Goal: Task Accomplishment & Management: Use online tool/utility

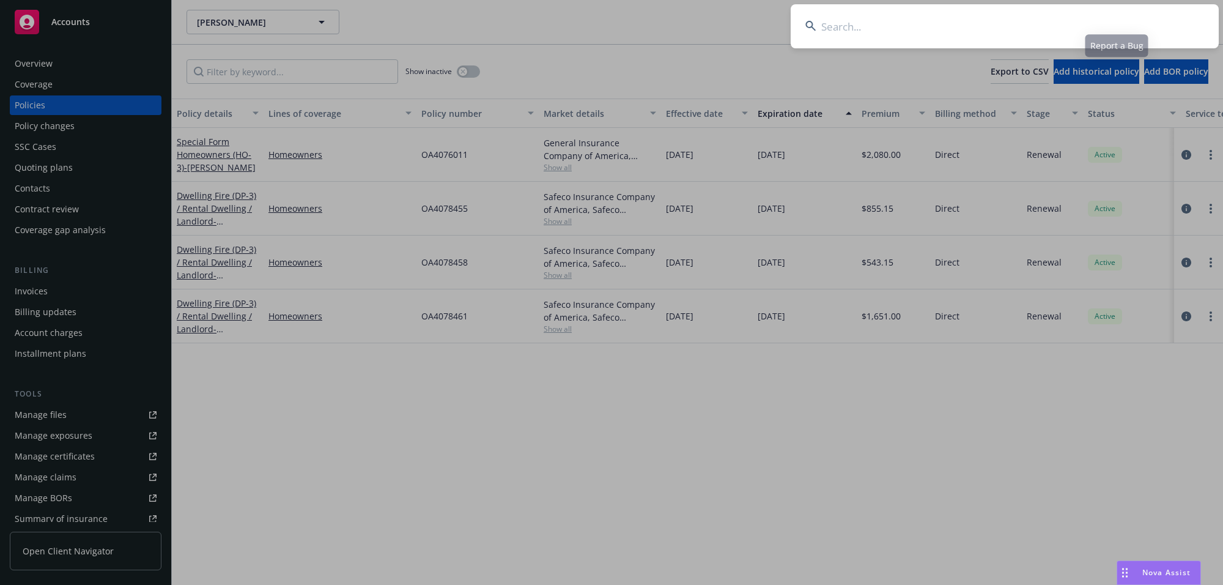
type input "[PERSON_NAME]"
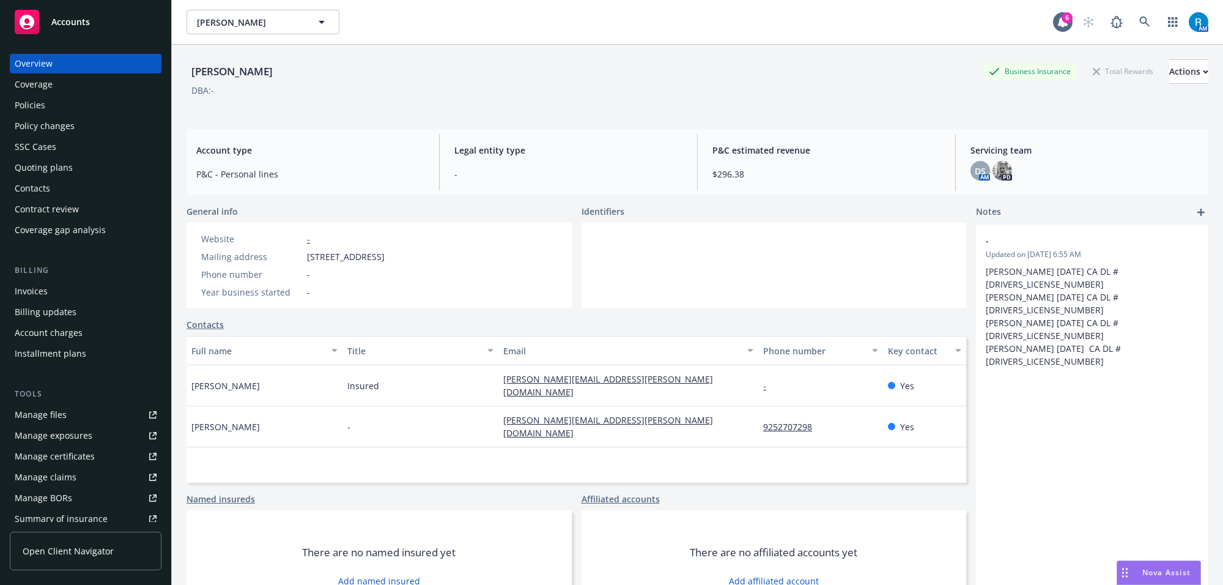
click at [69, 110] on div "Policies" at bounding box center [86, 105] width 142 height 20
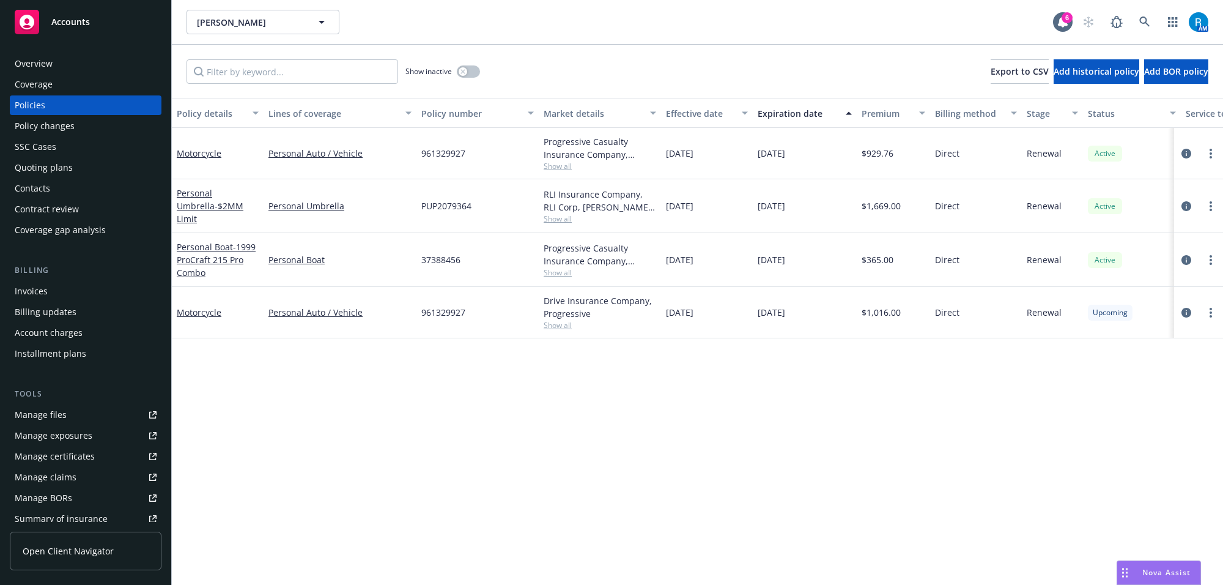
click at [444, 207] on span "PUP2079364" at bounding box center [446, 205] width 50 height 13
copy span "PUP2079364"
click at [1157, 25] on div "AM" at bounding box center [1143, 22] width 132 height 24
click at [1151, 24] on link at bounding box center [1145, 22] width 24 height 24
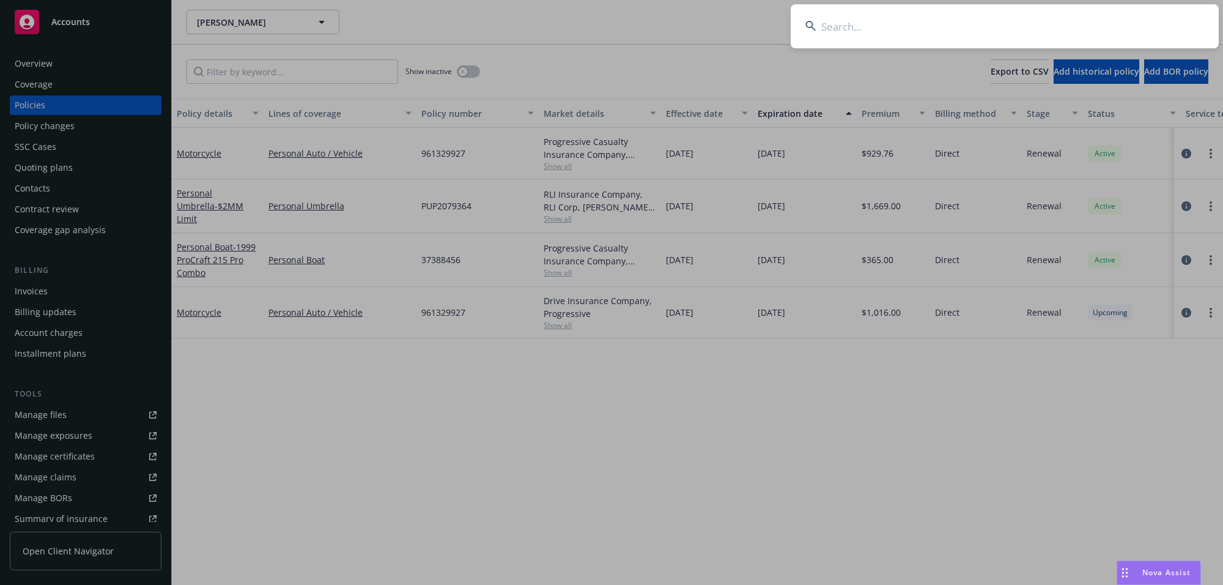
type input "[PERSON_NAME]"
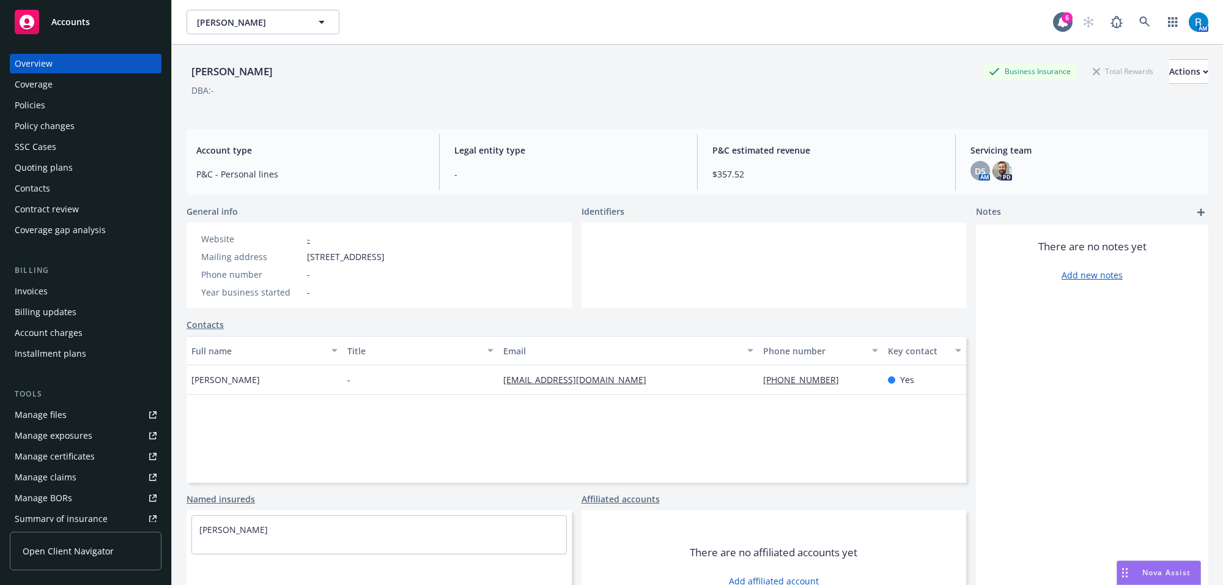
click at [57, 100] on div "Policies" at bounding box center [86, 105] width 142 height 20
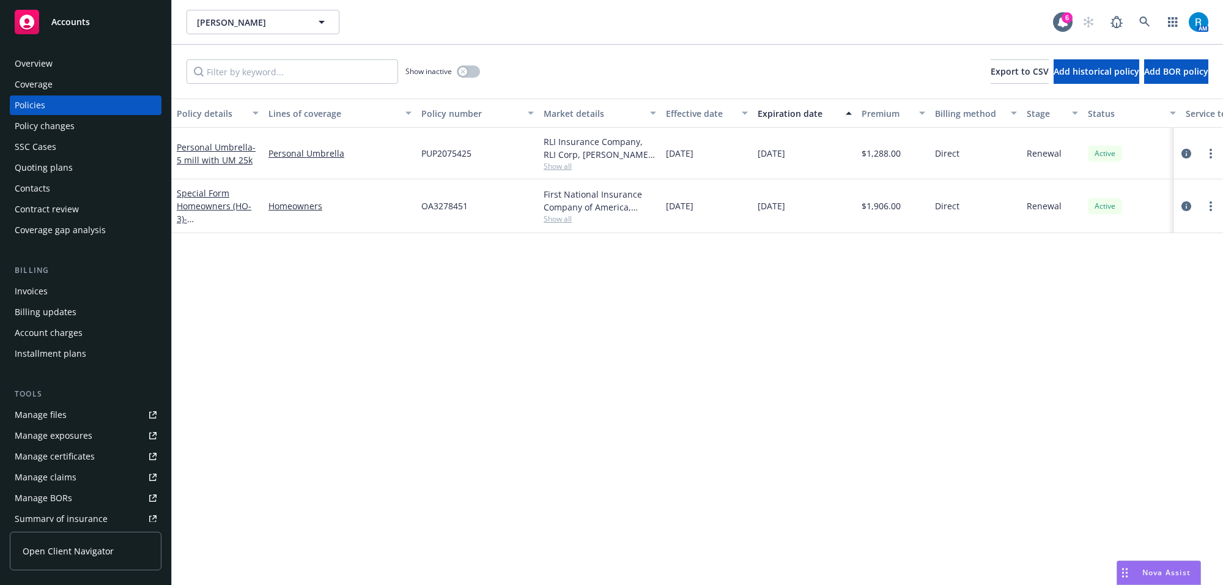
click at [439, 150] on span "PUP2075425" at bounding box center [446, 153] width 50 height 13
copy span "PUP2075425"
click at [58, 63] on div "Overview" at bounding box center [86, 64] width 142 height 20
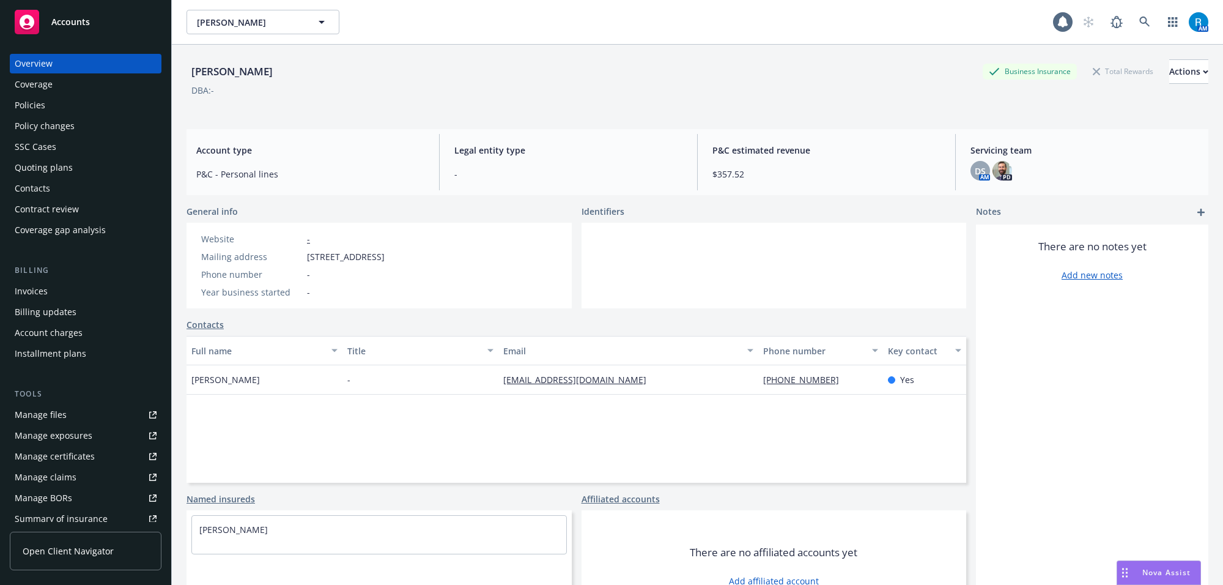
click at [209, 69] on div "[PERSON_NAME]" at bounding box center [232, 72] width 91 height 16
copy div "[PERSON_NAME]"
click at [1141, 24] on link at bounding box center [1145, 22] width 24 height 24
click at [1140, 20] on icon at bounding box center [1145, 22] width 11 height 11
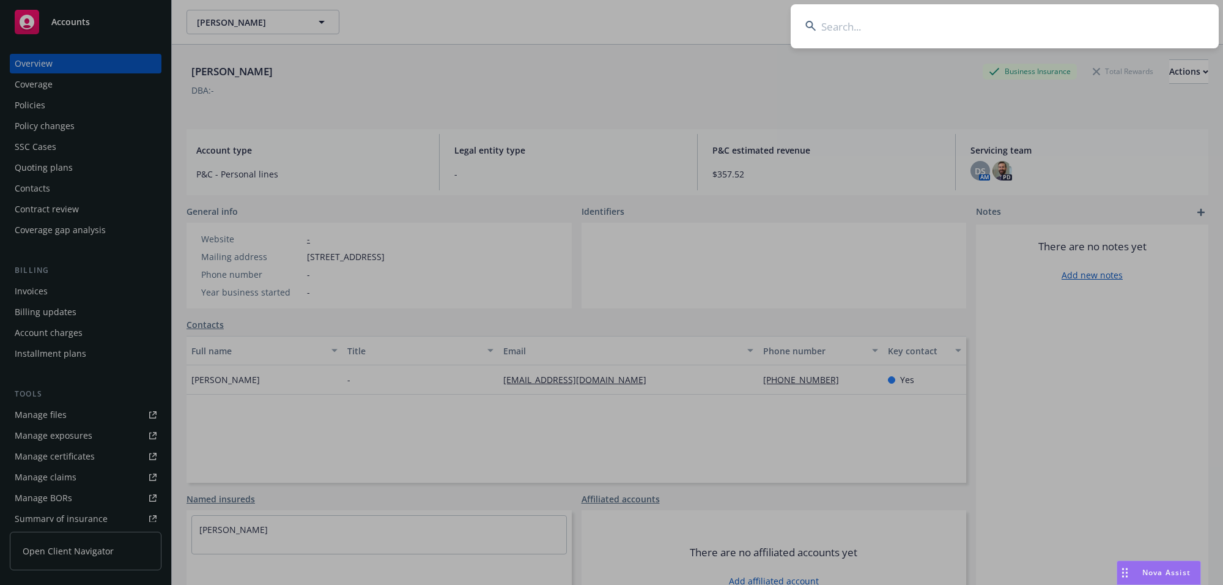
type input "[PERSON_NAME]"
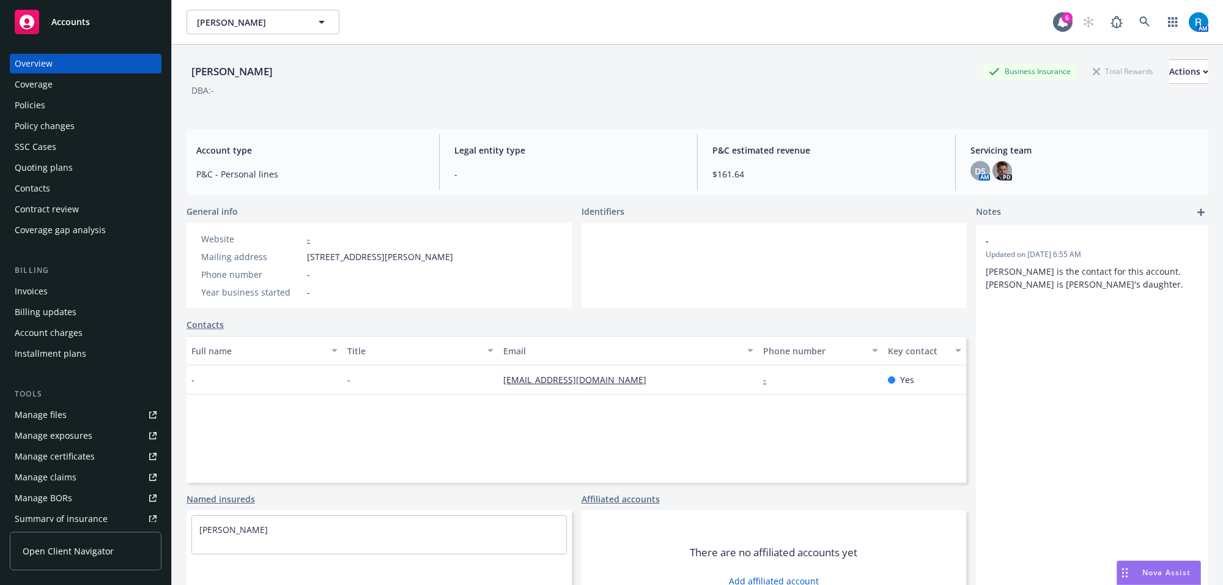
click at [56, 102] on div "Policies" at bounding box center [86, 105] width 142 height 20
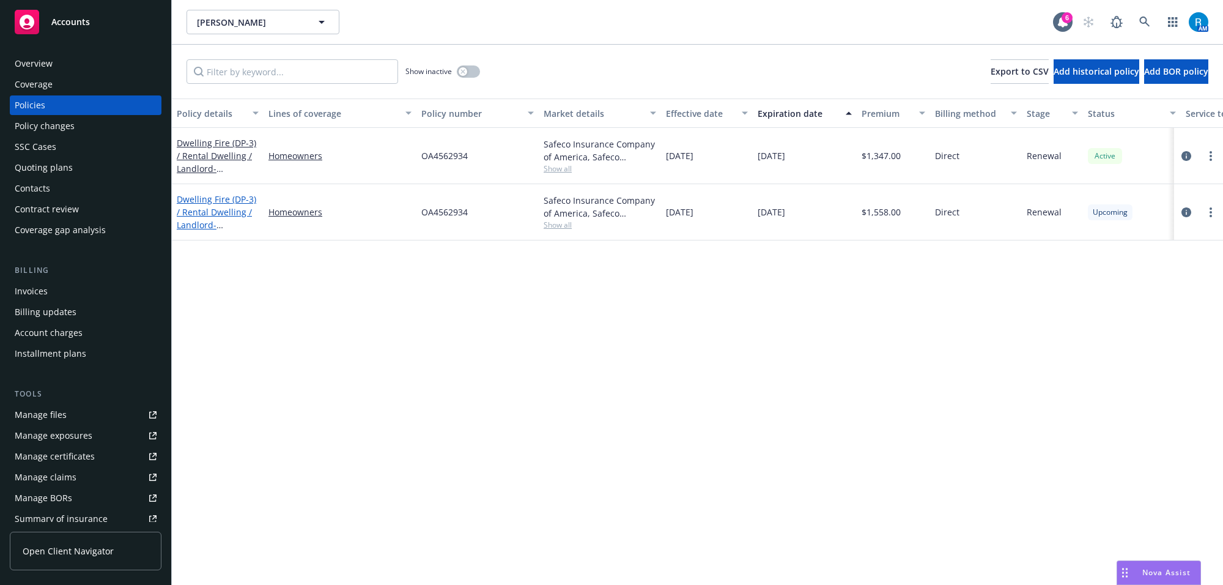
click at [200, 210] on link "Dwelling Fire (DP-3) / Rental Dwelling / Landlord - [STREET_ADDRESS]" at bounding box center [217, 218] width 80 height 50
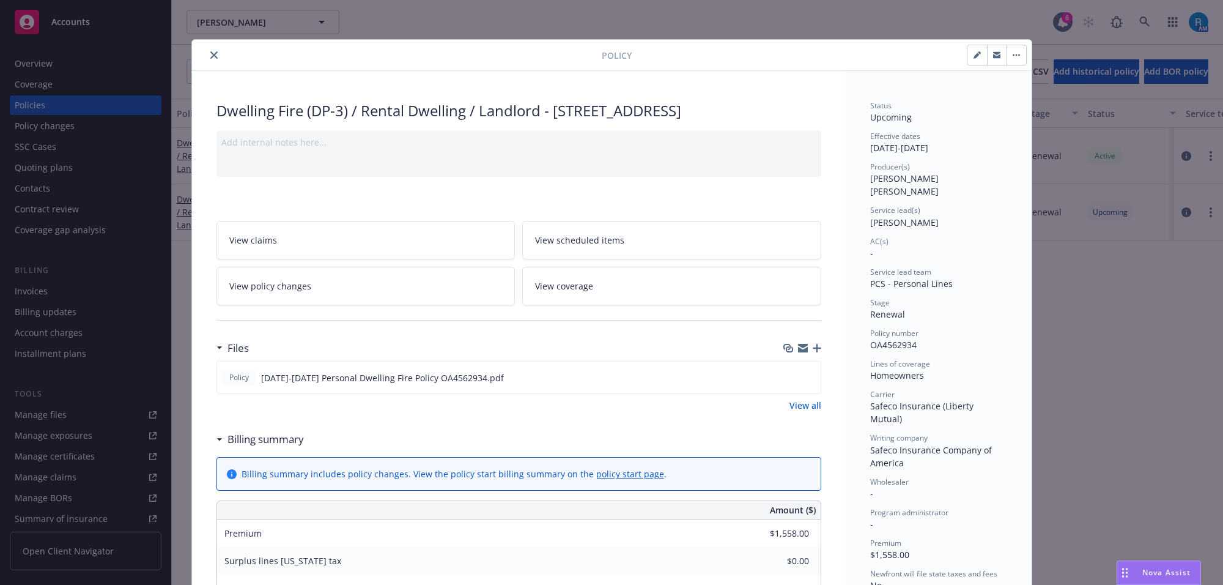
scroll to position [459, 0]
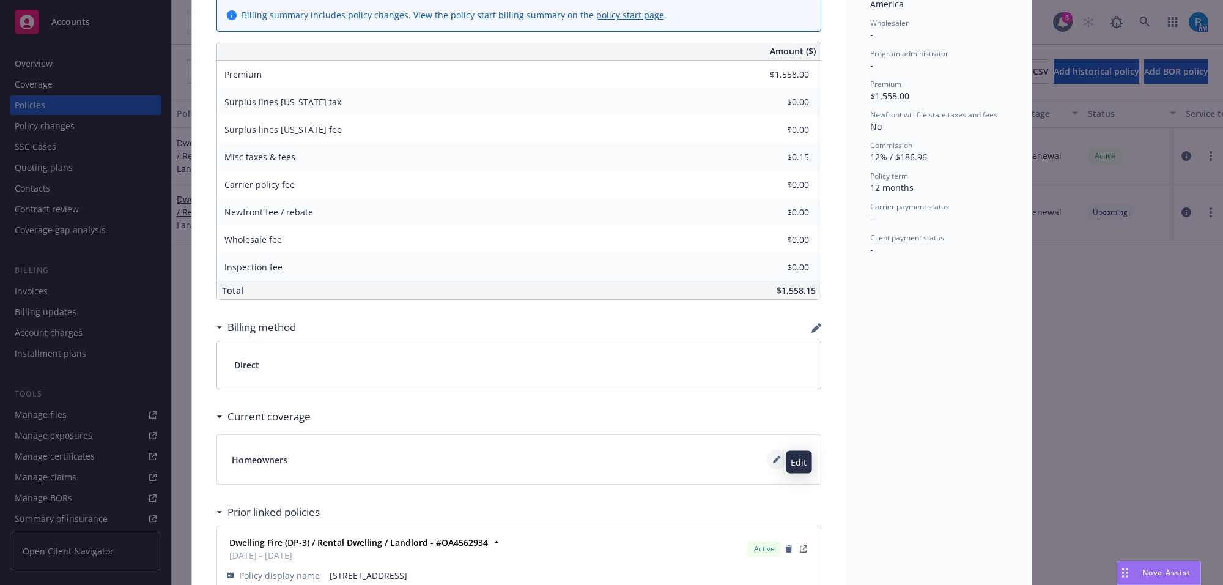
click at [774, 458] on icon at bounding box center [776, 459] width 7 height 7
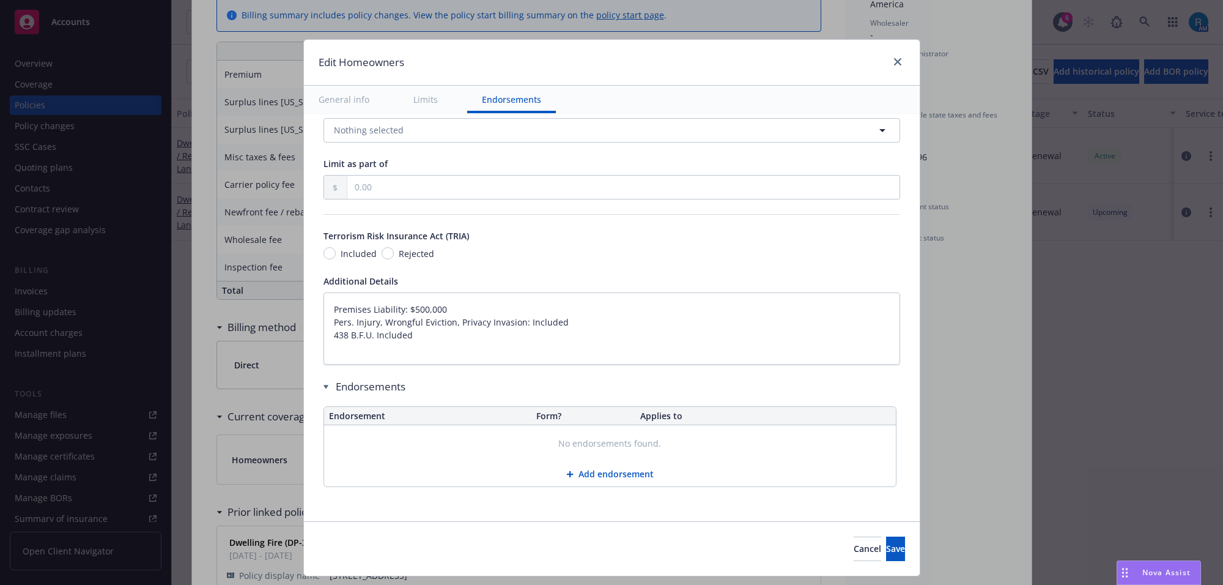
scroll to position [667, 0]
click at [324, 309] on textarea "Premises Liability: $500,000 Pers. Injury, Wrongful Eviction, Privacy Invasion:…" at bounding box center [612, 328] width 577 height 73
type textarea "x"
type textarea "Premises Liability: $500,000 Pers. Injury, Wrongful Eviction, Privacy Invasion:…"
type textarea "x"
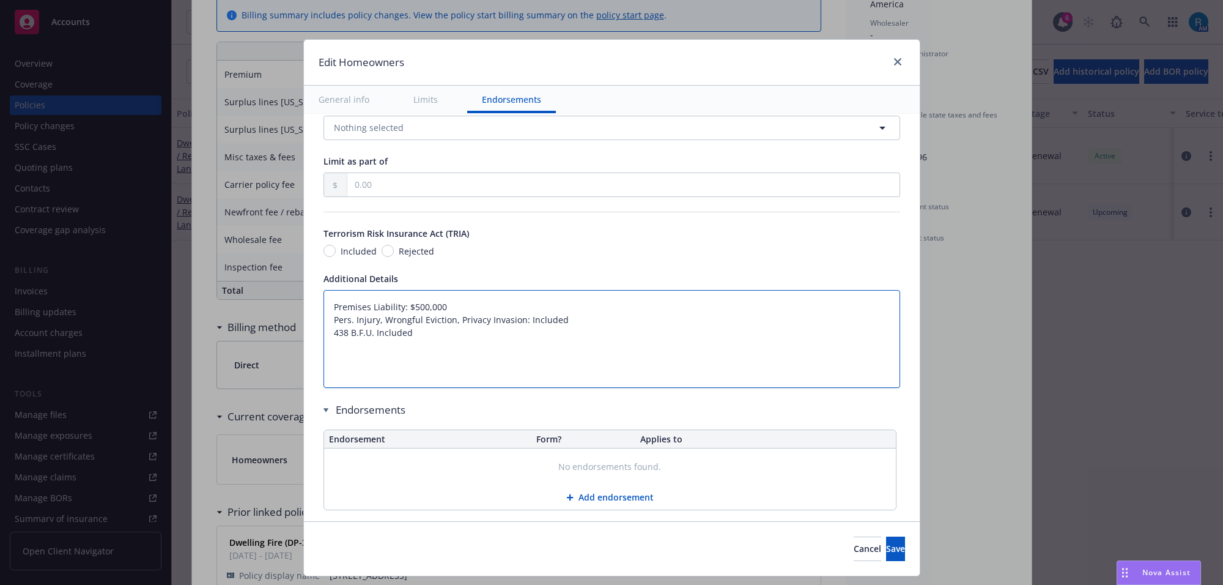
drag, startPoint x: 338, startPoint y: 313, endPoint x: 347, endPoint y: 313, distance: 9.8
click at [339, 313] on textarea "Premises Liability: $500,000 Pers. Injury, Wrongful Eviction, Privacy Invasion:…" at bounding box center [612, 339] width 577 height 98
type textarea "Premises Liability: $500,000 Pers. Injury, Wrongful Eviction, Privacy Invasion:…"
drag, startPoint x: 332, startPoint y: 303, endPoint x: 343, endPoint y: 308, distance: 11.8
click at [332, 303] on textarea "Premises Liability: $500,000 Pers. Injury, Wrongful Eviction, Privacy Invasion:…" at bounding box center [612, 339] width 577 height 98
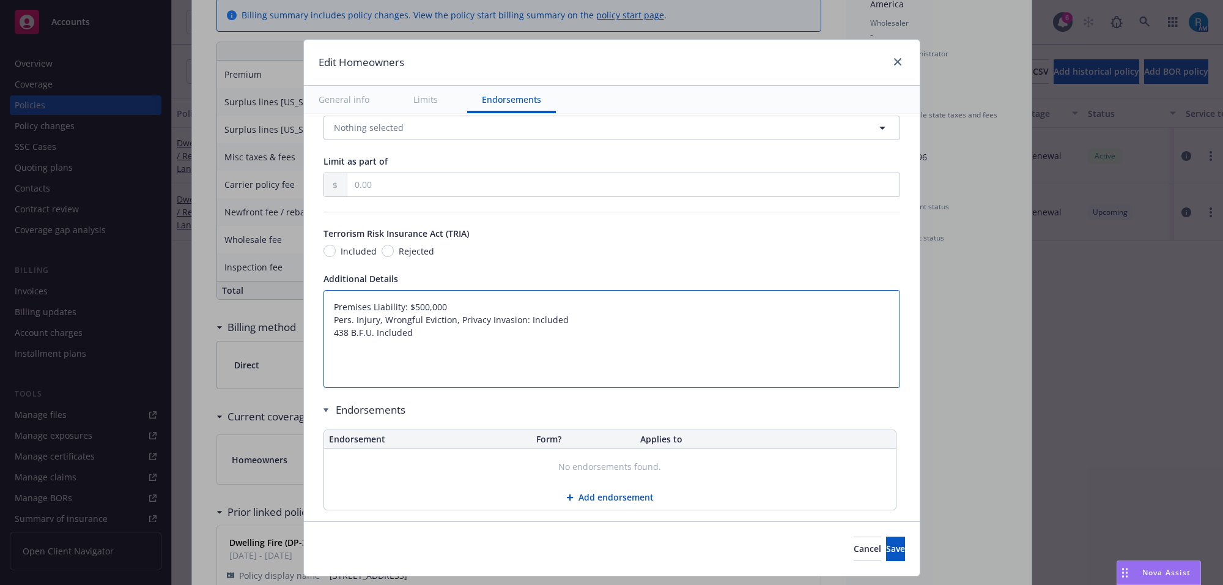
paste textarea "Dwelling Limit $812,300 Other Structures Limit $81,230 Personal Property Limit …"
type textarea "x"
type textarea "Dwelling Limit $812,300 Other Structures Limit $81,230 Personal Property Limit …"
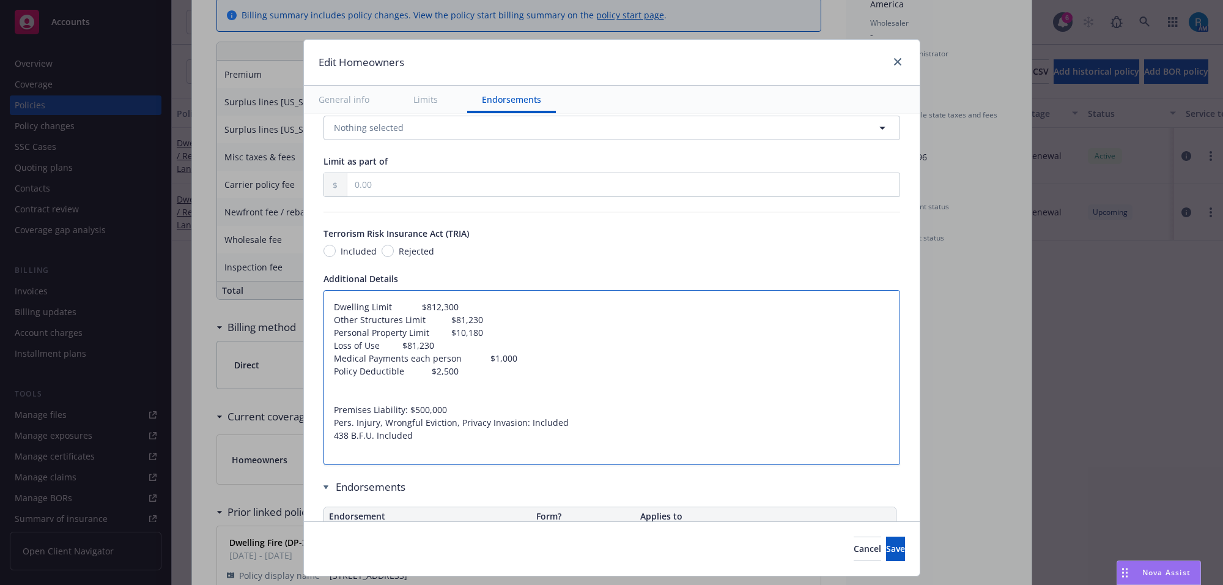
click at [376, 305] on textarea "Dwelling Limit $812,300 Other Structures Limit $81,230 Personal Property Limit …" at bounding box center [612, 378] width 577 height 176
type textarea "x"
type textarea "Dwelling $812,300 Other Structures Limit $81,230 Personal Property Limit $10,18…"
type textarea "x"
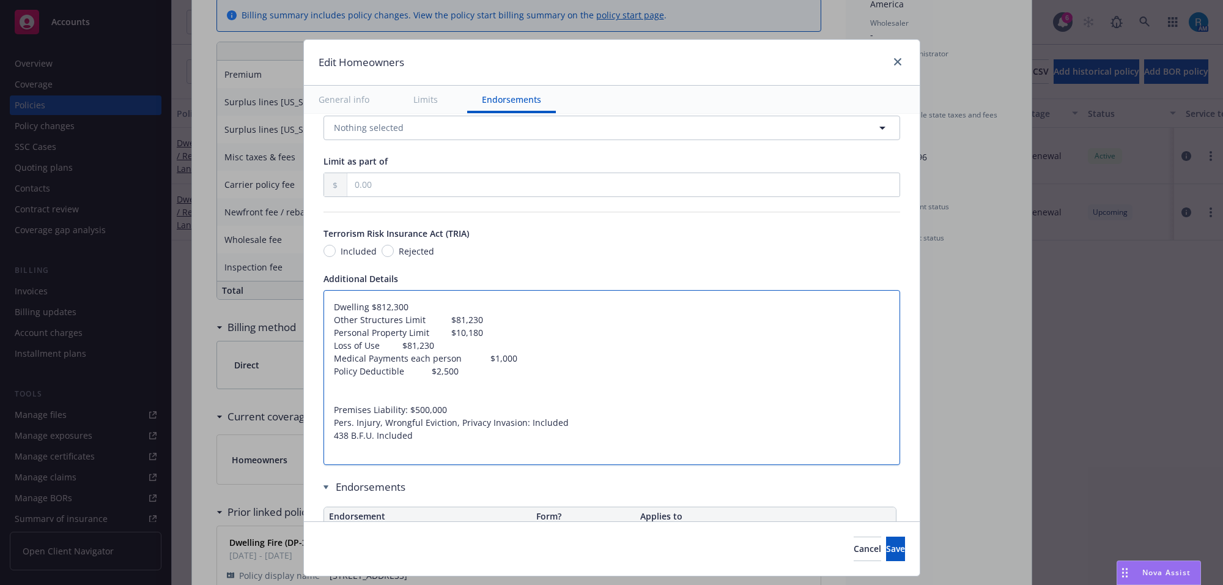
type textarea "Dwelling$812,300 Other Structures Limit $81,230 Personal Property Limit $10,180…"
type textarea "x"
type textarea "Dwelling:$812,300 Other Structures Limit $81,230 Personal Property Limit $10,18…"
type textarea "x"
type textarea "Dwelling: $812,300 Other Structures Limit $81,230 Personal Property Limit $10,1…"
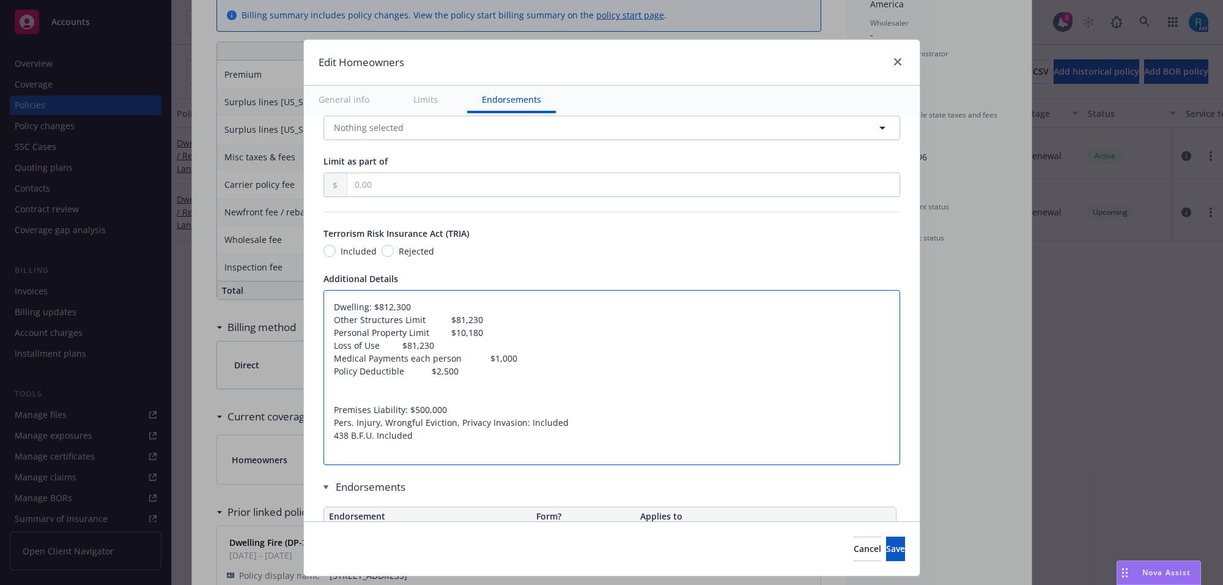
click at [409, 321] on textarea "Dwelling: $812,300 Other Structures Limit $81,230 Personal Property Limit $10,1…" at bounding box center [612, 378] width 577 height 176
type textarea "x"
type textarea "Dwelling: $812,300 Other Structures $81,230 Personal Property Limit $10,180 Los…"
type textarea "x"
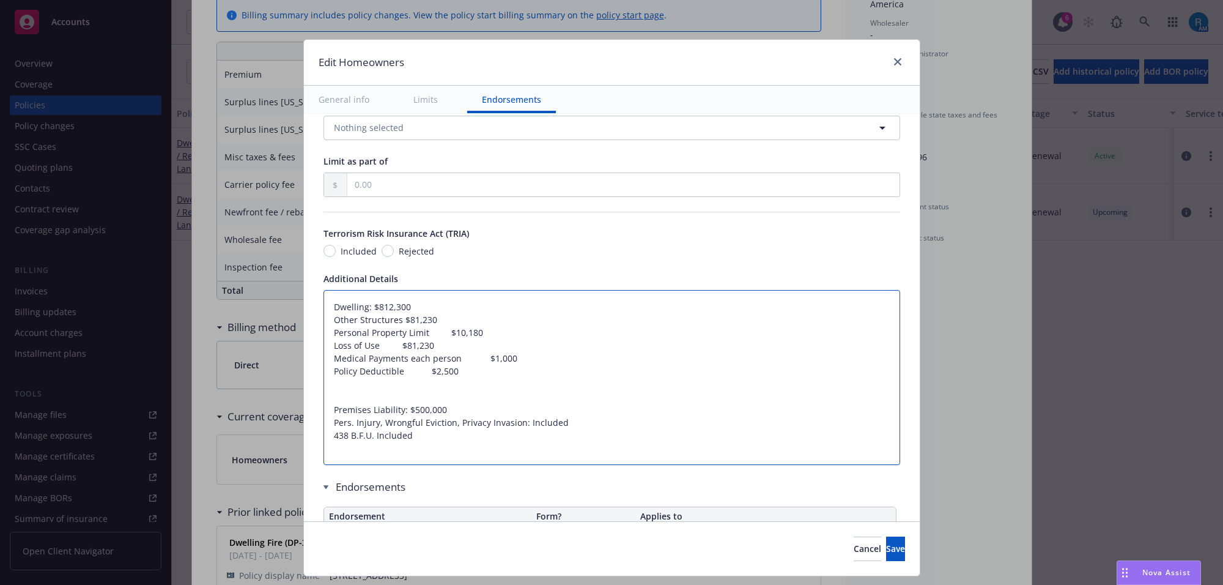
type textarea "Dwelling: $812,300 Other Structures$81,230 Personal Property Limit $10,180 Loss…"
type textarea "x"
type textarea "Dwelling: $812,300 Other Structures:$81,230 Personal Property Limit $10,180 Los…"
type textarea "x"
type textarea "Dwelling: $812,300 Other Structures: $81,230 Personal Property Limit $10,180 Lo…"
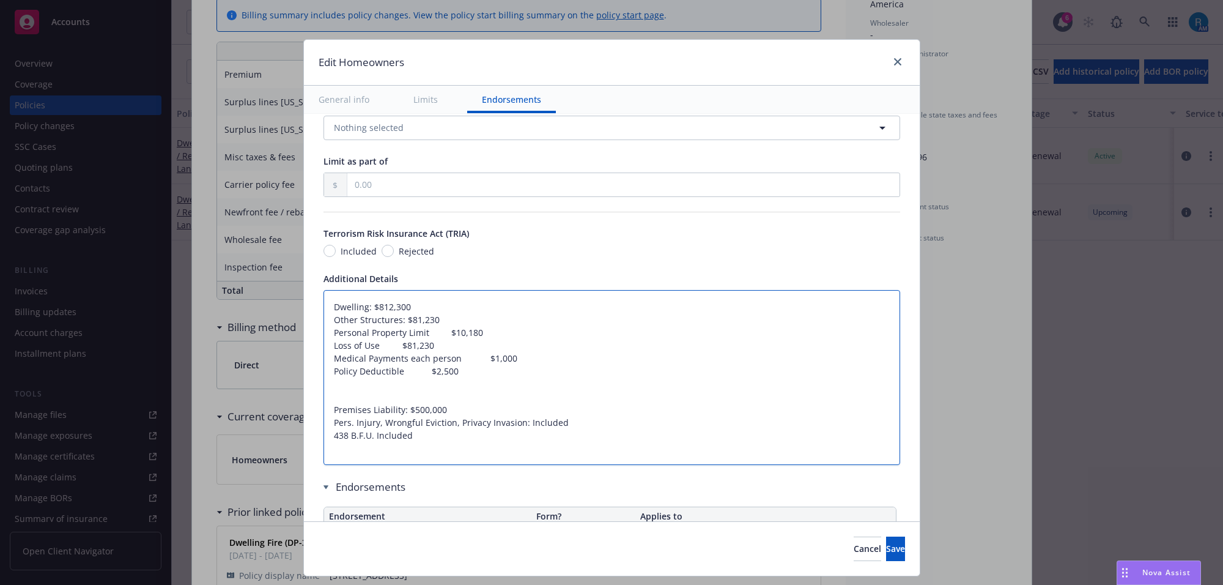
click at [413, 335] on textarea "Dwelling: $812,300 Other Structures: $81,230 Personal Property Limit $10,180 Lo…" at bounding box center [612, 378] width 577 height 176
type textarea "x"
type textarea "Dwelling: $812,300 Other Structures: $81,230 Personal Property $10,180 Loss of …"
type textarea "x"
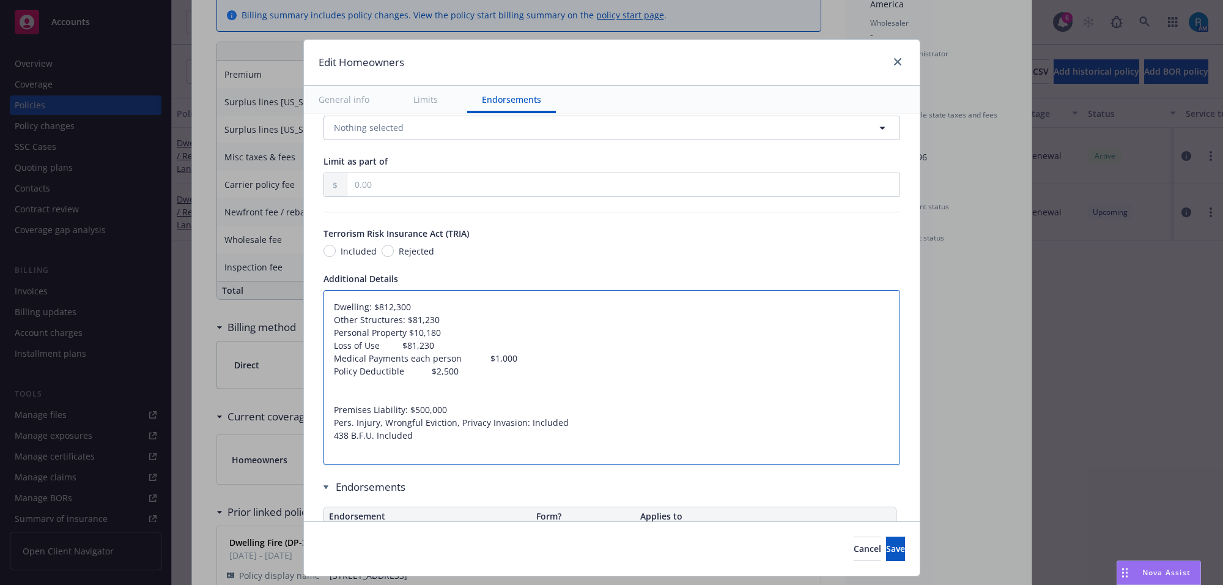
type textarea "Dwelling: $812,300 Other Structures: $81,230 Personal Property$10,180 Loss of U…"
type textarea "x"
type textarea "Dwelling: $812,300 Other Structures: $81,230 Personal Property: $10,180 Loss of…"
click at [375, 347] on textarea "Dwelling: $812,300 Other Structures: $81,230 Personal Property: $10,180 Loss of…" at bounding box center [612, 378] width 577 height 176
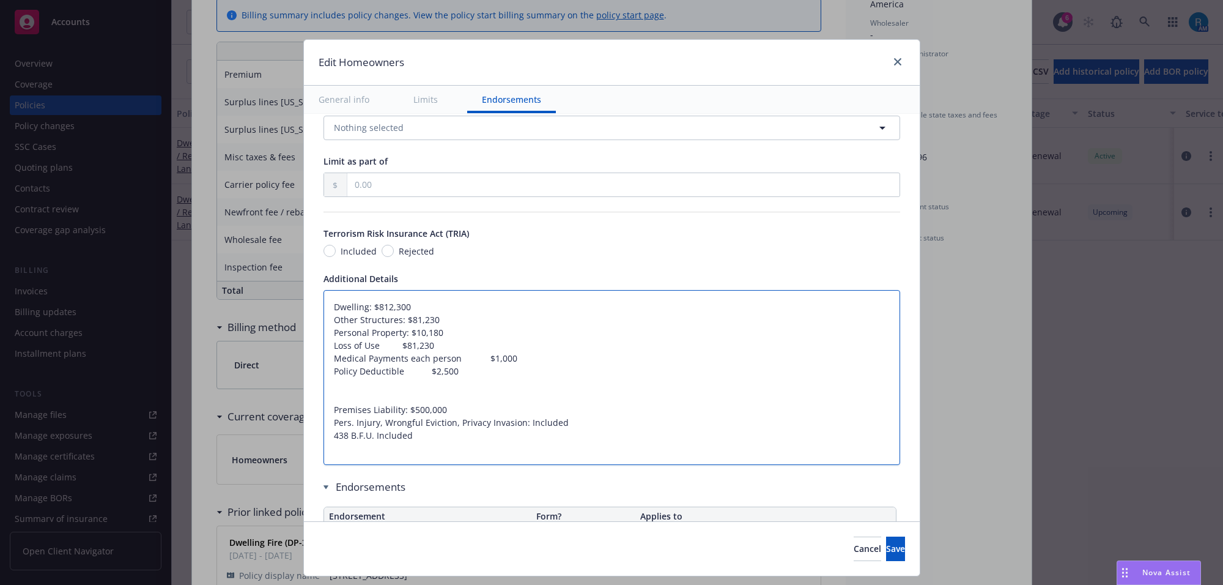
type textarea "x"
type textarea "Dwelling: $812,300 Other Structures: $81,230 Personal Property: $10,180 Loss of…"
type textarea "x"
type textarea "Dwelling: $812,300 Other Structures: $81,230 Personal Property: $10,180 Loss of…"
type textarea "x"
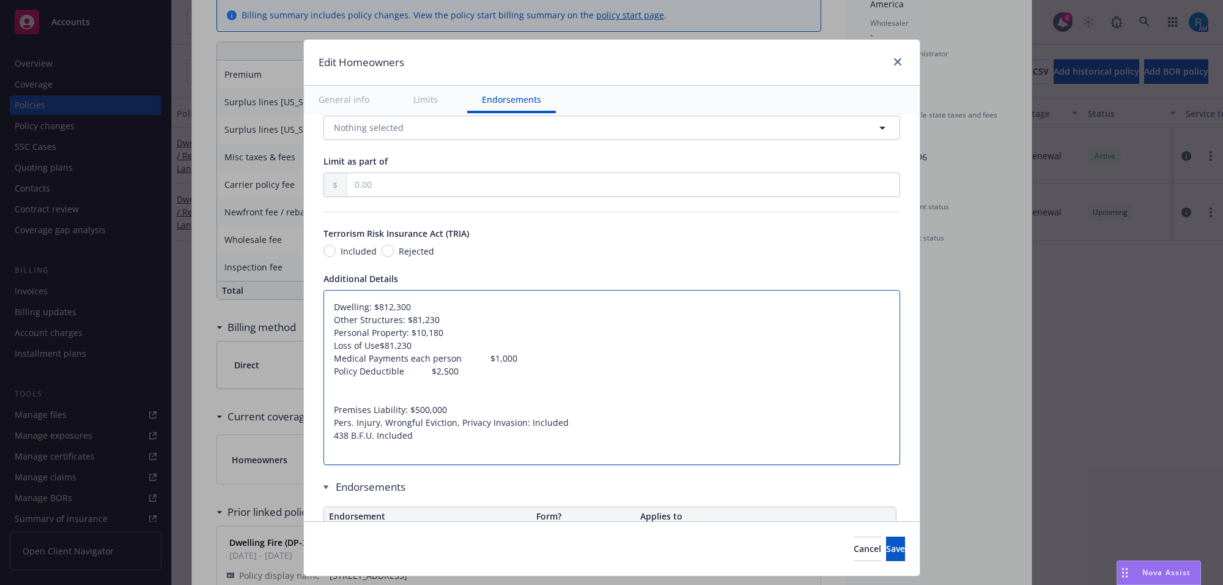
type textarea "Dwelling: $812,300 Other Structures: $81,230 Personal Property: $10,180 Loss of…"
type textarea "x"
type textarea "Dwelling: $812,300 Other Structures: $81,230 Personal Property: $10,180 Loss of…"
click at [451, 358] on textarea "Dwelling: $812,300 Other Structures: $81,230 Personal Property: $10,180 Loss of…" at bounding box center [612, 378] width 577 height 176
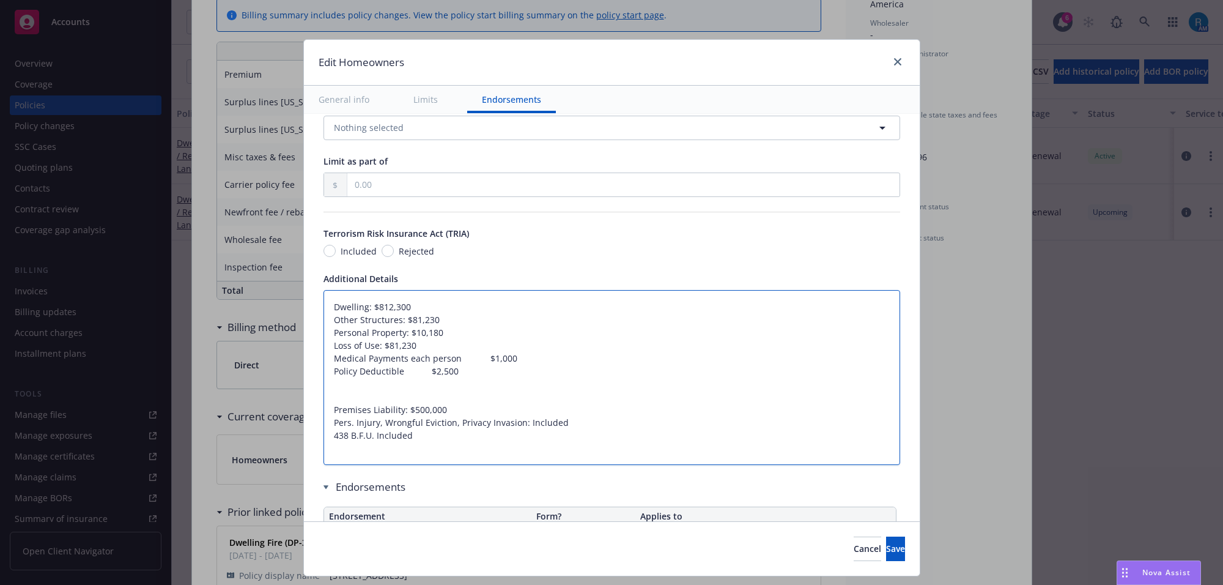
type textarea "x"
type textarea "Dwelling: $812,300 Other Structures: $81,230 Personal Property: $10,180 Loss of…"
type textarea "x"
type textarea "Dwelling: $812,300 Other Structures: $81,230 Personal Property: $10,180 Loss of…"
type textarea "x"
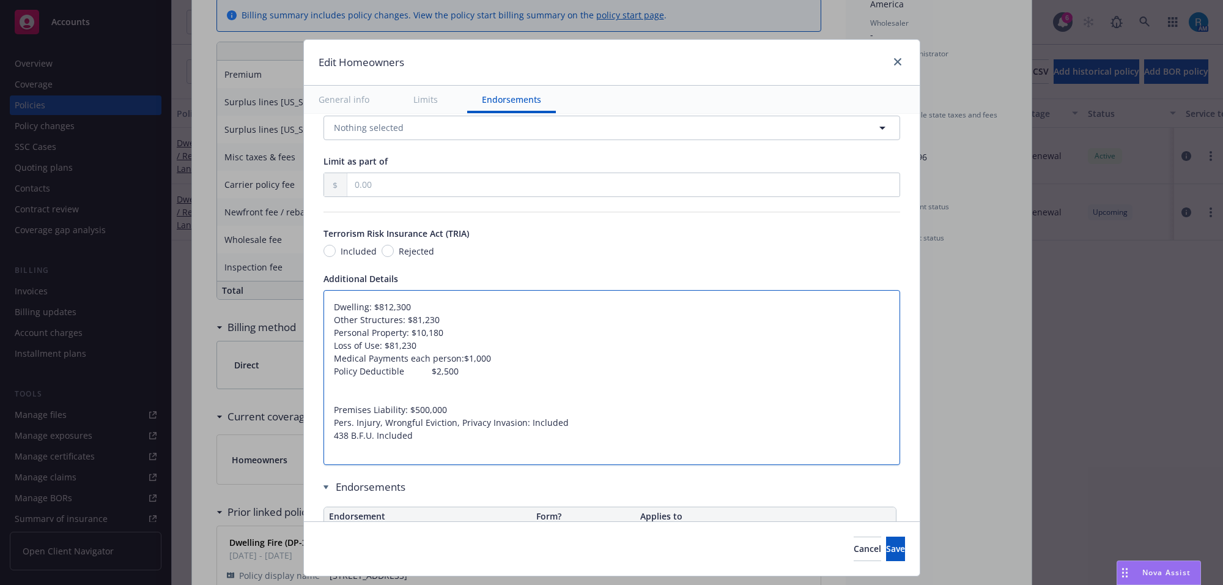
type textarea "Dwelling: $812,300 Other Structures: $81,230 Personal Property: $10,180 Loss of…"
click at [396, 371] on textarea "Dwelling: $812,300 Other Structures: $81,230 Personal Property: $10,180 Loss of…" at bounding box center [612, 378] width 577 height 176
type textarea "x"
type textarea "Dwelling: $812,300 Other Structures: $81,230 Personal Property: $10,180 Loss of…"
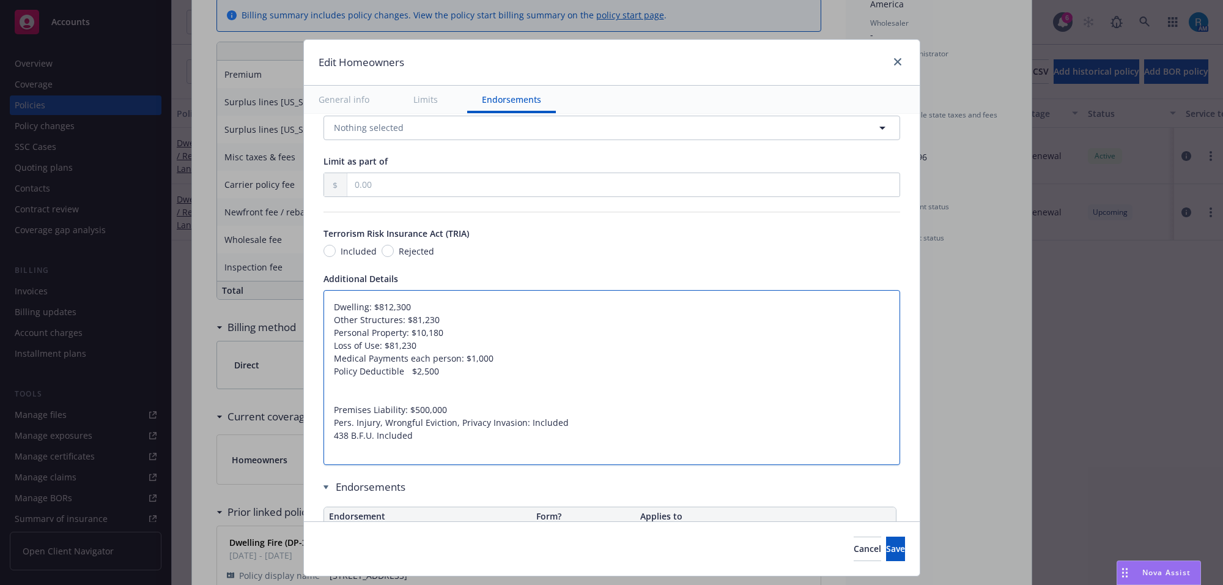
type textarea "x"
type textarea "Dwelling: $812,300 Other Structures: $81,230 Personal Property: $10,180 Loss of…"
type textarea "x"
type textarea "Dwelling: $812,300 Other Structures: $81,230 Personal Property: $10,180 Loss of…"
type textarea "x"
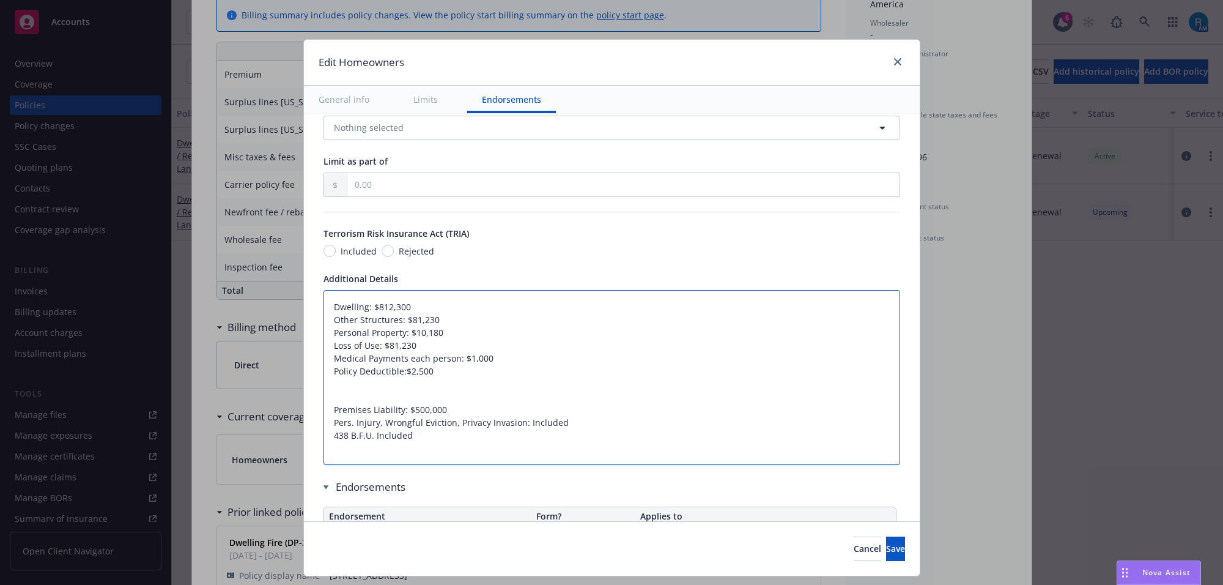
type textarea "Dwelling: $812,300 Other Structures: $81,230 Personal Property: $10,180 Loss of…"
click at [484, 359] on textarea "Dwelling: $812,300 Other Structures: $81,230 Personal Property: $10,180 Loss of…" at bounding box center [612, 378] width 577 height 176
type textarea "x"
type textarea "Dwelling: $812,300 Other Structures: $81,230 Personal Property: $10,180 Loss of…"
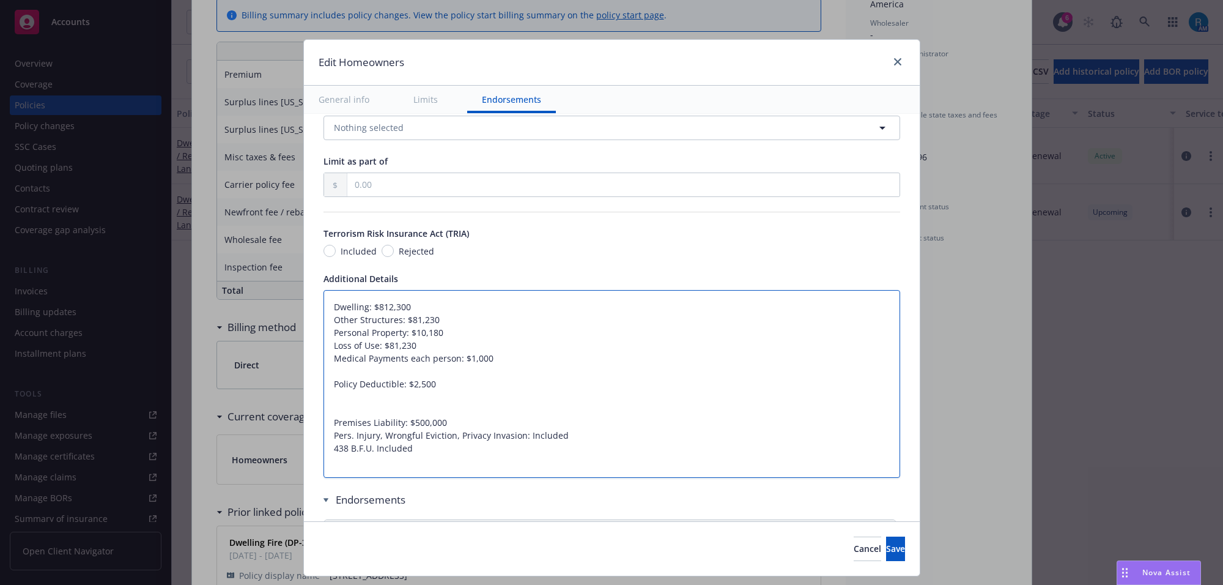
click at [336, 393] on textarea "Dwelling: $812,300 Other Structures: $81,230 Personal Property: $10,180 Loss of…" at bounding box center [612, 384] width 577 height 188
type textarea "x"
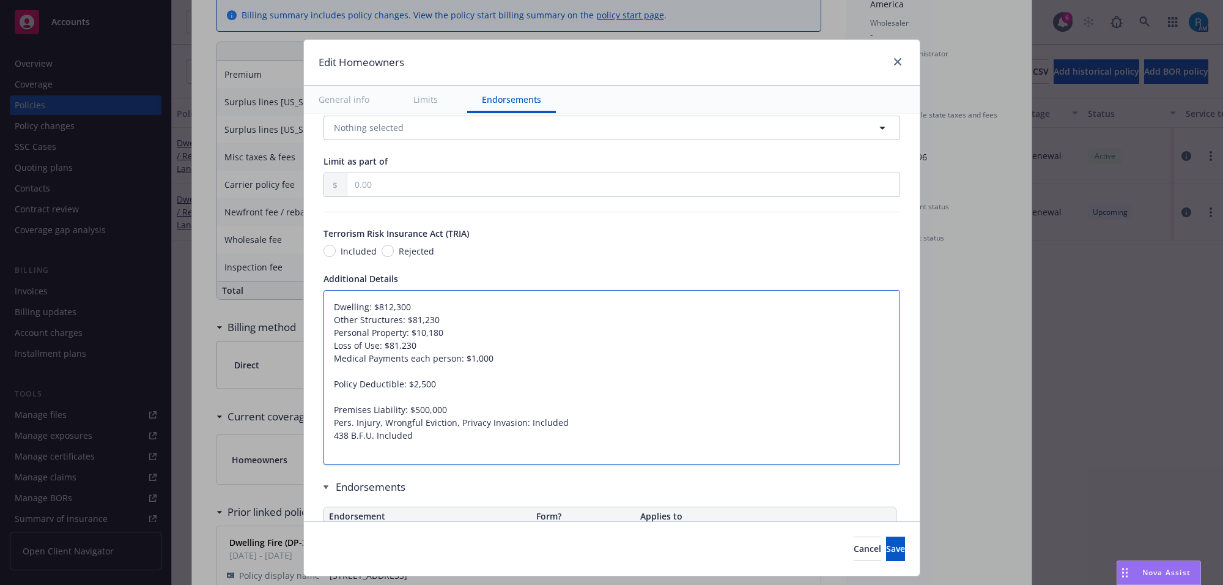
type textarea "Dwelling: $812,300 Other Structures: $81,230 Personal Property: $10,180 Loss of…"
click at [495, 413] on textarea "Dwelling: $812,300 Other Structures: $81,230 Personal Property: $10,180 Loss of…" at bounding box center [612, 378] width 577 height 176
type textarea "x"
type textarea "Dwelling: $812,300 Other Structures: $81,230 Personal Property: $10,180 Loss of…"
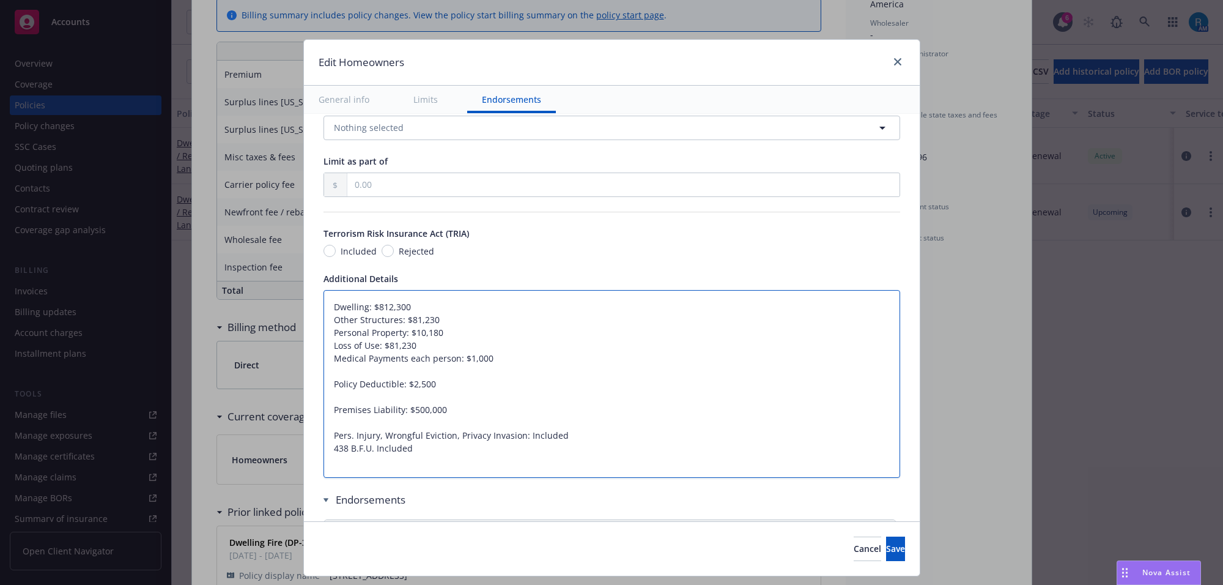
paste textarea "Ordinance or Law Coverage: $37,600 Extended Dwelling Coverage: $184,100"
type textarea "x"
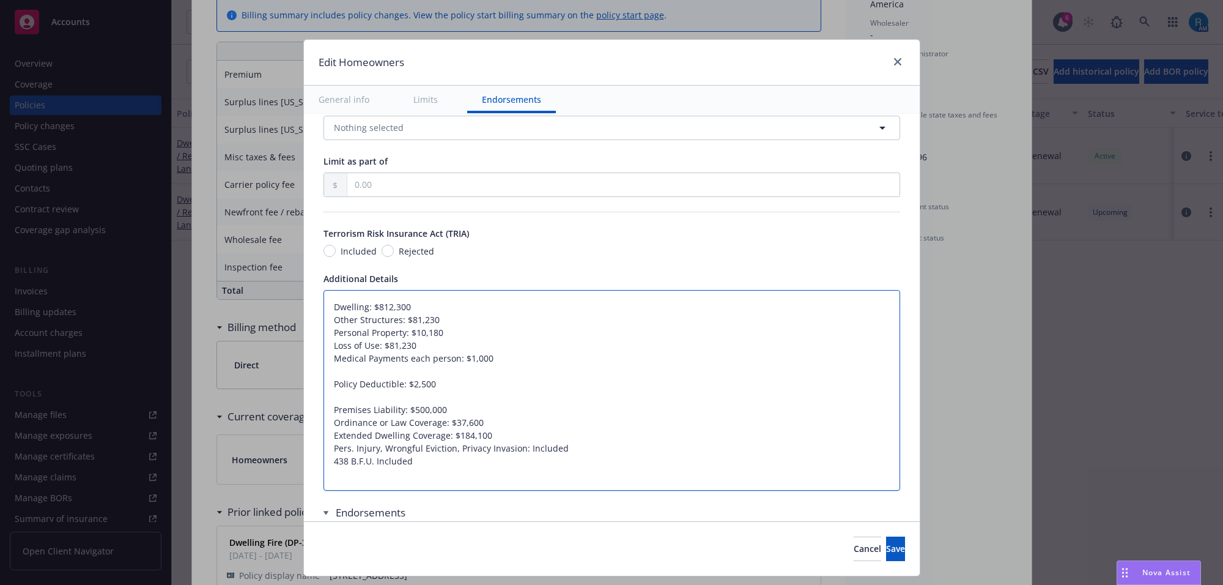
type textarea "Dwelling: $812,300 Other Structures: $81,230 Personal Property: $10,180 Loss of…"
drag, startPoint x: 484, startPoint y: 436, endPoint x: 276, endPoint y: 439, distance: 207.4
click at [276, 439] on div "Edit Homeowners General info Limits Endorsements Display name Coverage trigger …" at bounding box center [611, 292] width 1223 height 585
type textarea "x"
type textarea "Dwelling: $812,300 Other Structures: $81,230 Personal Property: $10,180 Loss of…"
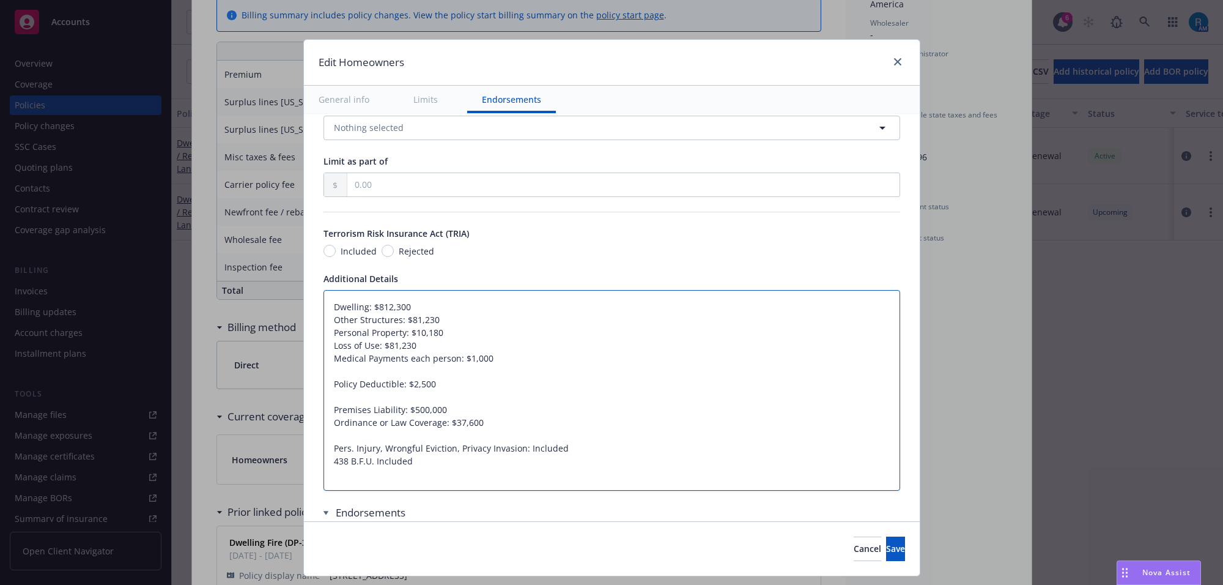
type textarea "x"
type textarea "Dwelling: $812,300 Other Structures: $81,230 Personal Property: $10,180 Loss of…"
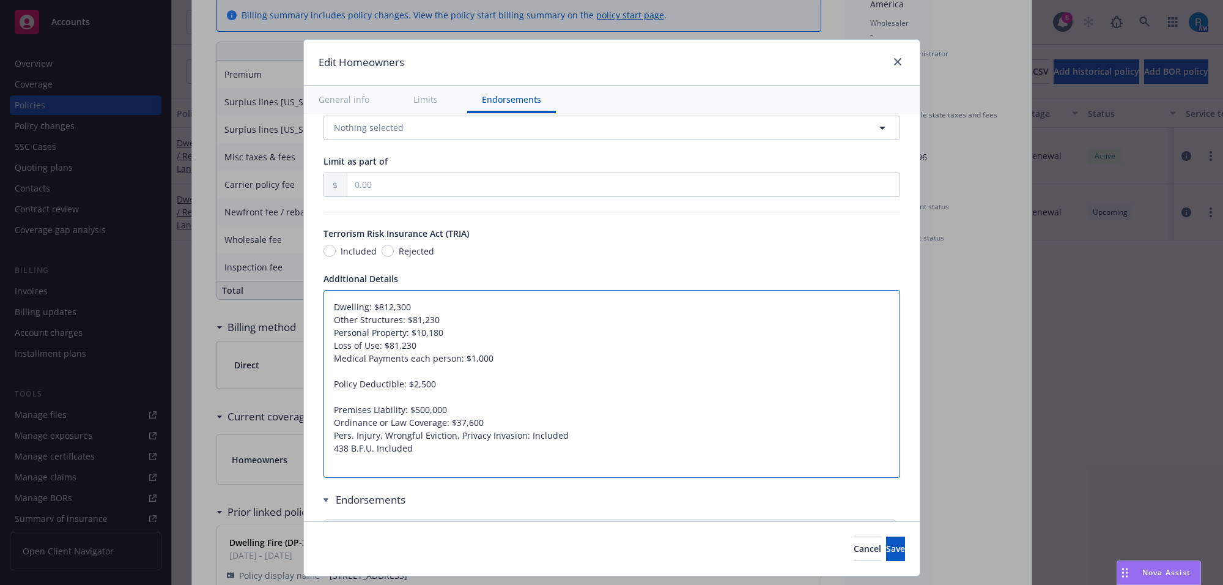
click at [443, 423] on textarea "Dwelling: $812,300 Other Structures: $81,230 Personal Property: $10,180 Loss of…" at bounding box center [612, 384] width 577 height 188
type textarea "x"
type textarea "Dwelling: $812,300 Other Structures: $81,230 Personal Property: $10,180 Loss of…"
type textarea "x"
type textarea "Dwelling: $812,300 Other Structures: $81,230 Personal Property: $10,180 Loss of…"
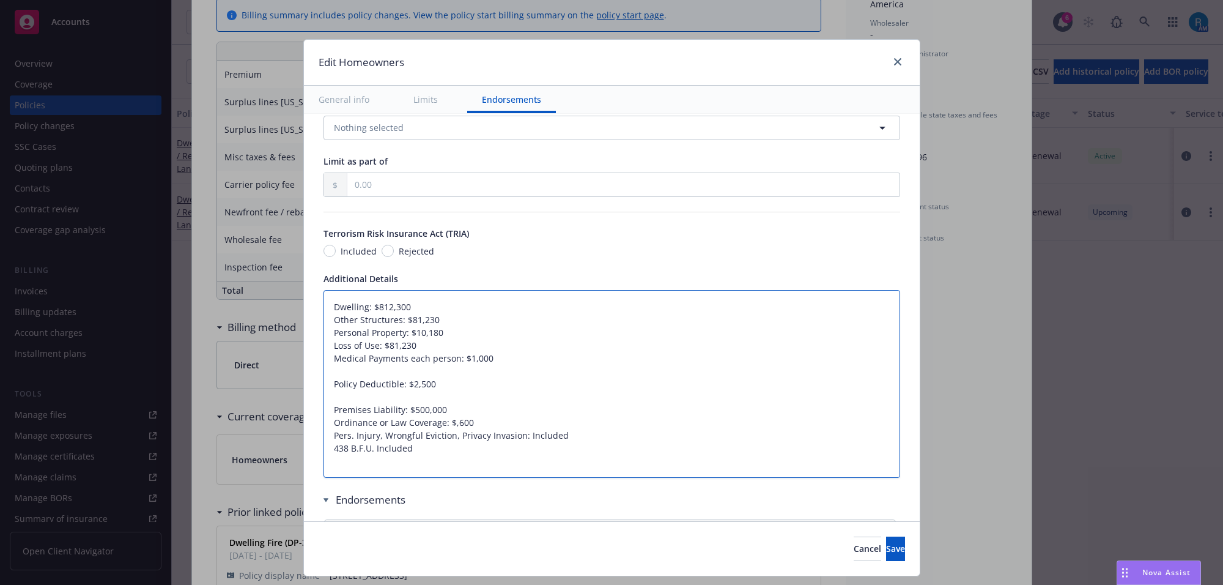
type textarea "x"
type textarea "Dwelling: $812,300 Other Structures: $81,230 Personal Property: $10,180 Loss of…"
type textarea "x"
type textarea "Dwelling: $812,300 Other Structures: $81,230 Personal Property: $10,180 Loss of…"
type textarea "x"
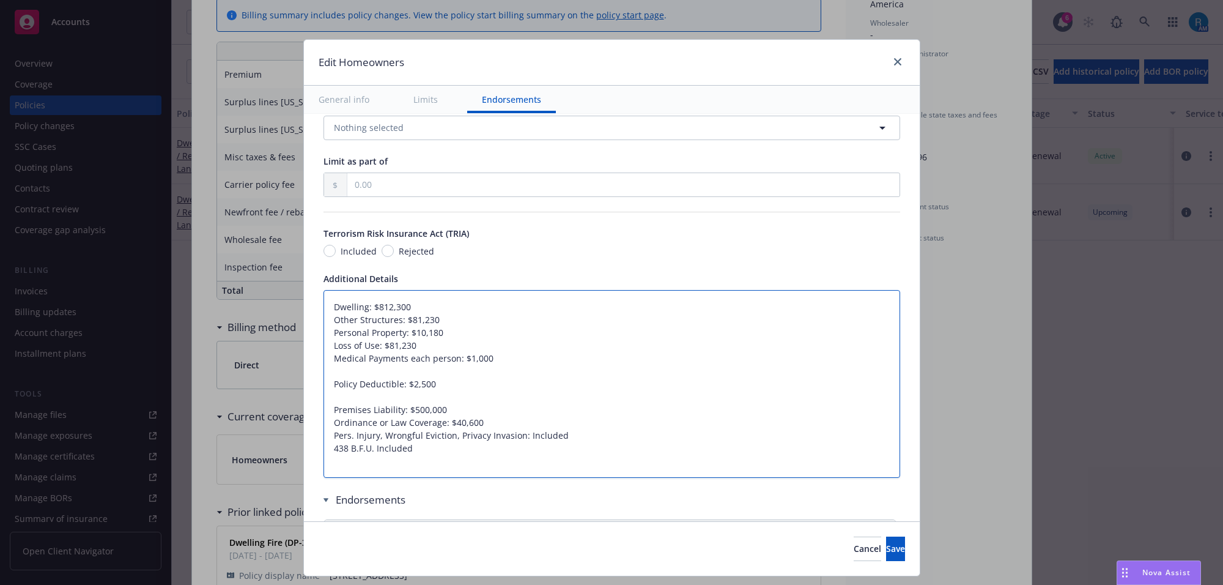
type textarea "Dwelling: $812,300 Other Structures: $81,230 Personal Property: $10,180 Loss of…"
type textarea "x"
type textarea "Dwelling: $812,300 Other Structures: $81,230 Personal Property: $10,180 Loss of…"
type textarea "x"
type textarea "Dwelling: $812,300 Other Structures: $81,230 Personal Property: $10,180 Loss of…"
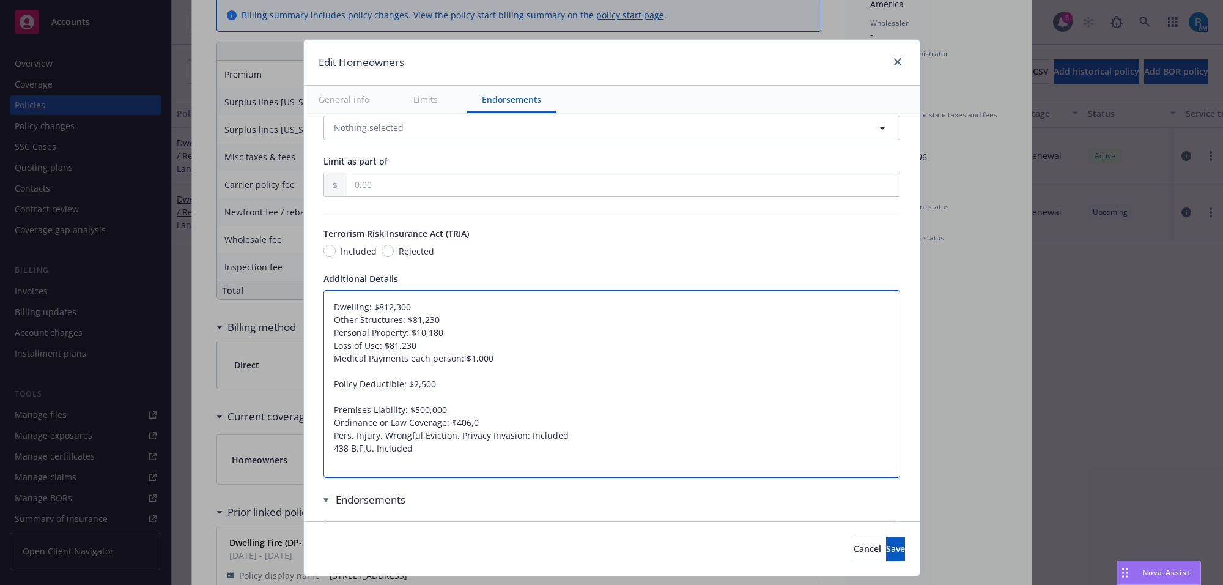
type textarea "x"
type textarea "Dwelling: $812,300 Other Structures: $81,230 Personal Property: $10,180 Loss of…"
type textarea "x"
type textarea "Dwelling: $812,300 Other Structures: $81,230 Personal Property: $10,180 Loss of…"
click at [427, 467] on textarea "Dwelling: $812,300 Other Structures: $81,230 Personal Property: $10,180 Loss of…" at bounding box center [612, 384] width 577 height 188
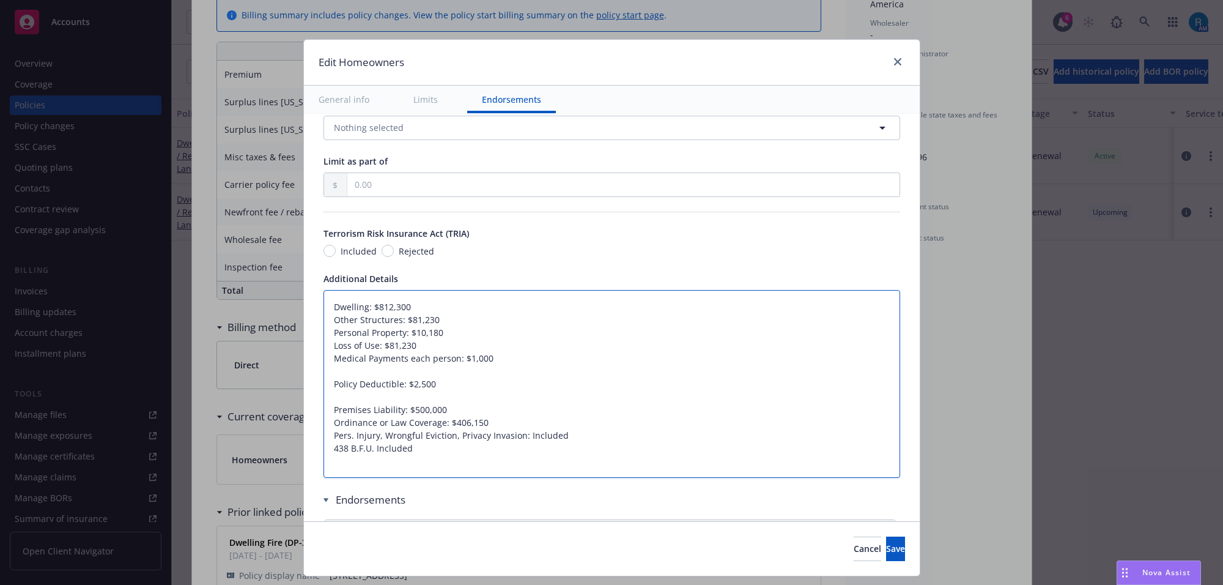
type textarea "x"
type textarea "Dwelling: $812,300 Other Structures: $81,230 Personal Property: $10,180 Loss of…"
paste textarea "MG: Bank of America, N.A. Its Succ. And/Or Assigns Atima"
type textarea "x"
type textarea "Dwelling: $812,300 Other Structures: $81,230 Personal Property: $10,180 Loss of…"
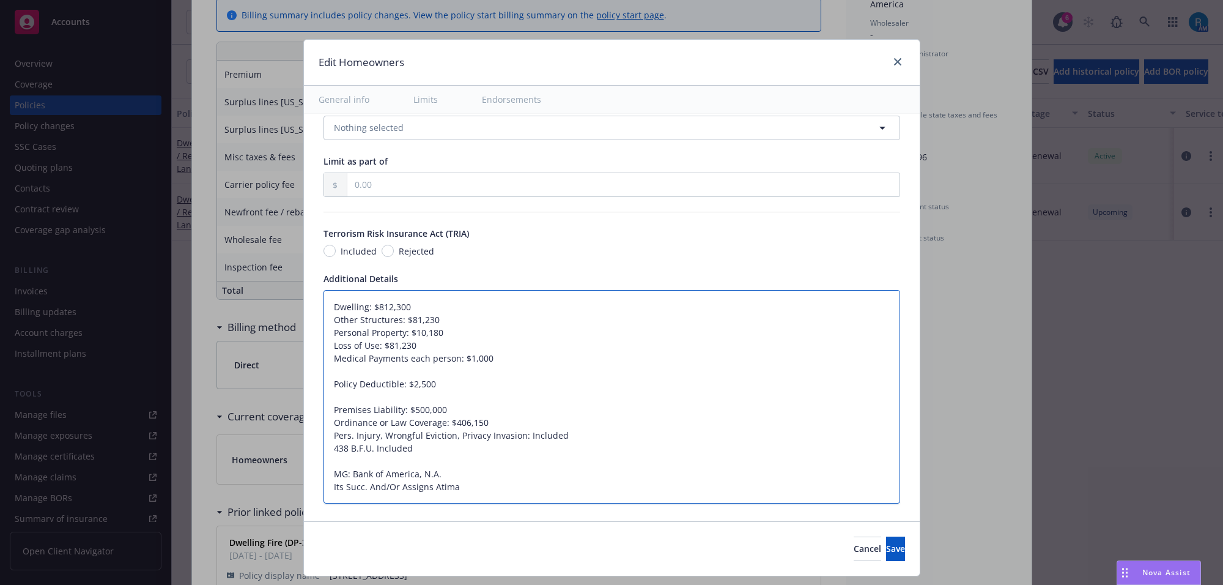
click at [346, 473] on textarea "Dwelling: $812,300 Other Structures: $81,230 Personal Property: $10,180 Loss of…" at bounding box center [612, 397] width 577 height 214
type textarea "x"
type textarea "Dwelling: $812,300 Other Structures: $81,230 Personal Property: $10,180 Loss of…"
type textarea "x"
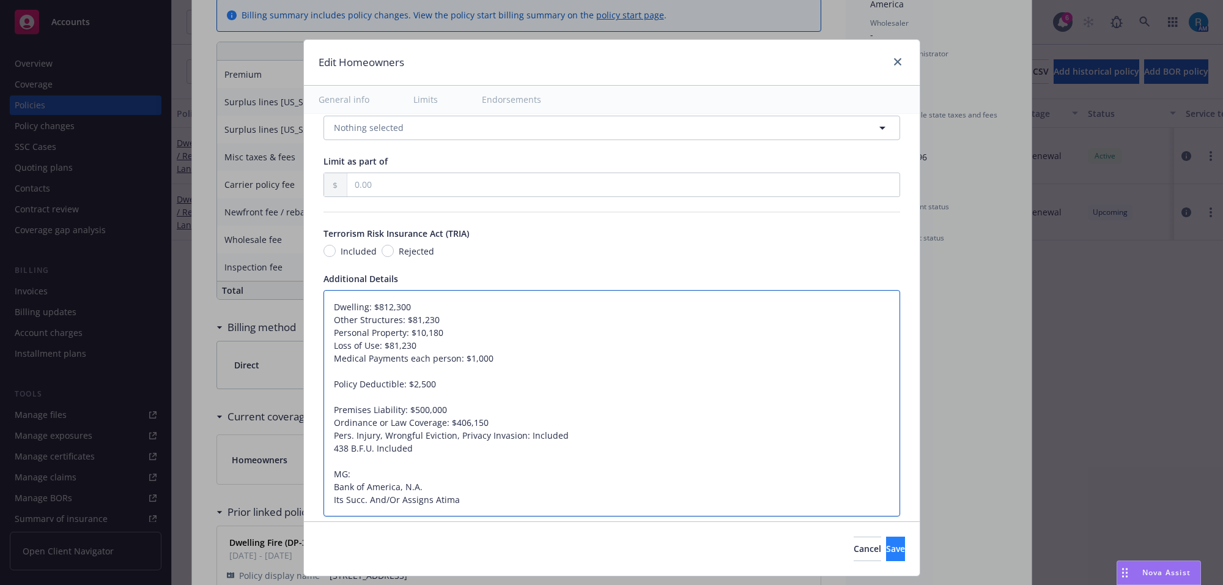
type textarea "Dwelling: $812,300 Other Structures: $81,230 Personal Property: $10,180 Loss of…"
drag, startPoint x: 866, startPoint y: 548, endPoint x: 742, endPoint y: 542, distance: 123.7
click at [886, 547] on span "Save" at bounding box center [895, 549] width 19 height 12
type textarea "x"
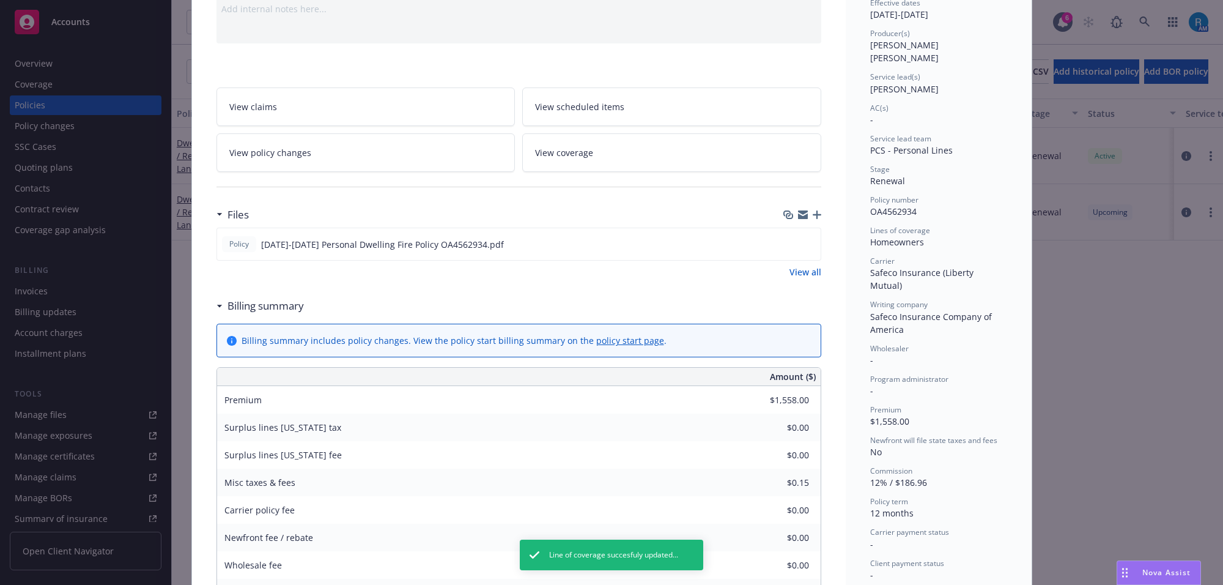
scroll to position [0, 0]
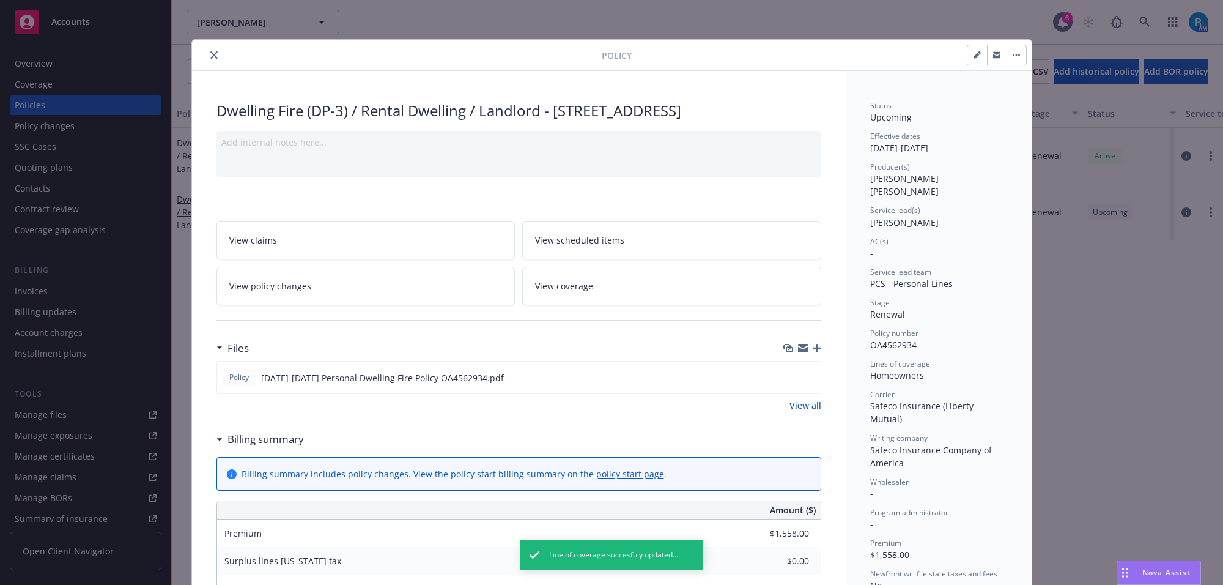
click at [210, 57] on icon "close" at bounding box center [213, 54] width 7 height 7
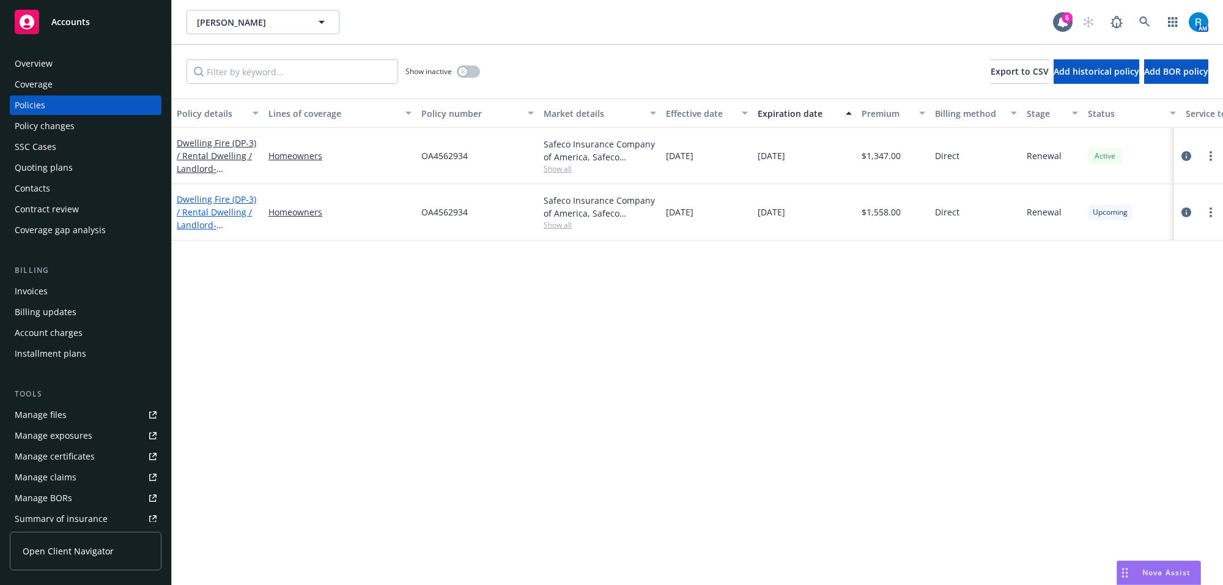
click at [212, 202] on link "Dwelling Fire (DP-3) / Rental Dwelling / Landlord - [STREET_ADDRESS]" at bounding box center [217, 218] width 80 height 50
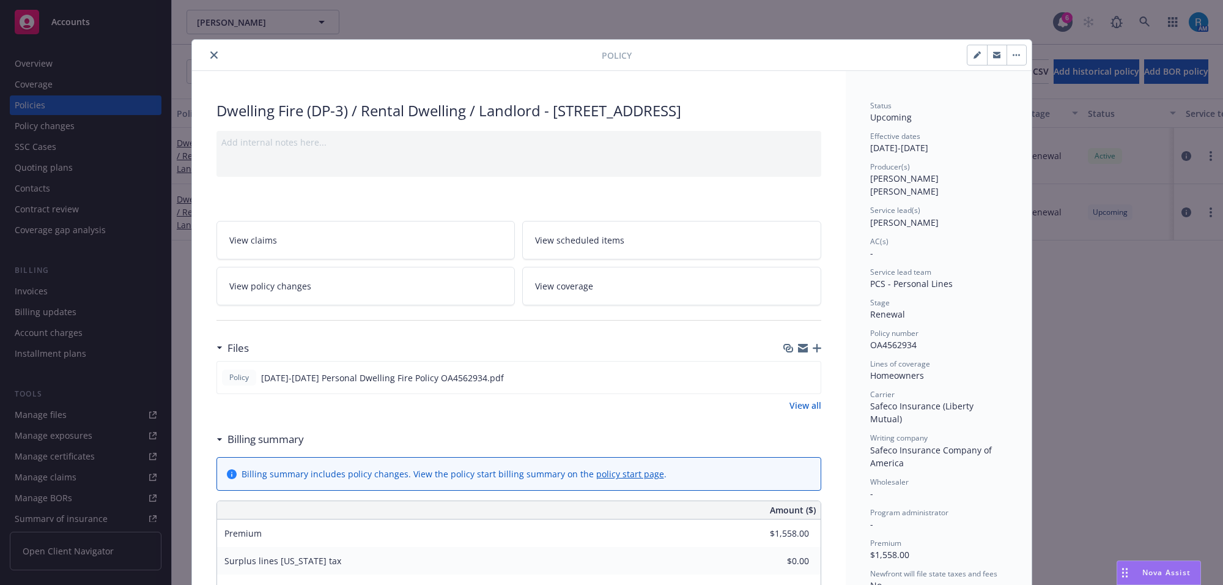
scroll to position [37, 0]
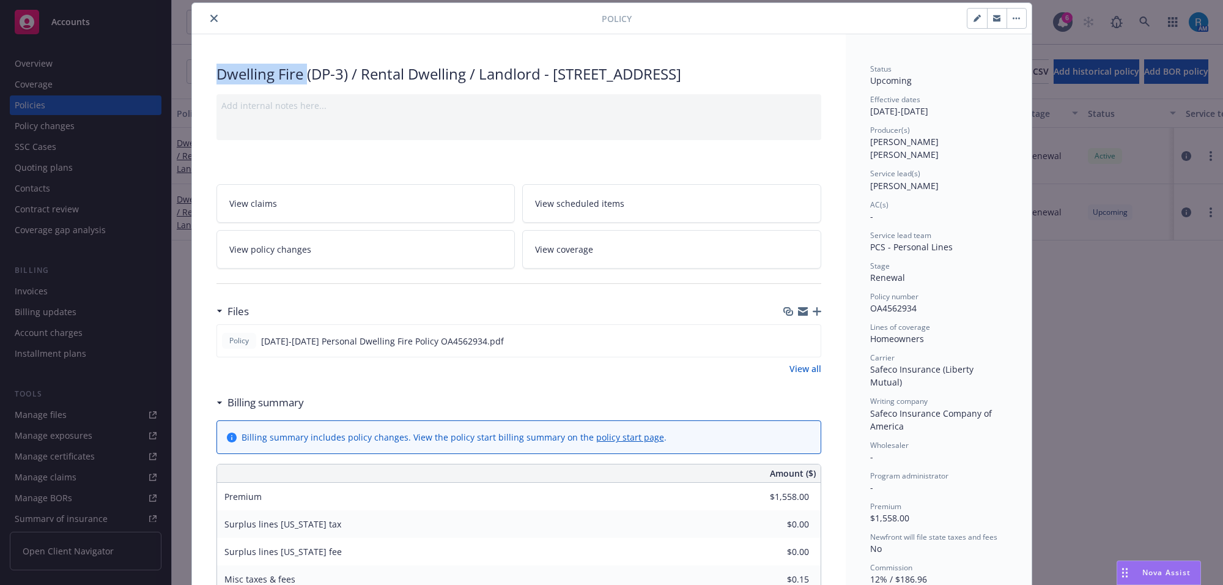
drag, startPoint x: 237, startPoint y: 77, endPoint x: 303, endPoint y: 77, distance: 66.1
click at [303, 77] on div "Dwelling Fire (DP-3) / Rental Dwelling / Landlord - [STREET_ADDRESS]" at bounding box center [519, 74] width 605 height 21
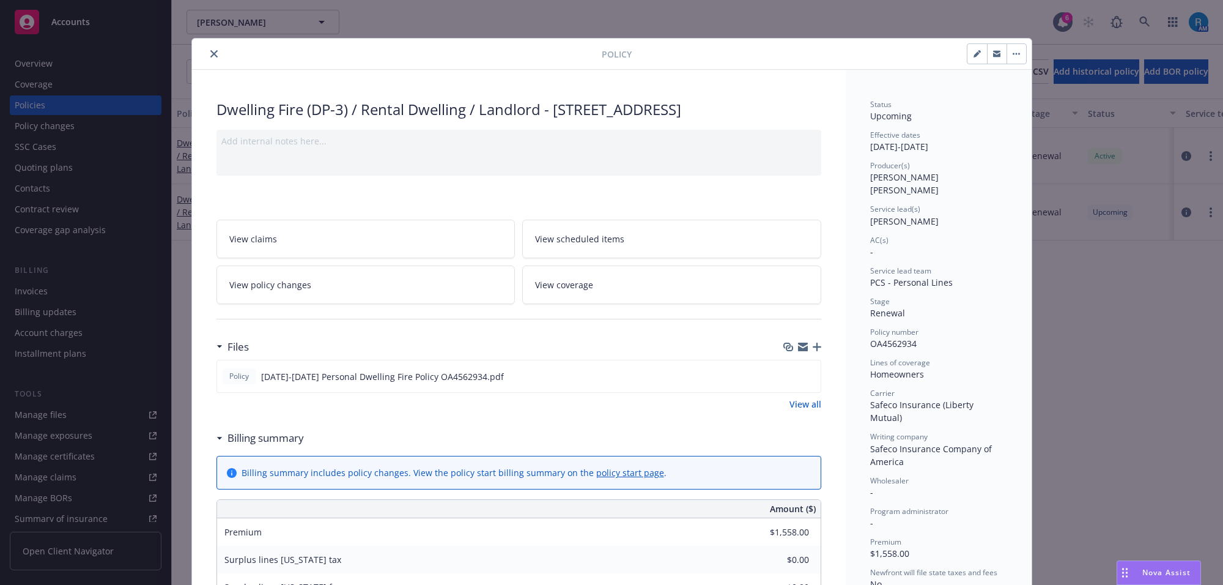
scroll to position [0, 0]
click at [210, 53] on icon "close" at bounding box center [213, 54] width 7 height 7
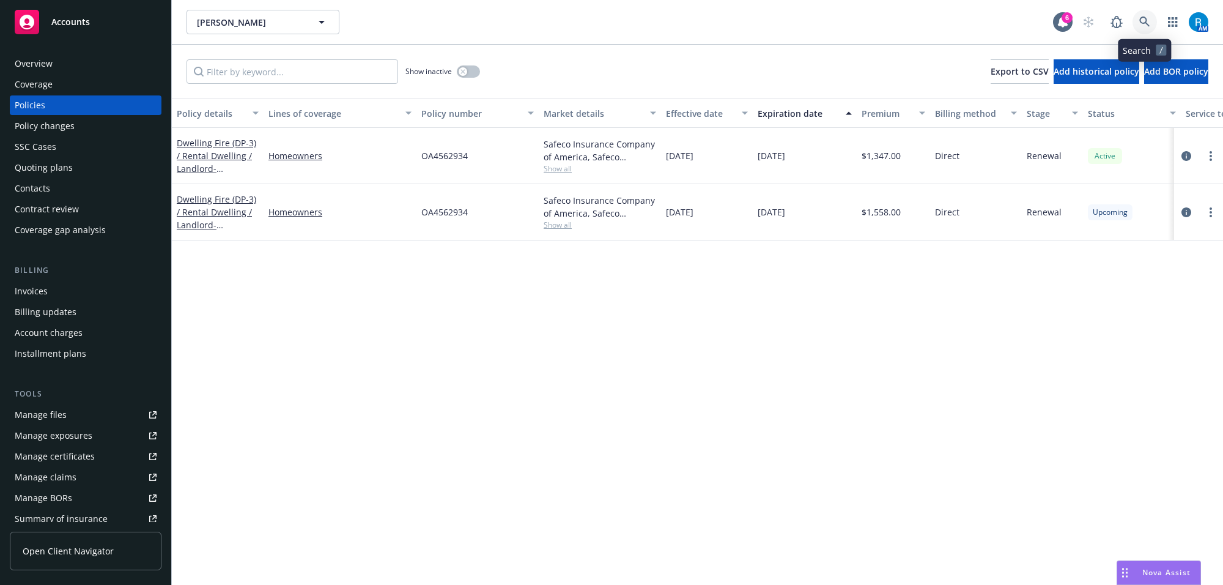
click at [1145, 29] on link at bounding box center [1145, 22] width 24 height 24
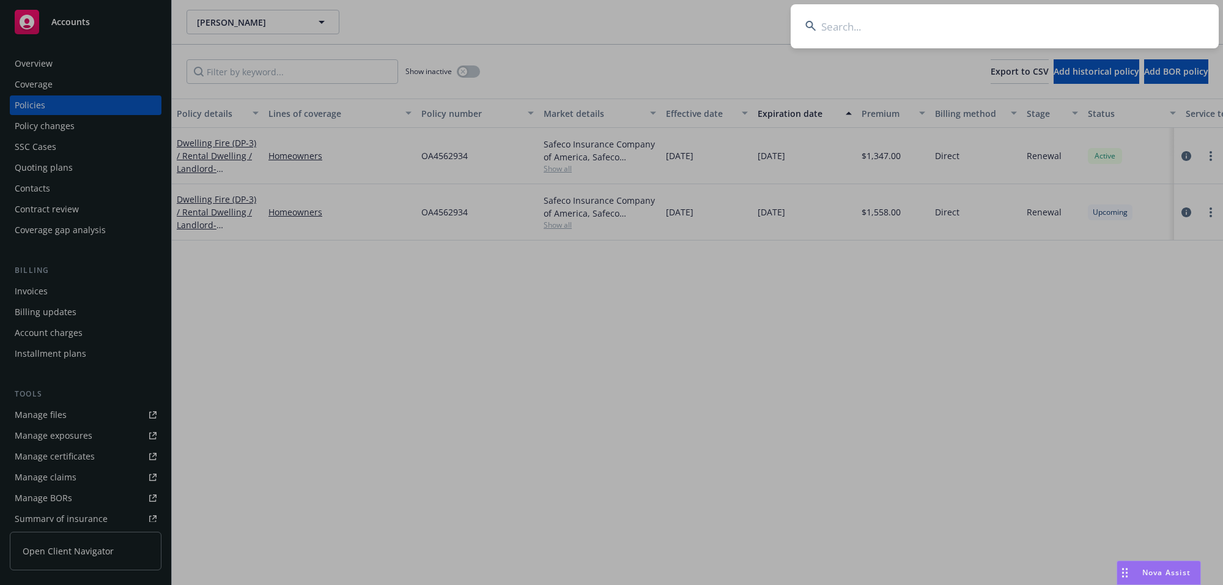
type input "[PERSON_NAME]"
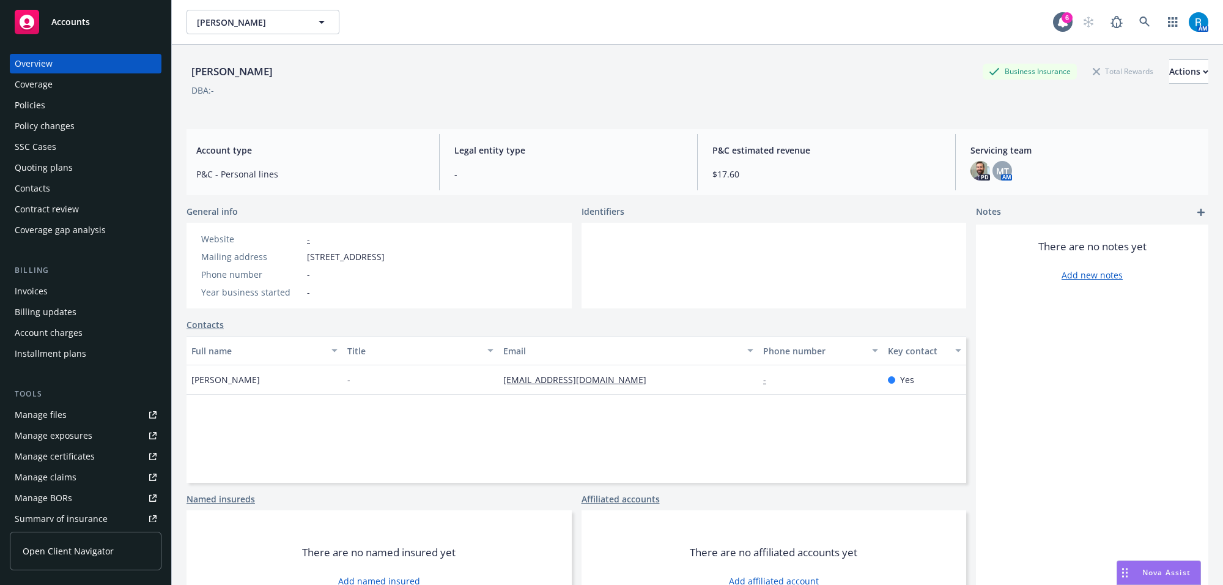
click at [80, 107] on div "Policies" at bounding box center [86, 105] width 142 height 20
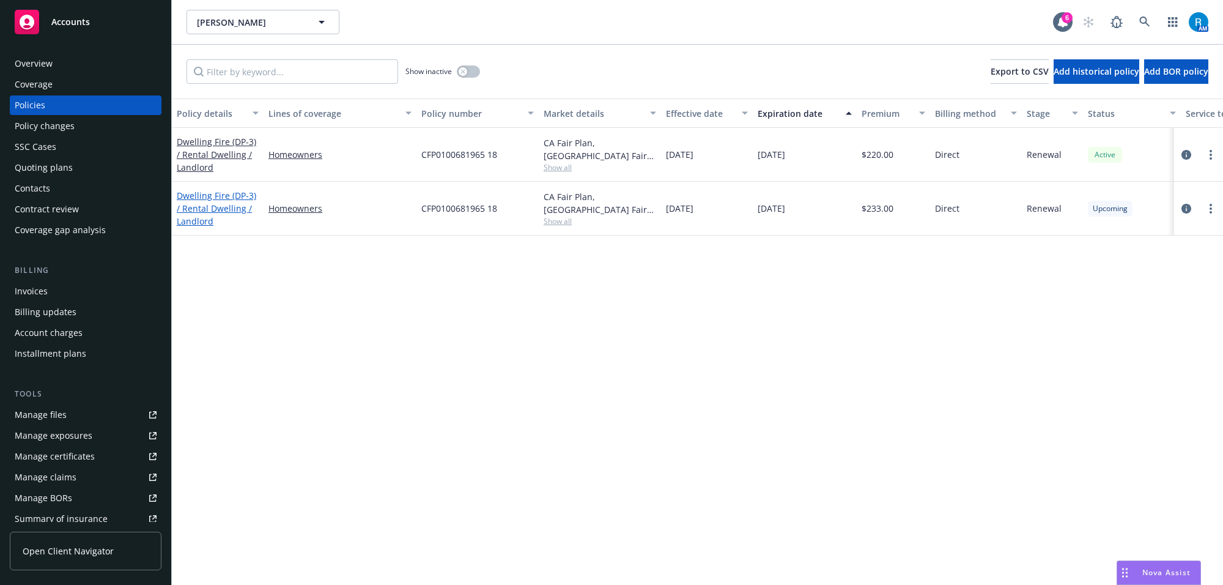
click at [215, 194] on link "Dwelling Fire (DP-3) / Rental Dwelling / Landlord" at bounding box center [217, 208] width 80 height 37
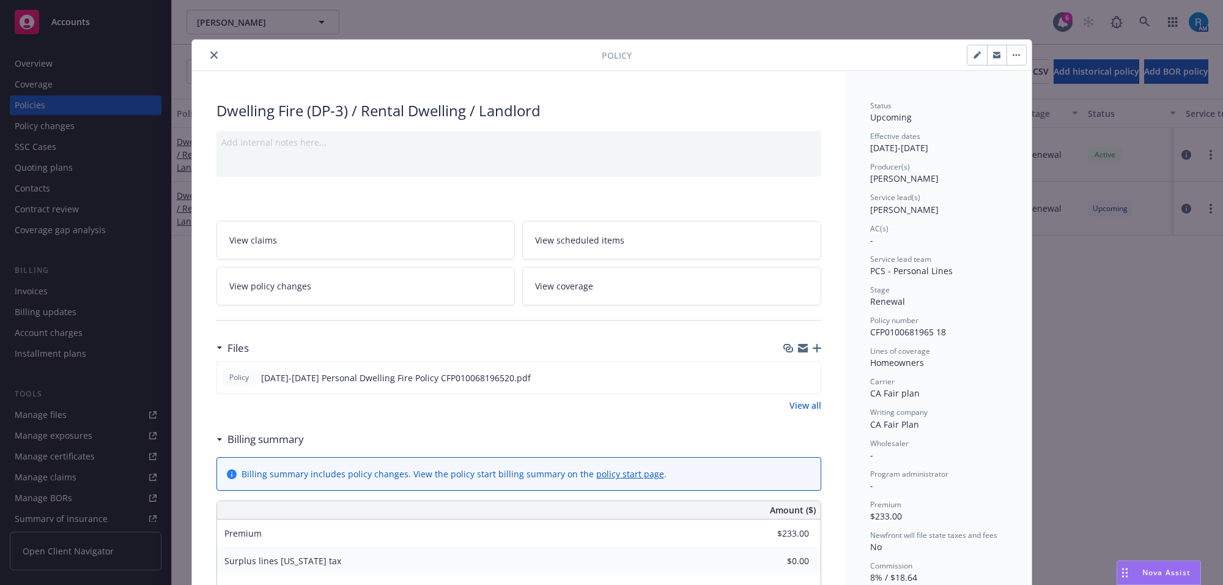
click at [968, 53] on button "button" at bounding box center [978, 55] width 20 height 20
select select "RENEWAL"
select select "12"
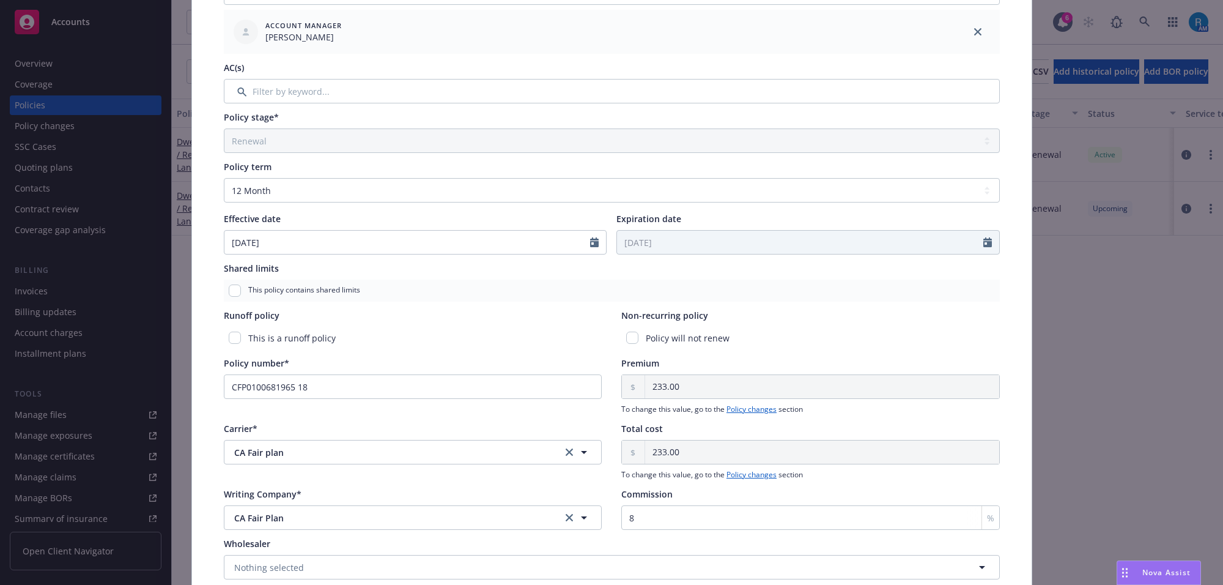
scroll to position [417, 0]
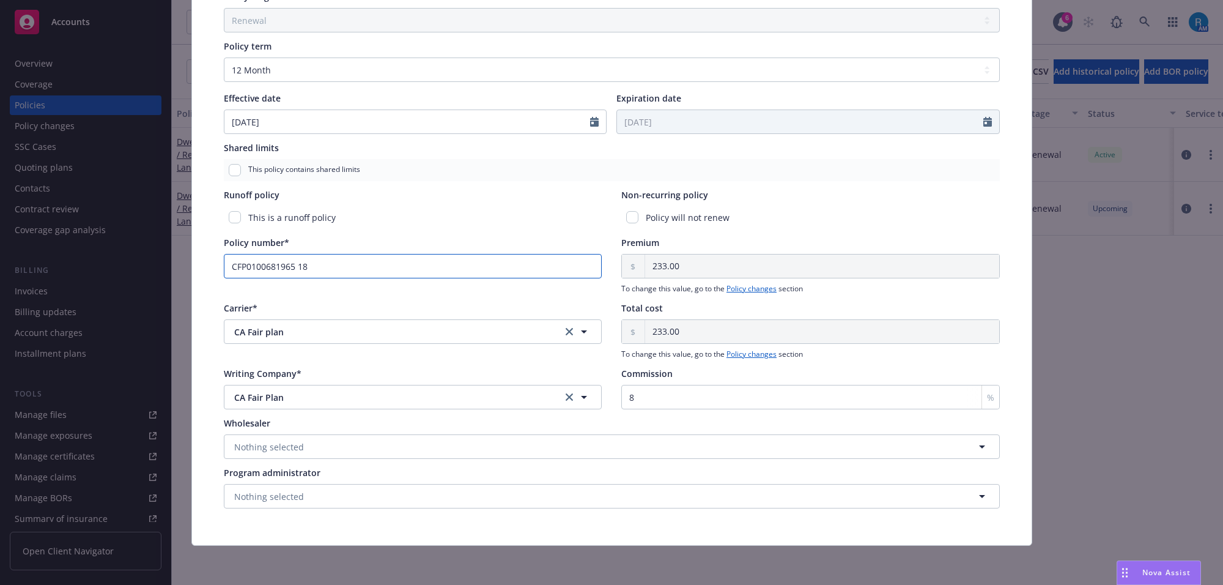
click at [310, 264] on input "CFP0100681965 18" at bounding box center [413, 266] width 379 height 24
drag, startPoint x: 310, startPoint y: 264, endPoint x: 100, endPoint y: 267, distance: 210.4
click at [103, 268] on div "Edit policy details Cancel Save Policy type* Dwelling Fire (DP-3) / Rental Dwel…" at bounding box center [611, 292] width 1223 height 585
paste input "CFP010068196520"
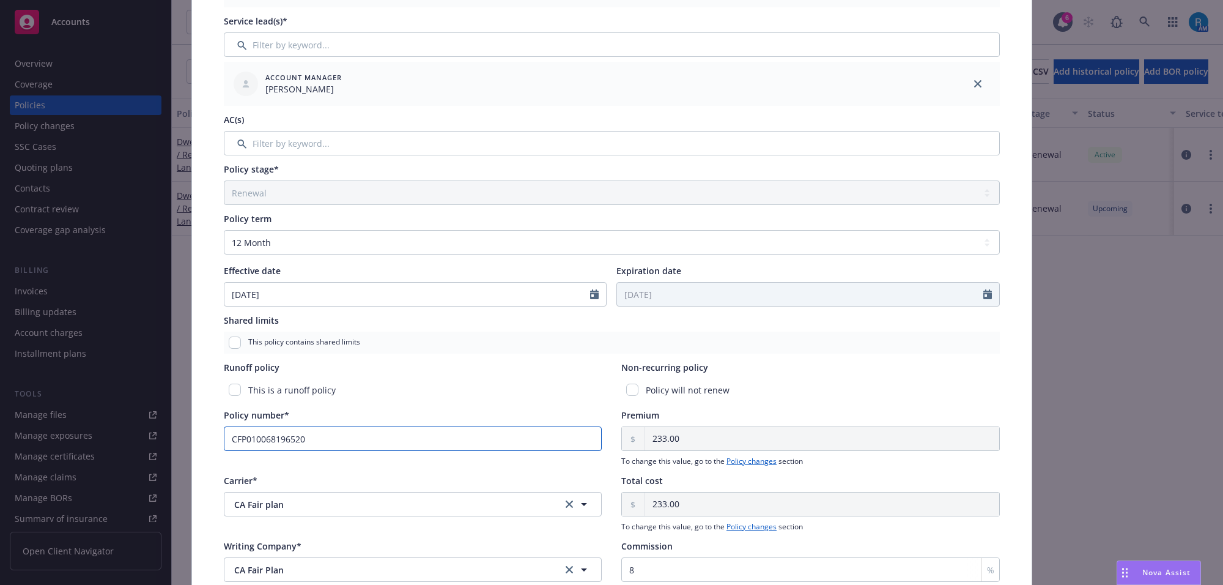
scroll to position [0, 0]
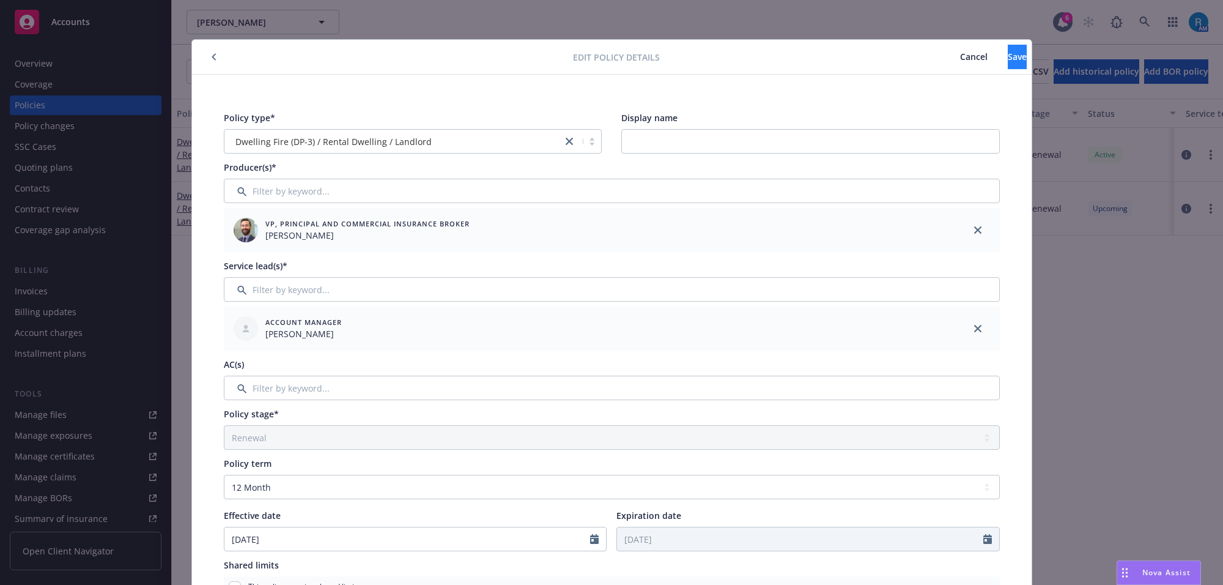
type input "CFP010068196520"
click at [1008, 61] on button "Save" at bounding box center [1017, 57] width 19 height 24
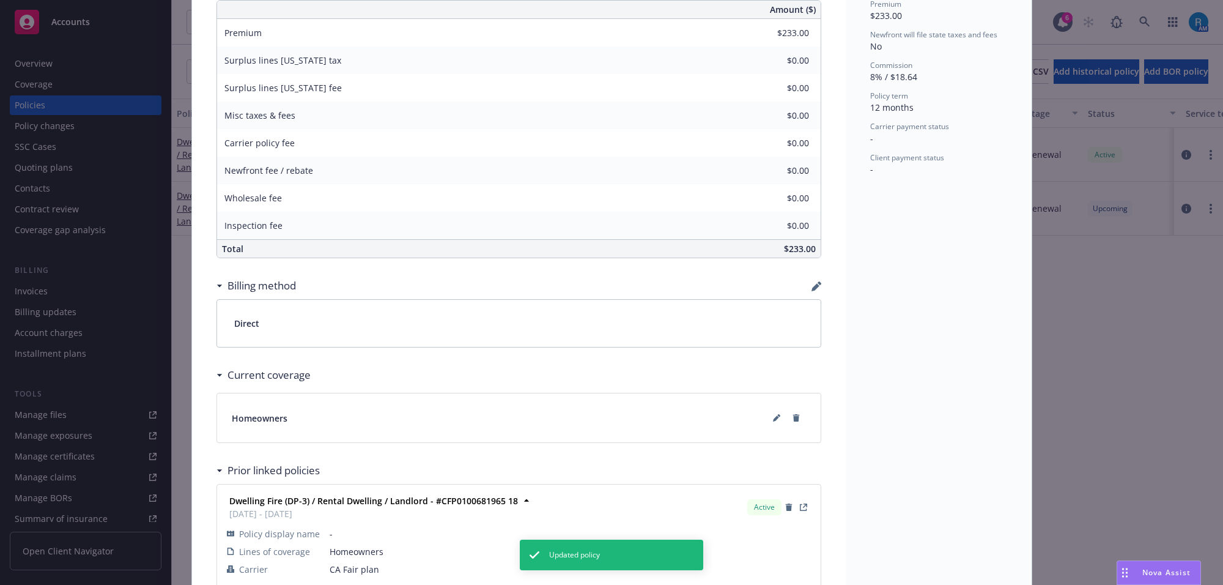
scroll to position [535, 0]
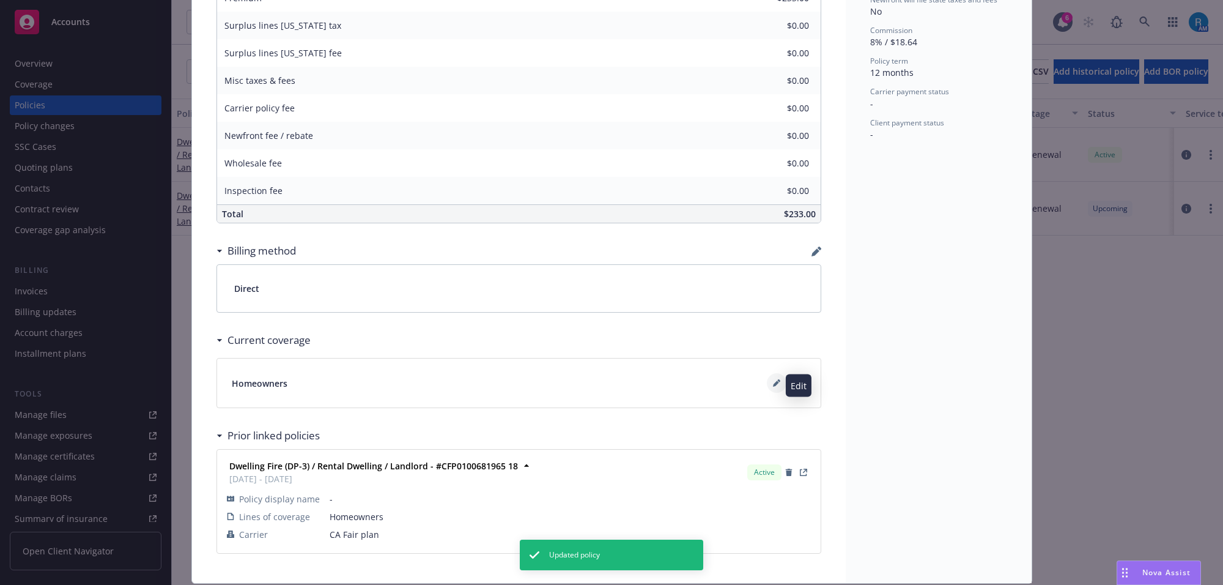
click at [771, 390] on button at bounding box center [777, 383] width 20 height 20
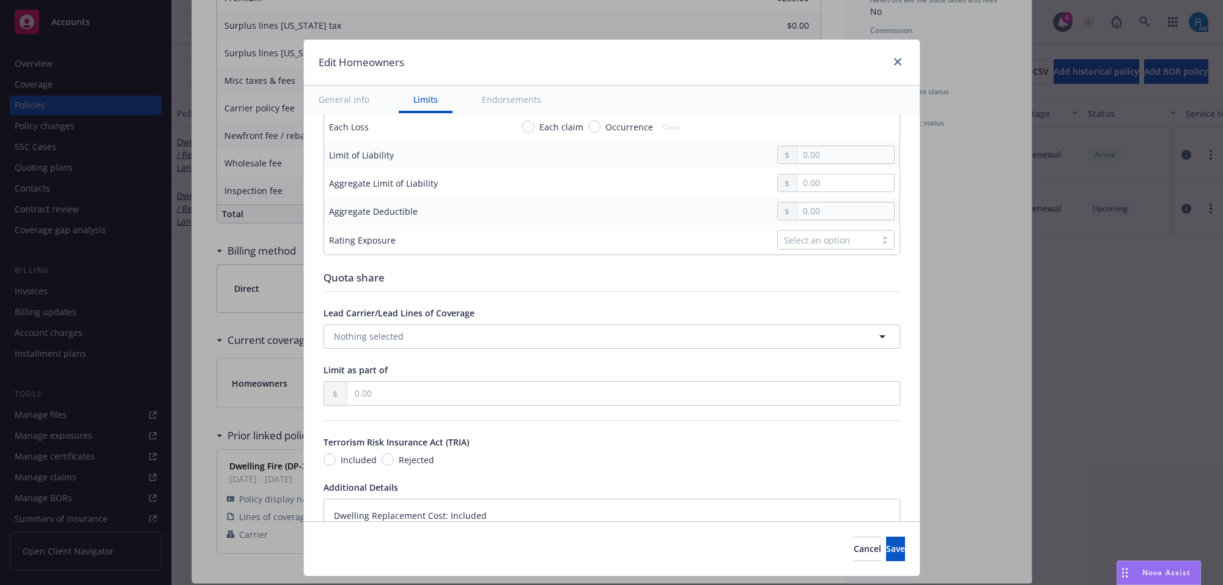
scroll to position [612, 0]
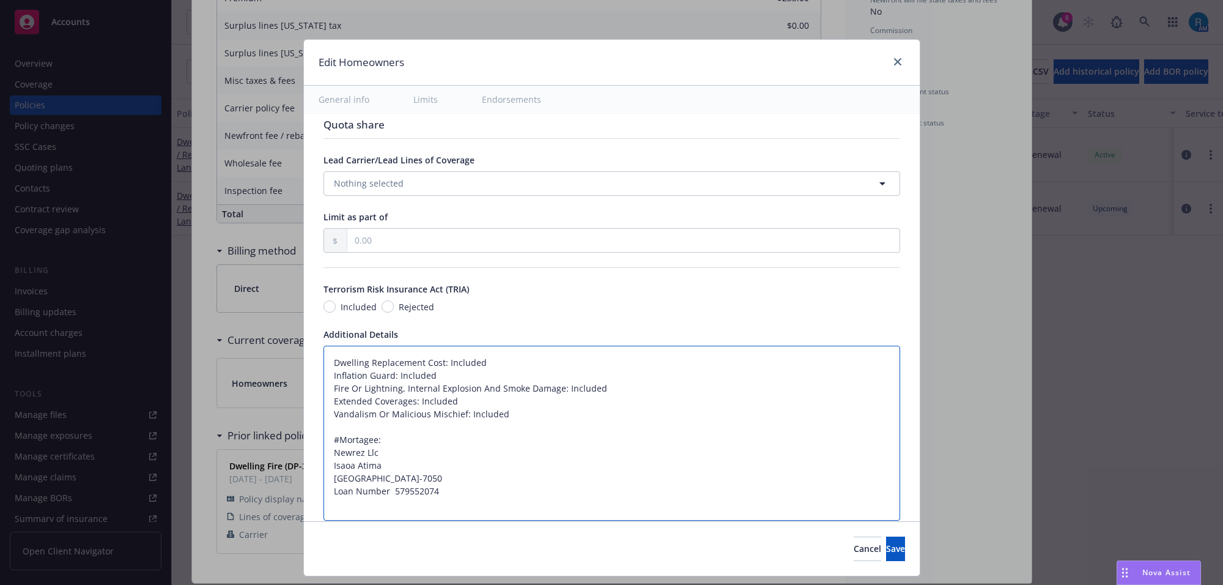
click at [324, 368] on textarea "Dwelling Replacement Cost: Included Inflation Guard: Included Fire Or Lightning…" at bounding box center [612, 434] width 577 height 176
type textarea "x"
type textarea "Dwelling Replacement Cost: Included Inflation Guard: Included Fire Or Lightning…"
type textarea "x"
click at [339, 360] on textarea "Dwelling Replacement Cost: Included Inflation Guard: Included Fire Or Lightning…" at bounding box center [612, 446] width 577 height 201
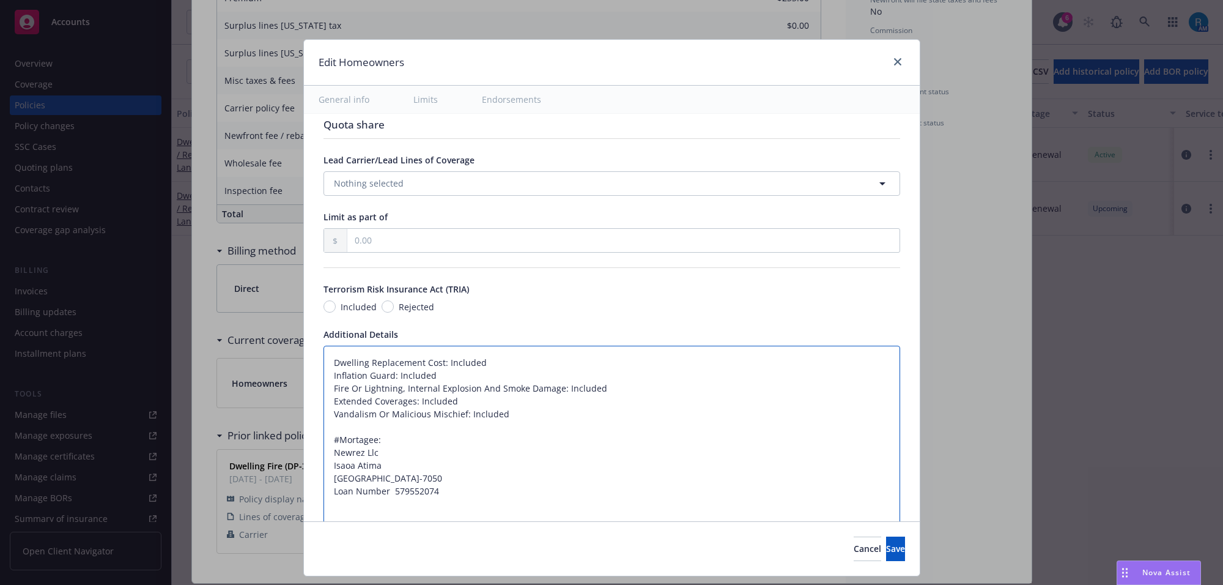
type textarea "Dwelling Replacement Cost: Included Inflation Guard: Included Fire Or Lightning…"
click at [324, 356] on textarea "Dwelling Replacement Cost: Included Inflation Guard: Included Fire Or Lightning…" at bounding box center [612, 446] width 577 height 201
paste textarea "Dwelling Limit $407,352"
type textarea "x"
type textarea "Dwelling Limit $407,352 Dwelling Replacement Cost: Included Inflation Guard: In…"
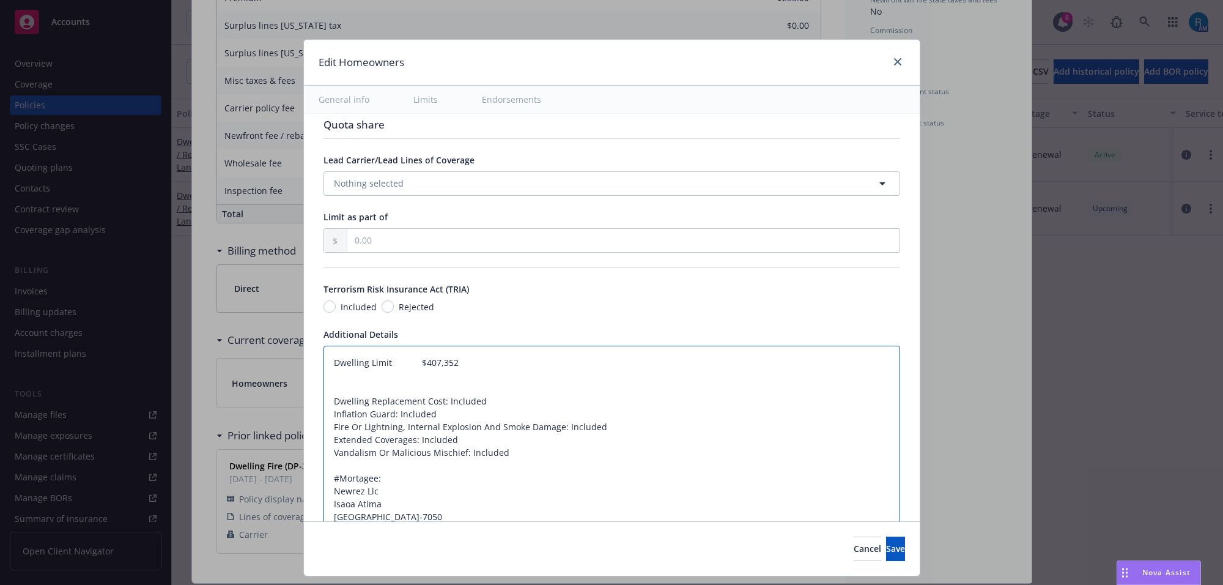
click at [369, 365] on textarea "Dwelling Limit $407,352 Dwelling Replacement Cost: Included Inflation Guard: In…" at bounding box center [612, 453] width 577 height 214
type textarea "x"
type textarea "Dwelling $407,352 Dwelling Replacement Cost: Included Inflation Guard: Included…"
type textarea "x"
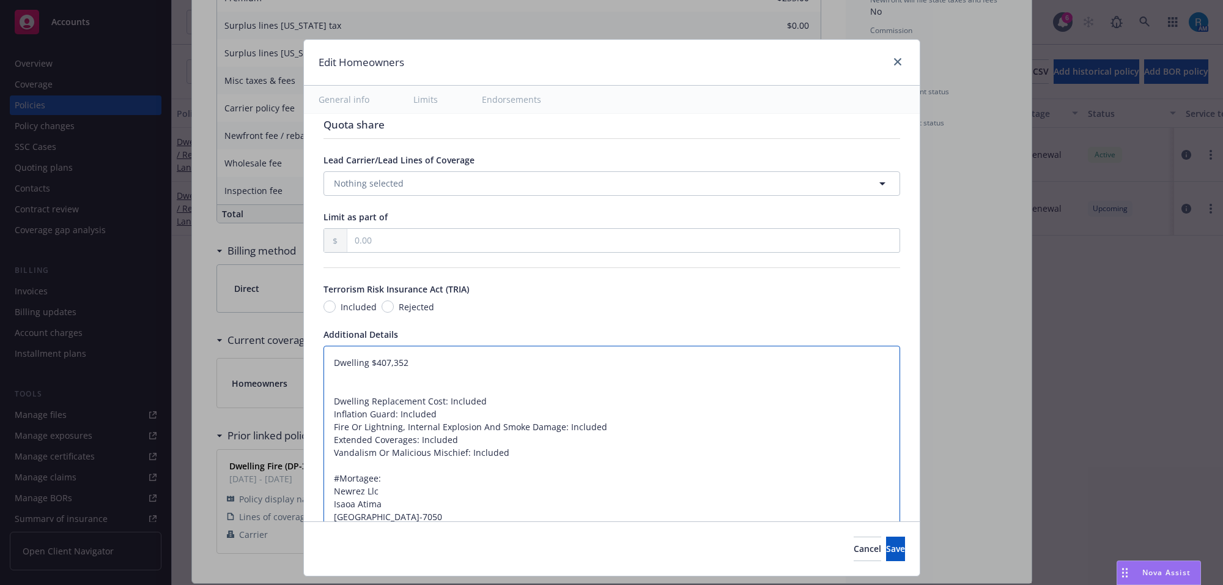
type textarea "Dwelling$407,352 Dwelling Replacement Cost: Included Inflation Guard: Included …"
type textarea "x"
type textarea "Dwelling:$407,352 Dwelling Replacement Cost: Included Inflation Guard: Included…"
type textarea "x"
type textarea "Dwelling: $407,352 Dwelling Replacement Cost: Included Inflation Guard: Include…"
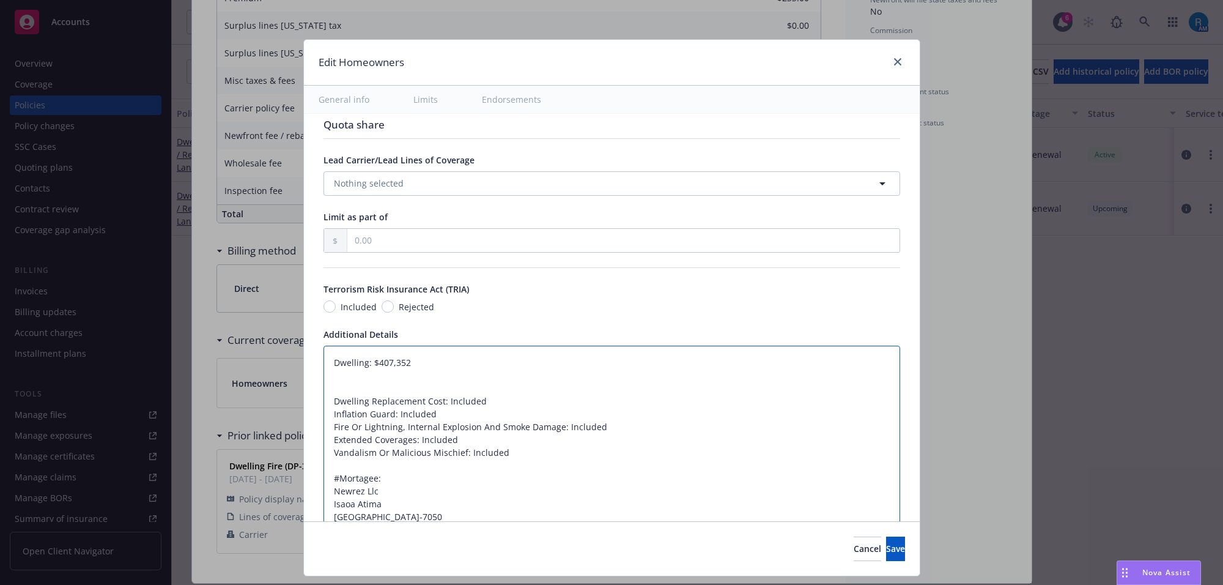
click at [324, 375] on textarea "Dwelling: $407,352 Dwelling Replacement Cost: Included Inflation Guard: Include…" at bounding box center [612, 453] width 577 height 214
type textarea "x"
type textarea "Dwelling: $407,352 Dwelling Replacement Cost: Included Inflation Guard: Include…"
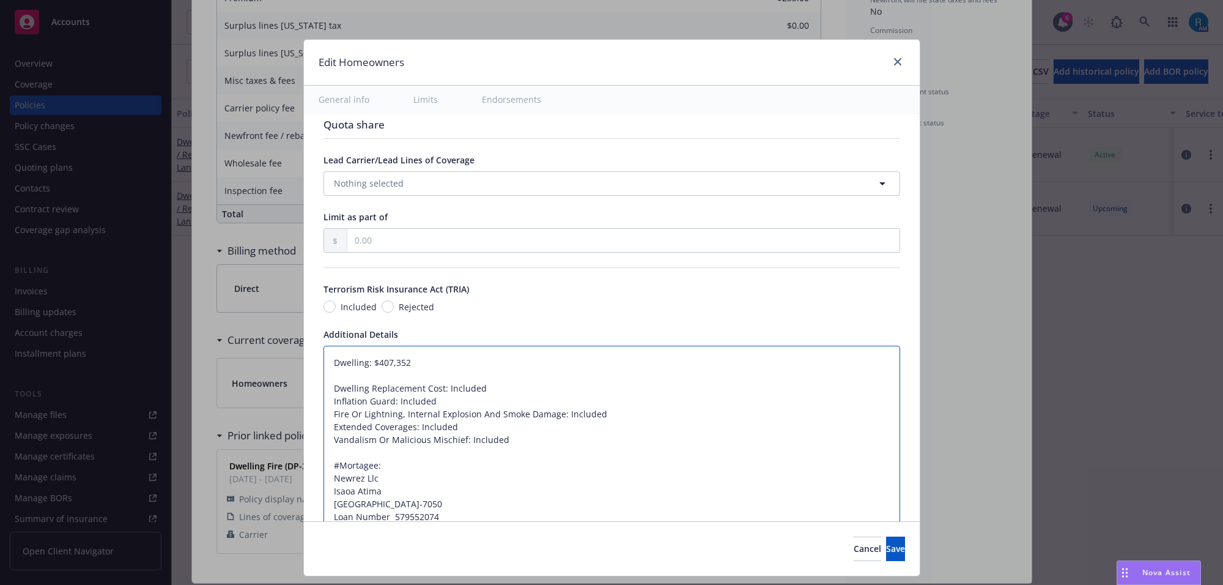
click at [390, 377] on textarea "Dwelling: $407,352 Dwelling Replacement Cost: Included Inflation Guard: Include…" at bounding box center [612, 446] width 577 height 201
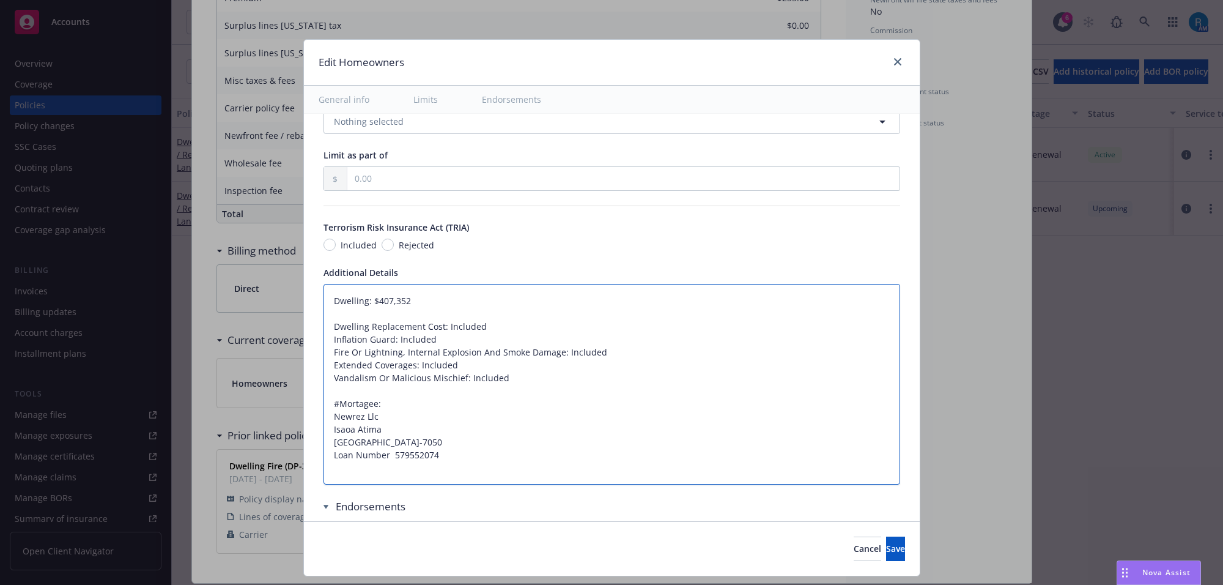
type textarea "x"
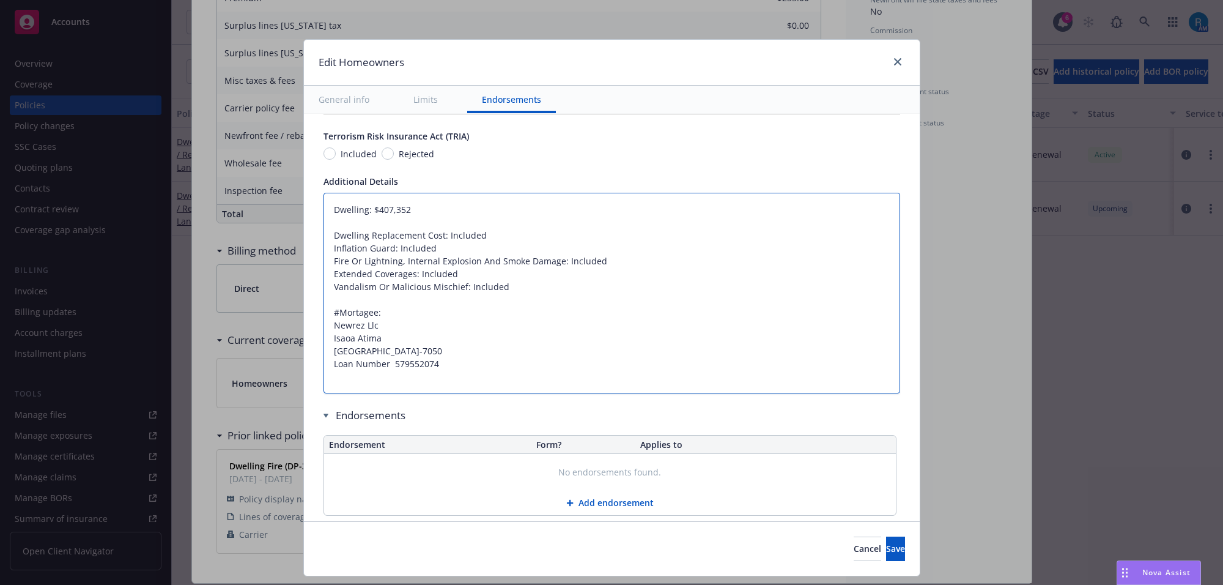
type textarea "Dwelling: $407,352 Dwelling Replacement Cost: Included Inflation Guard: Include…"
click at [419, 226] on textarea "Dwelling: $407,352 Dwelling Replacement Cost: Included Inflation Guard: Include…" at bounding box center [612, 293] width 577 height 201
type textarea "x"
type textarea "Dwelling: $407,352 Dwelling Replacement Cost: Included Inflation Guard: Include…"
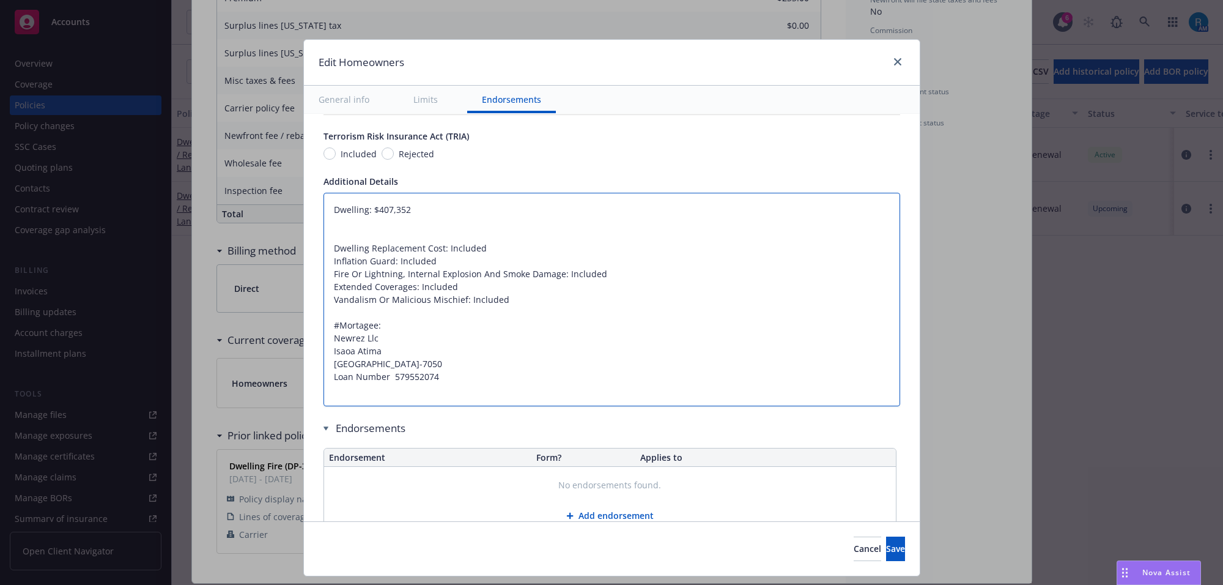
paste textarea "Policy Deductible $250"
type textarea "x"
type textarea "Dwelling: $407,352 Policy Deductible $250 Dwelling Replacement Cost: Included I…"
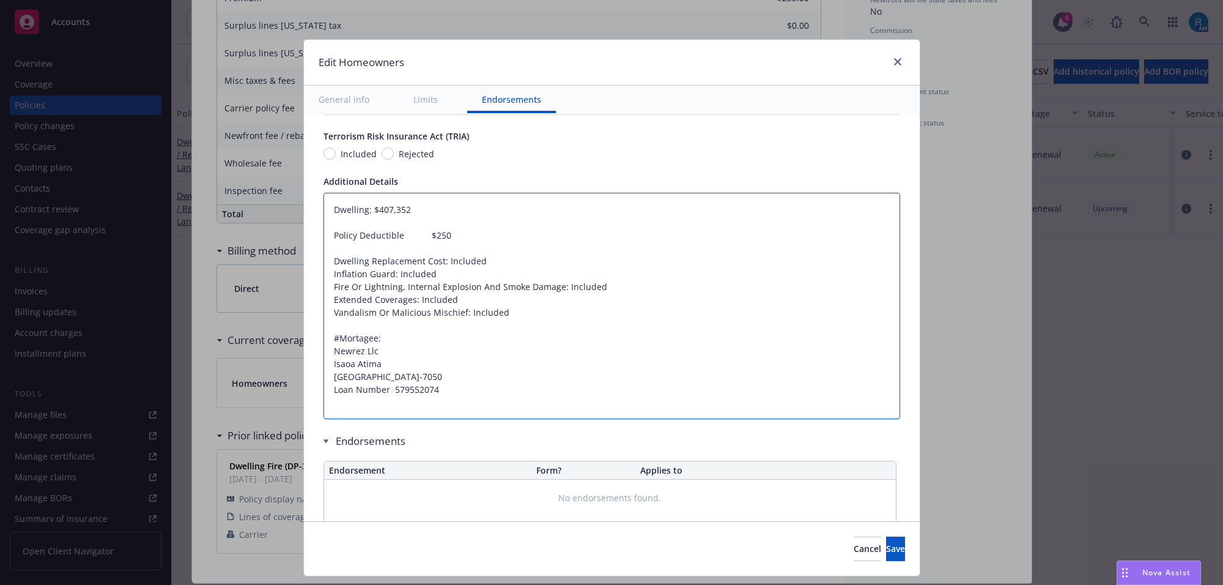
click at [396, 240] on textarea "Dwelling: $407,352 Policy Deductible $250 Dwelling Replacement Cost: Included I…" at bounding box center [612, 306] width 577 height 227
type textarea "x"
type textarea "Dwelling: $407,352 Policy Deductible $250 Dwelling Replacement Cost: Included I…"
type textarea "x"
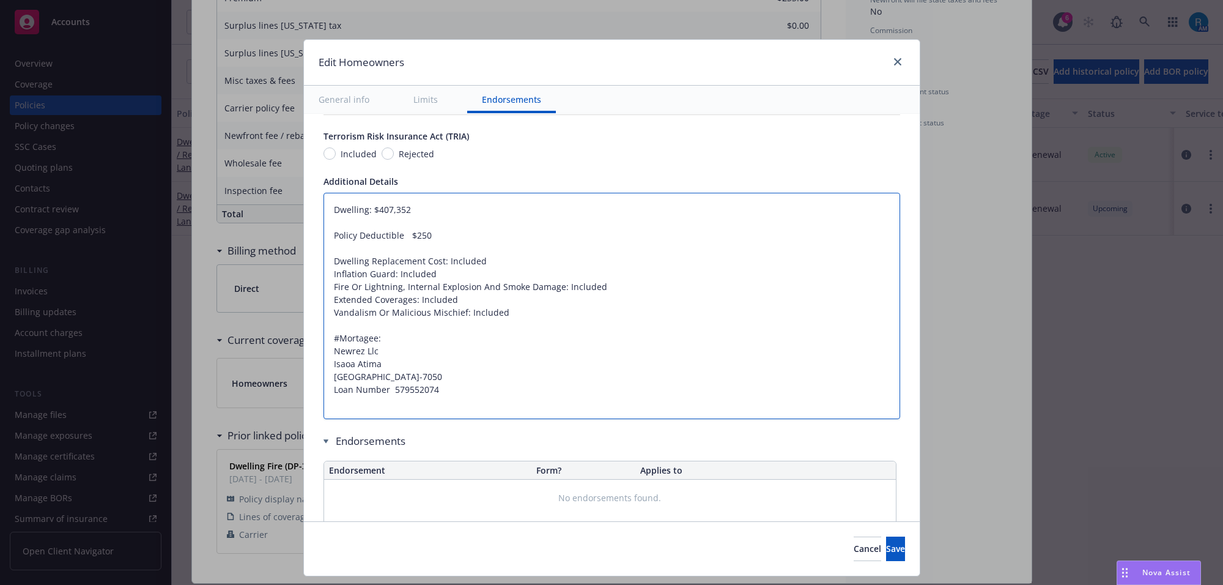
type textarea "Dwelling: $407,352 Policy Deductible$250 Dwelling Replacement Cost: Included In…"
type textarea "x"
type textarea "Dwelling: $407,352 Policy Deductible:$250 Dwelling Replacement Cost: Included I…"
type textarea "x"
type textarea "Dwelling: $407,352 Policy Deductible: $250 Dwelling Replacement Cost: Included …"
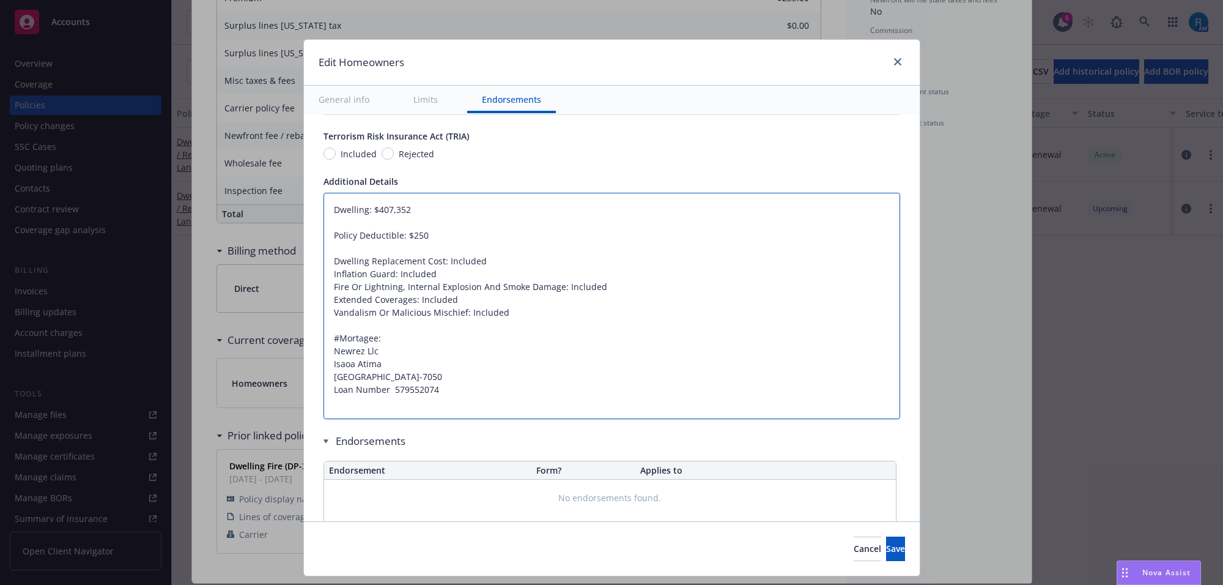
click at [554, 306] on textarea "Dwelling: $407,352 Policy Deductible: $250 Dwelling Replacement Cost: Included …" at bounding box center [612, 306] width 577 height 227
click at [552, 307] on textarea "Dwelling: $407,352 Policy Deductible: $250 Dwelling Replacement Cost: Included …" at bounding box center [612, 306] width 577 height 227
click at [453, 250] on textarea "Dwelling: $407,352 Policy Deductible: $250 Dwelling Replacement Cost: Included …" at bounding box center [612, 306] width 577 height 227
type textarea "x"
type textarea "Dwelling: $407,352 Policy Deductible: $250 Dwelling Replacement Cost: Included …"
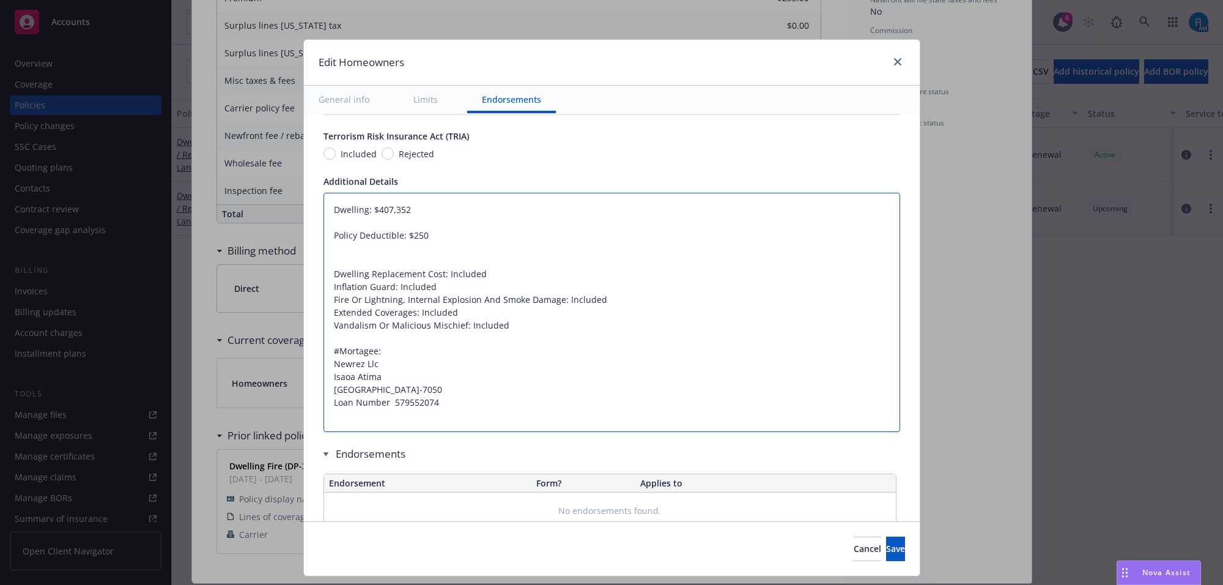
paste textarea "Ordinance or Law Coverage $ 40,735"
type textarea "x"
type textarea "Dwelling: $407,352 Policy Deductible: $250 Ordinance or Law Coverage $ 40,735 D…"
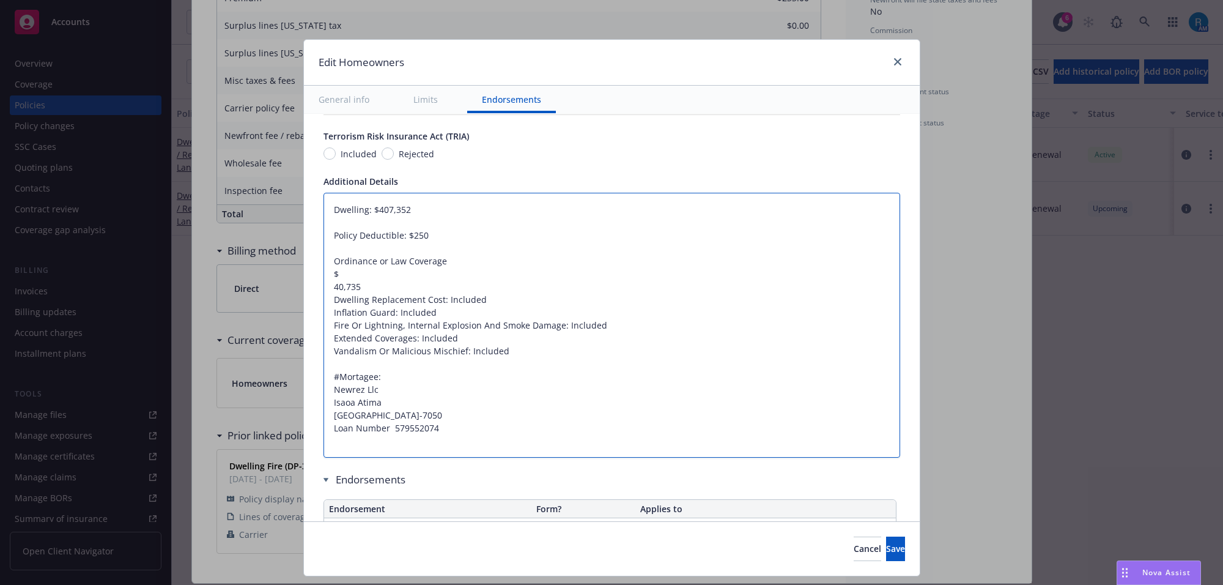
click at [324, 289] on textarea "Dwelling: $407,352 Policy Deductible: $250 Ordinance or Law Coverage $ 40,735 D…" at bounding box center [612, 325] width 577 height 265
type textarea "x"
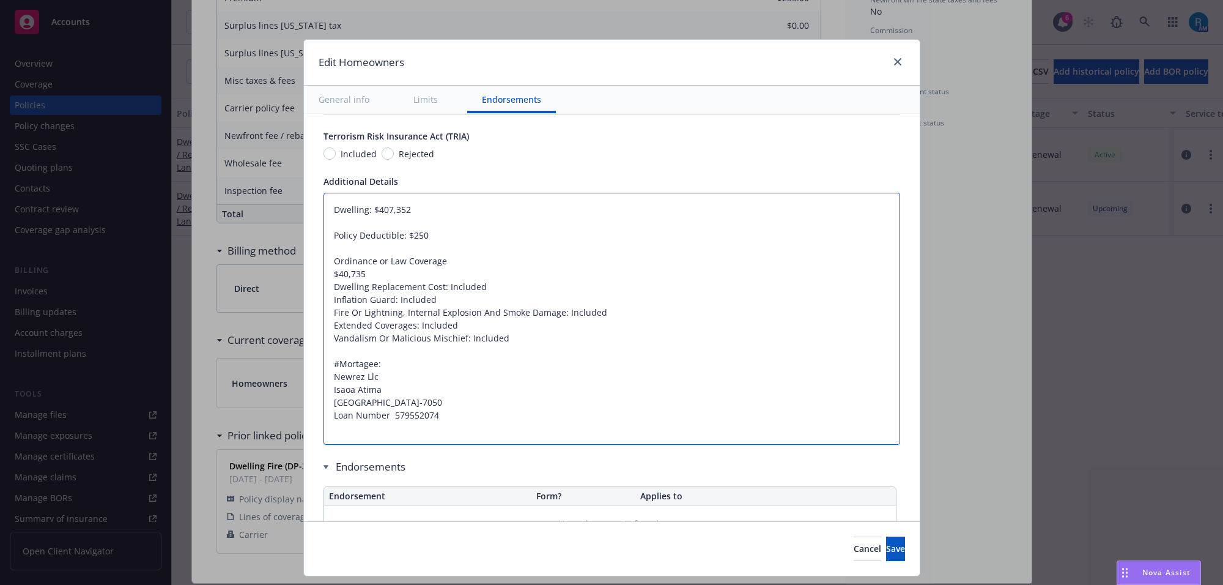
type textarea "Dwelling: $407,352 Policy Deductible: $250 Ordinance or Law Coverage $40,735 Dw…"
click at [324, 273] on textarea "Dwelling: $407,352 Policy Deductible: $250 Ordinance or Law Coverage $40,735 Dw…" at bounding box center [612, 319] width 577 height 253
type textarea "x"
type textarea "Dwelling: $407,352 Policy Deductible: $250 Ordinance or Law Coverage$40,735 Dwe…"
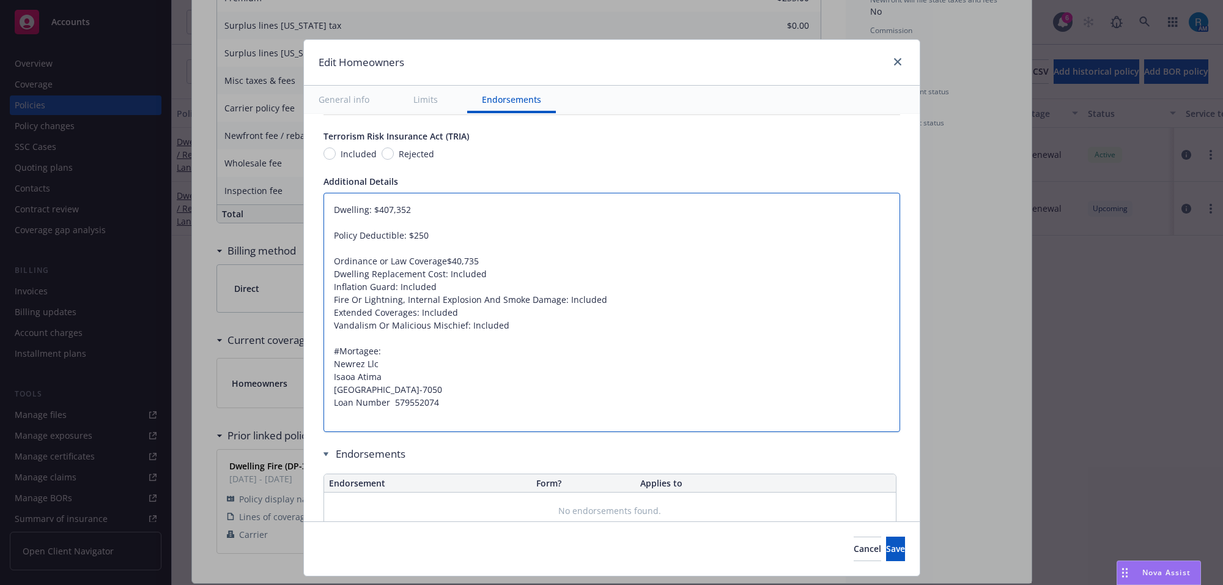
type textarea "x"
type textarea "Dwelling: $407,352 Policy Deductible: $250 Ordinance or Law Coverage:$40,735 Dw…"
type textarea "x"
click at [327, 248] on textarea "Dwelling: $407,352 Policy Deductible: $250 Ordinance or Law Coverage: $40,735 D…" at bounding box center [612, 313] width 577 height 240
type textarea "Dwelling: $407,352 Policy Deductible: $250 Ordinance or Law Coverage: $40,735 D…"
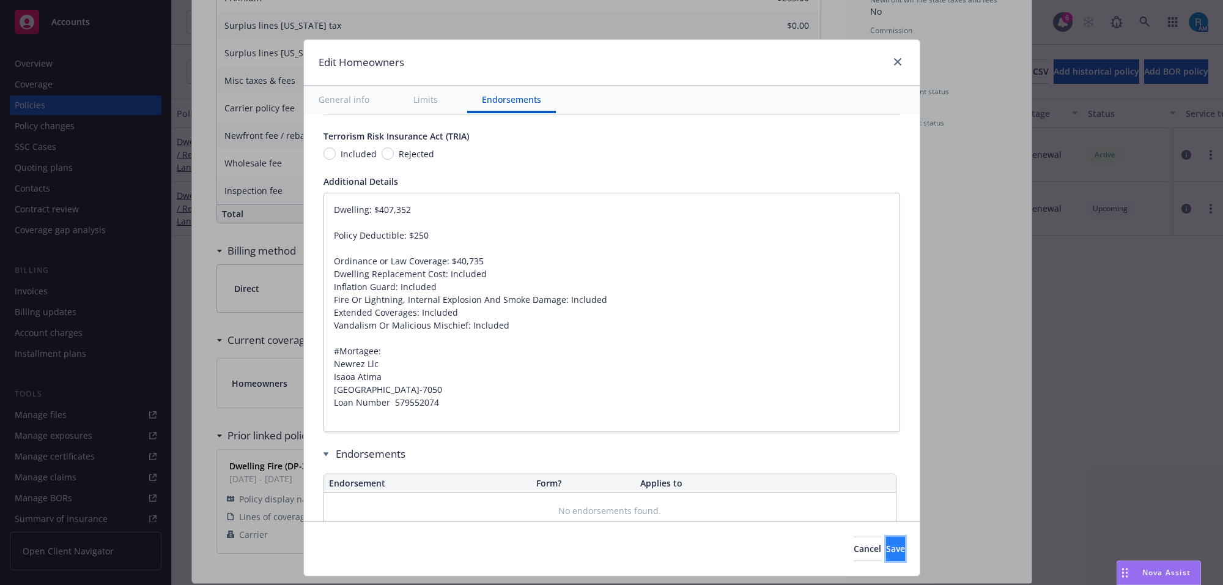
click at [886, 555] on button "Save" at bounding box center [895, 548] width 19 height 24
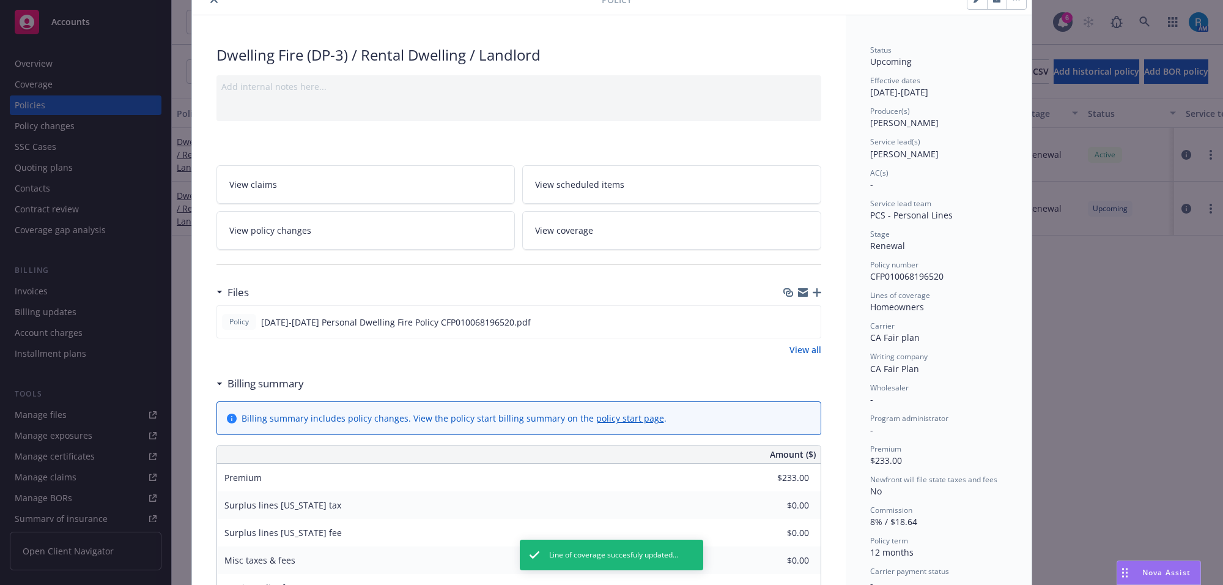
scroll to position [0, 0]
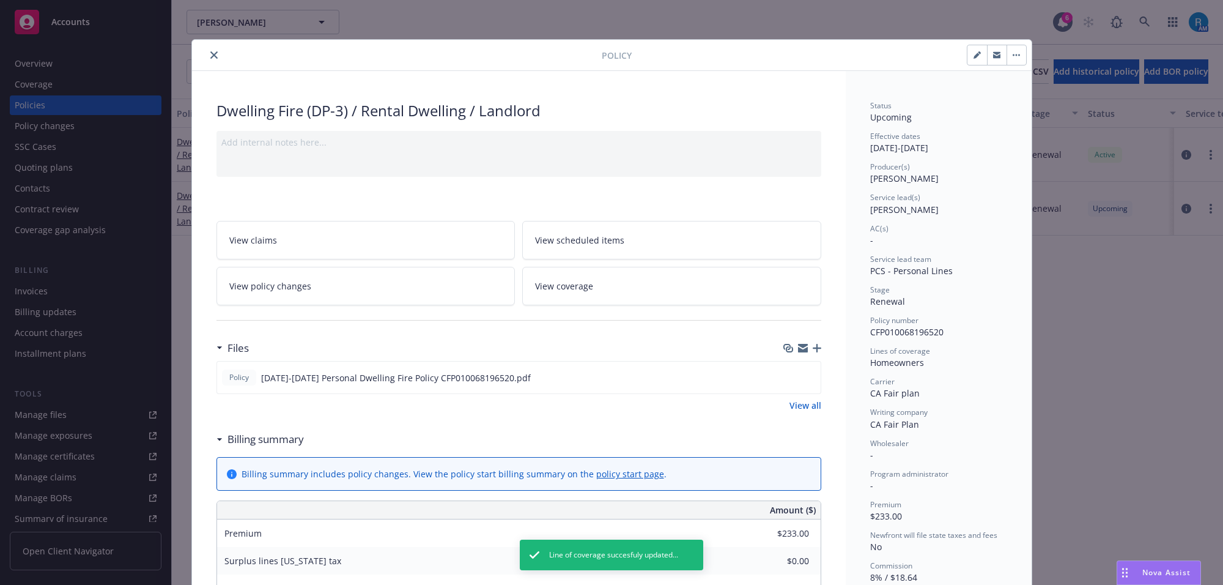
click at [554, 243] on span "View scheduled items" at bounding box center [579, 240] width 89 height 13
click at [210, 54] on icon "close" at bounding box center [213, 54] width 7 height 7
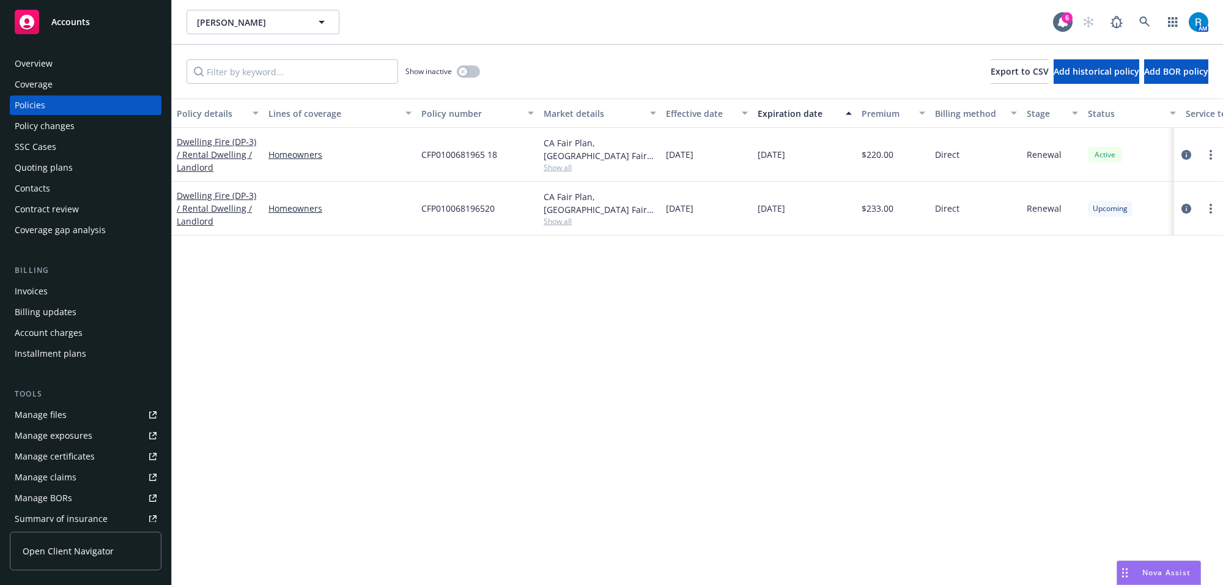
click at [41, 64] on div "Overview" at bounding box center [34, 64] width 38 height 20
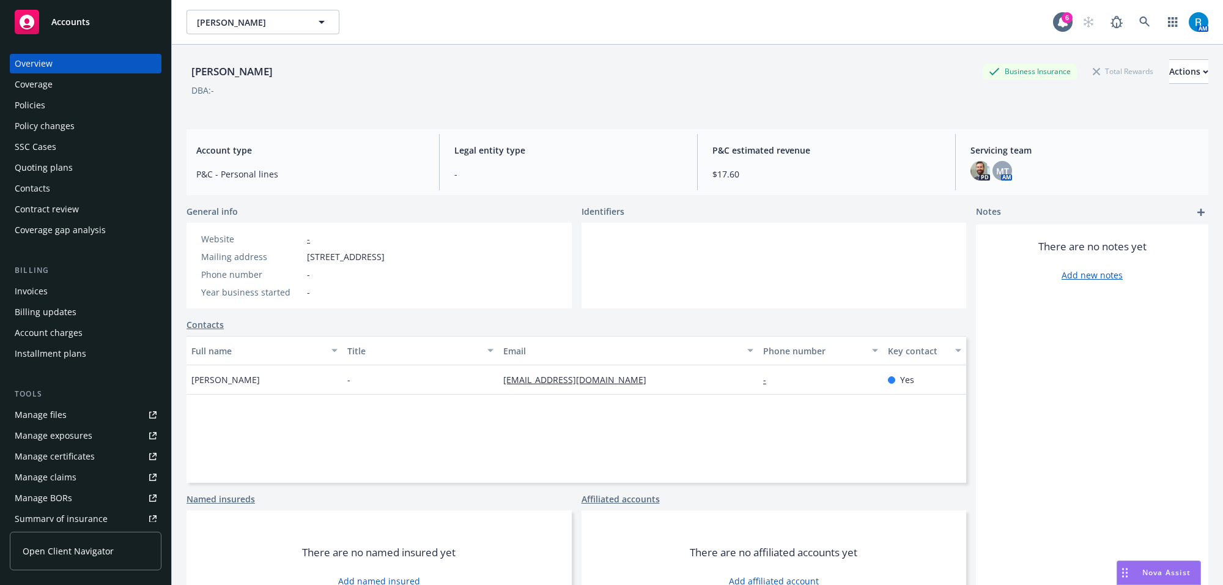
click at [29, 106] on div "Policies" at bounding box center [30, 105] width 31 height 20
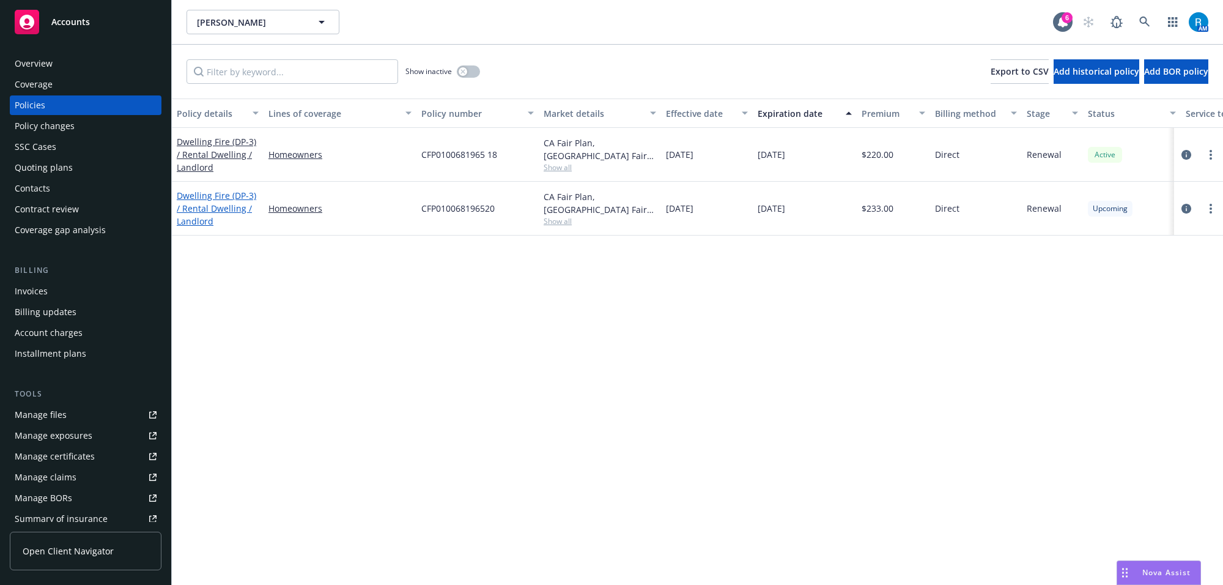
click at [199, 196] on link "Dwelling Fire (DP-3) / Rental Dwelling / Landlord" at bounding box center [217, 208] width 80 height 37
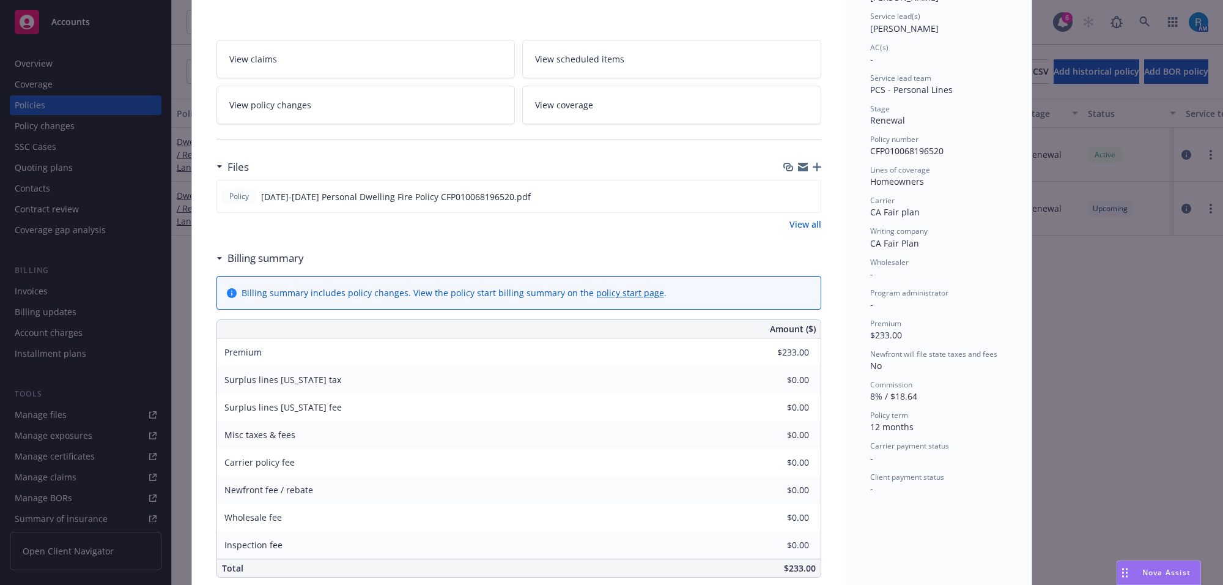
scroll to position [37, 0]
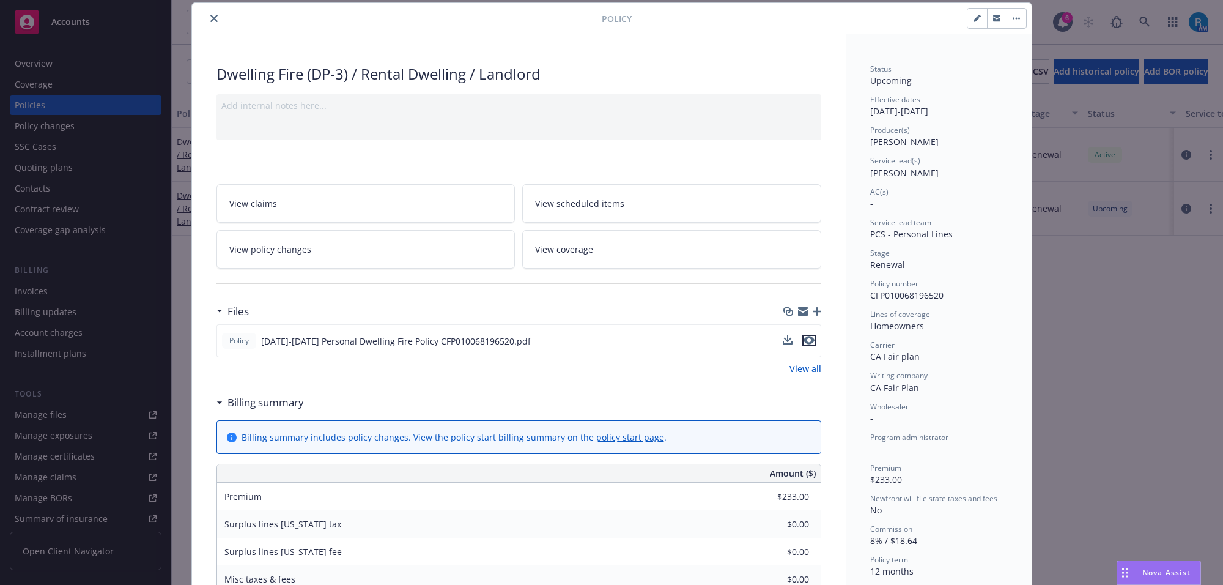
click at [807, 339] on icon "preview file" at bounding box center [809, 340] width 11 height 9
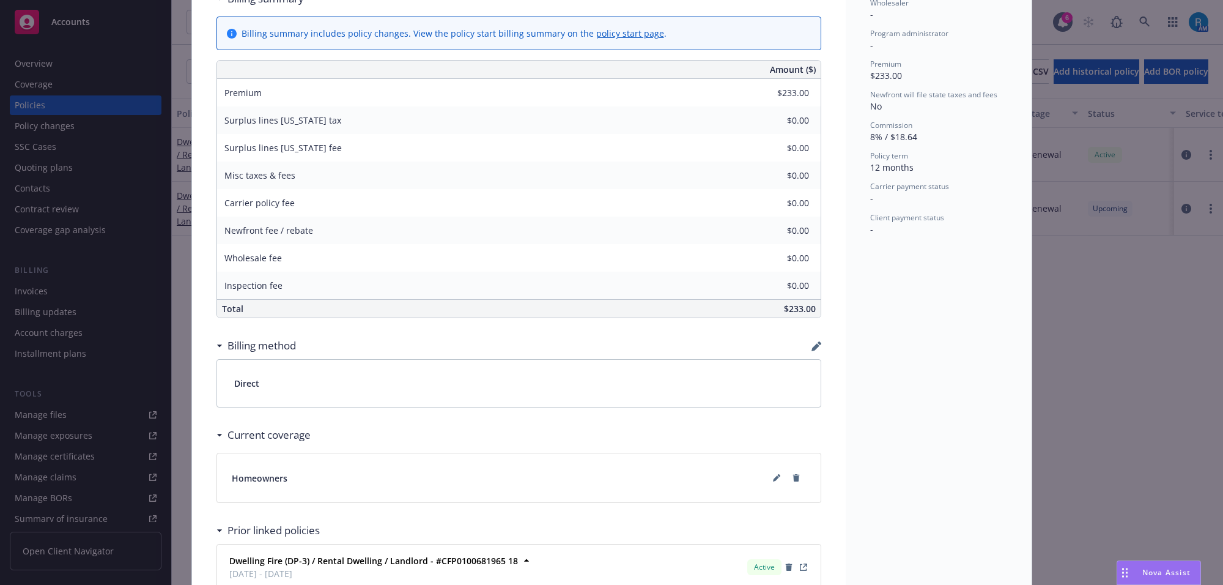
scroll to position [576, 0]
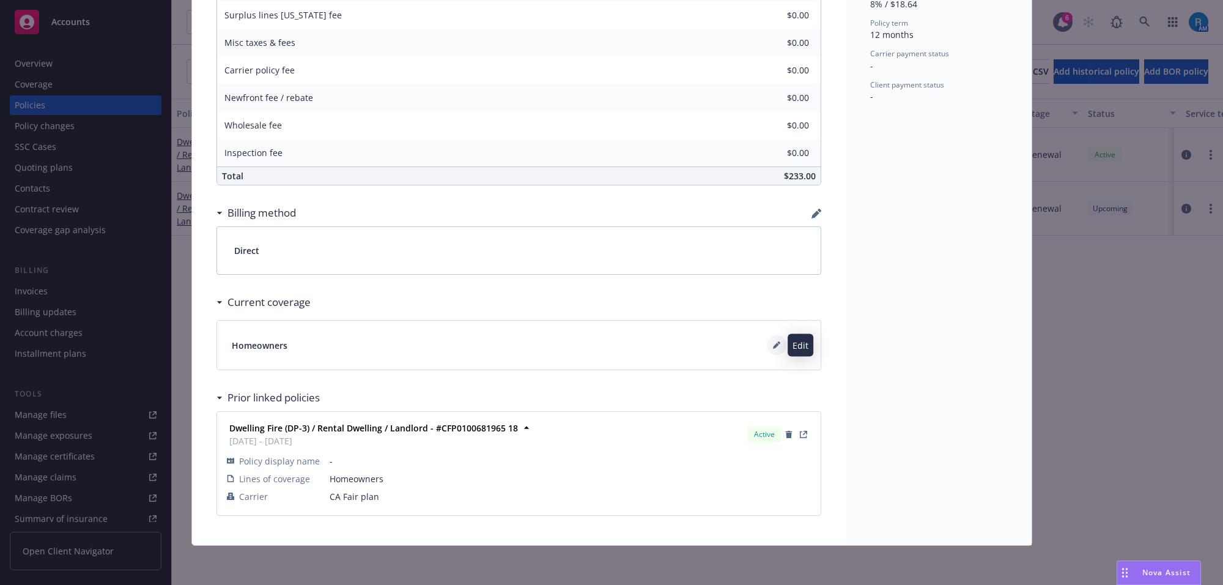
click at [767, 349] on button at bounding box center [777, 345] width 20 height 20
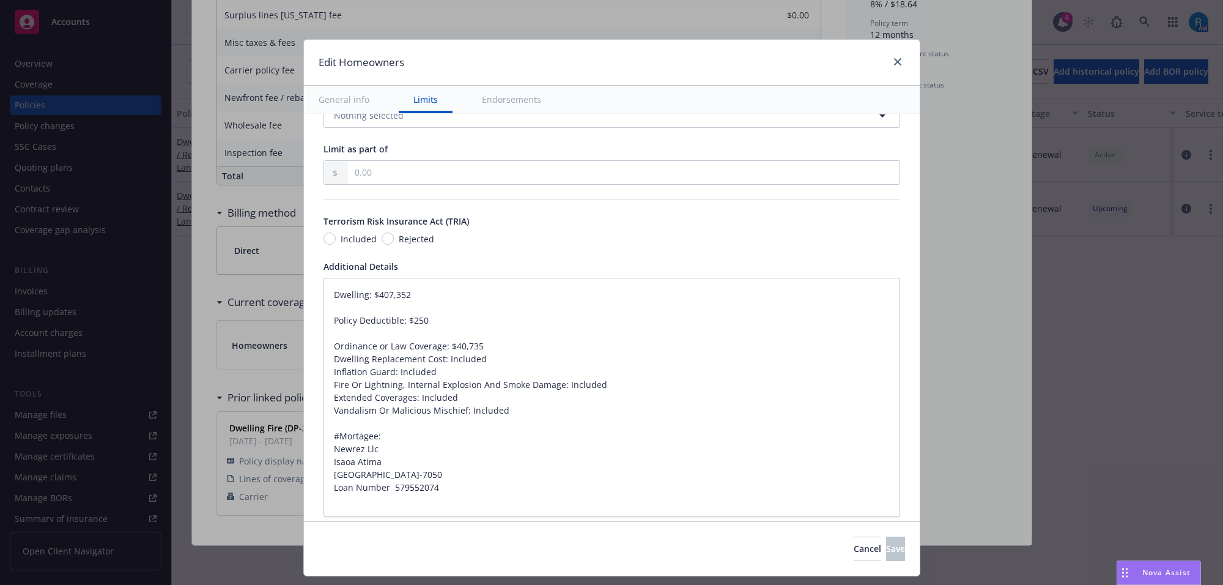
type textarea "x"
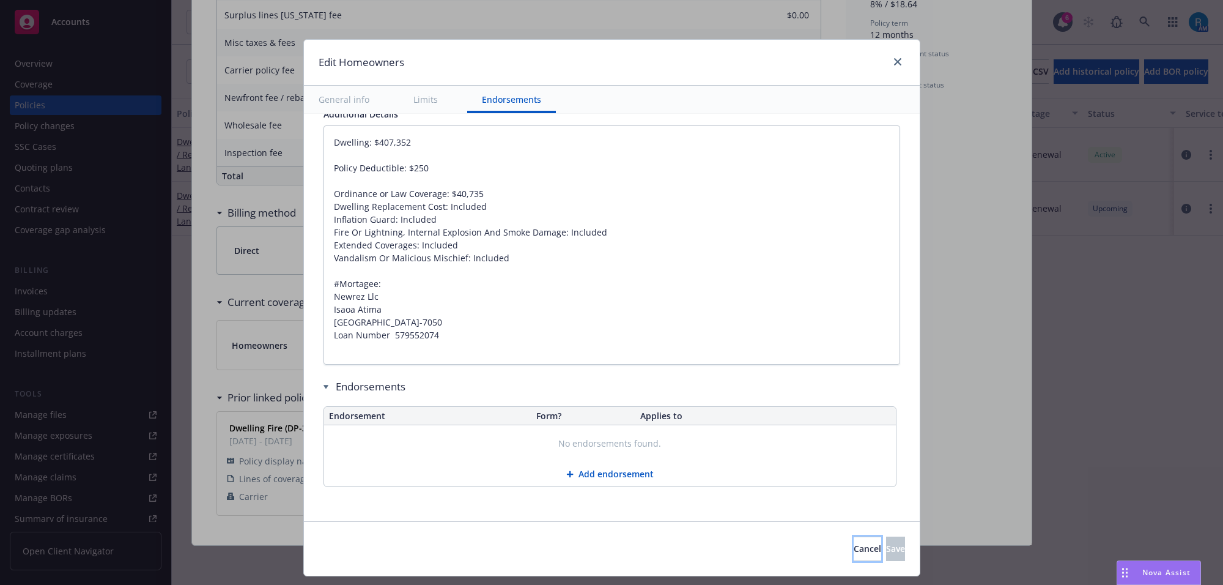
drag, startPoint x: 787, startPoint y: 549, endPoint x: 760, endPoint y: 543, distance: 27.0
click at [854, 549] on button "Cancel" at bounding box center [868, 548] width 28 height 24
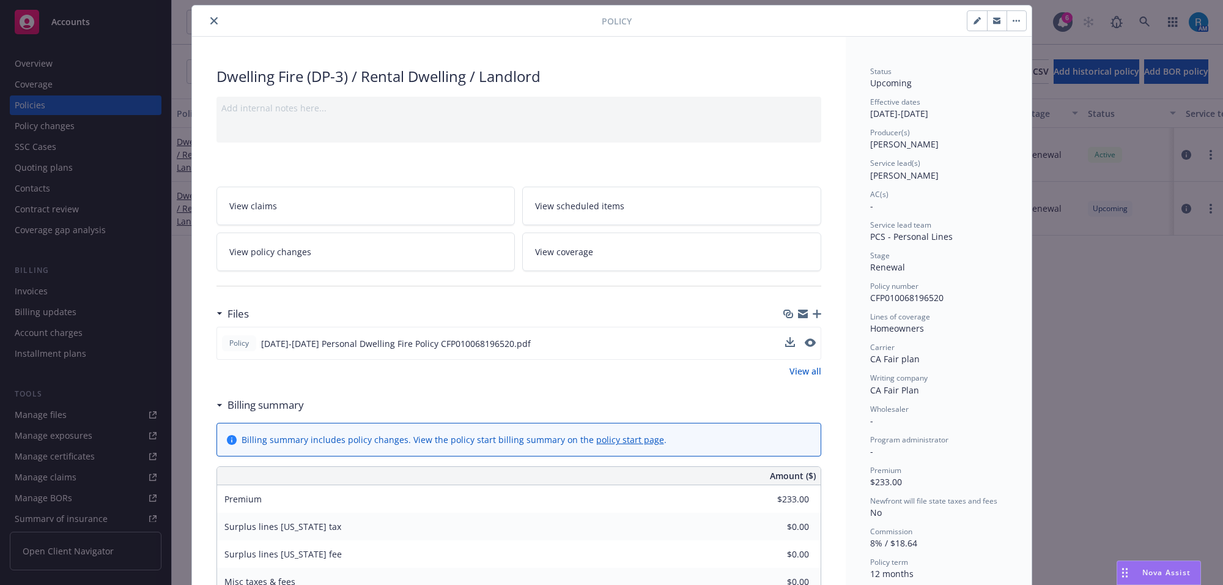
scroll to position [0, 0]
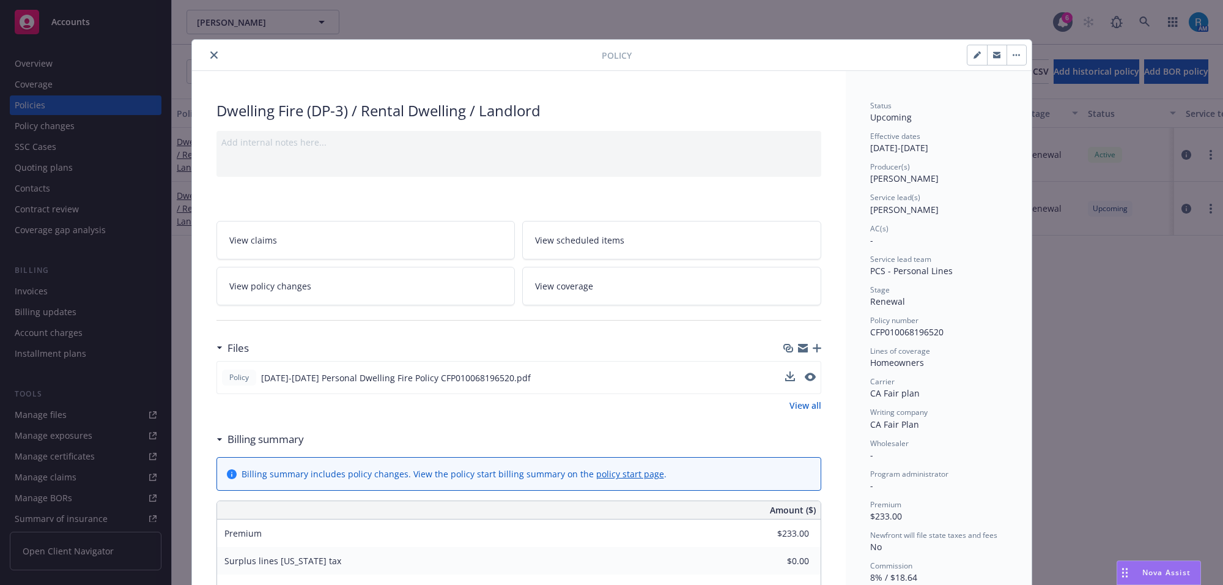
click at [210, 56] on icon "close" at bounding box center [213, 54] width 7 height 7
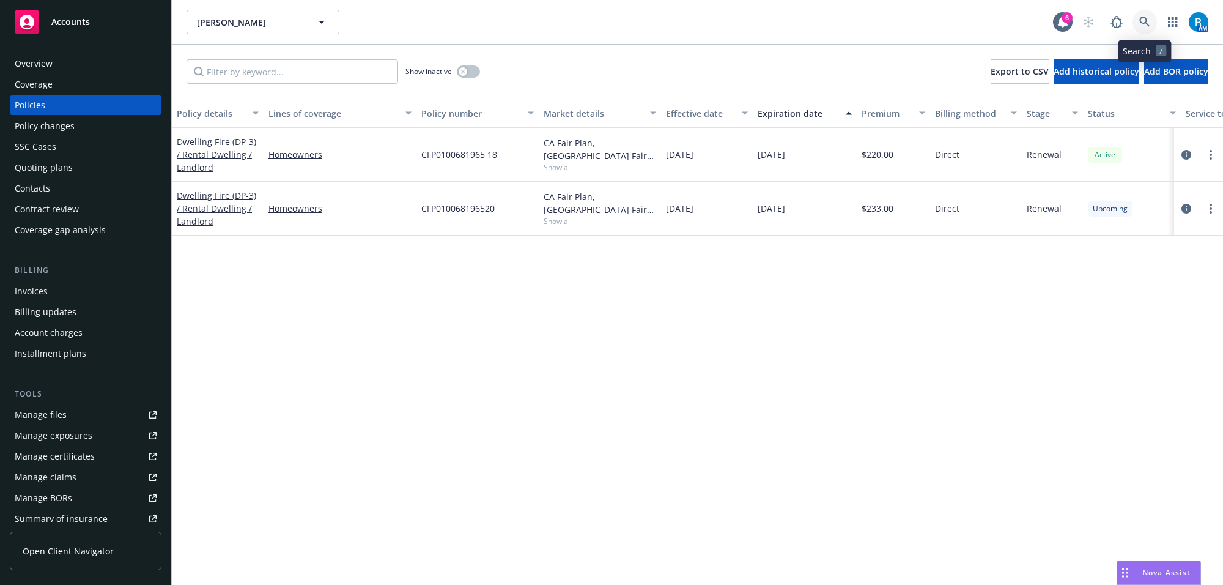
click at [1138, 26] on link at bounding box center [1145, 22] width 24 height 24
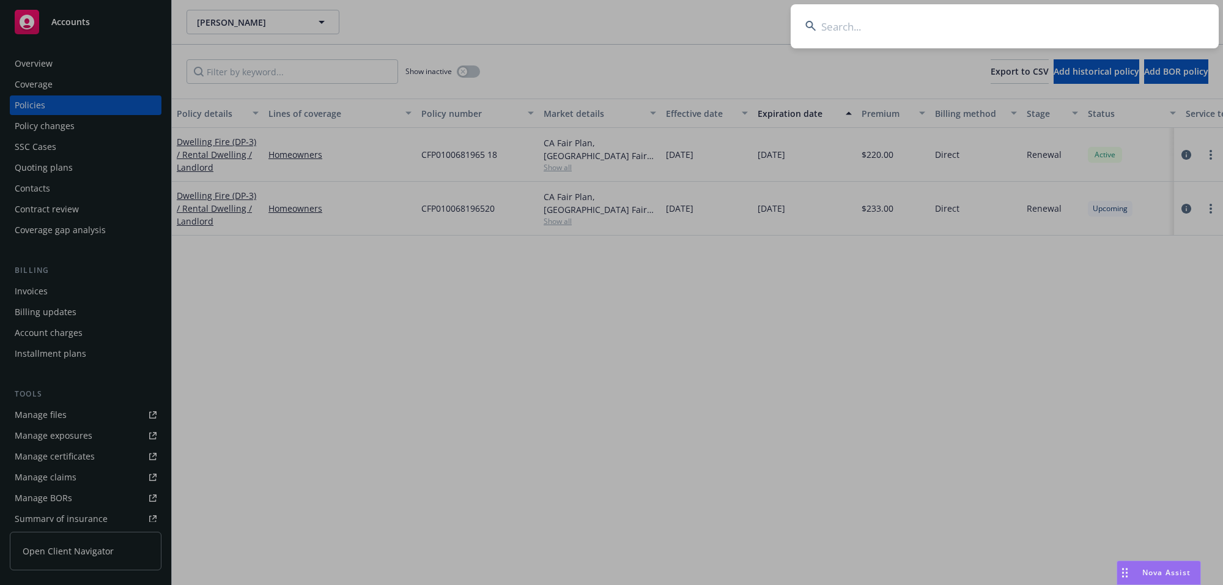
type input "[PERSON_NAME] & [PERSON_NAME]"
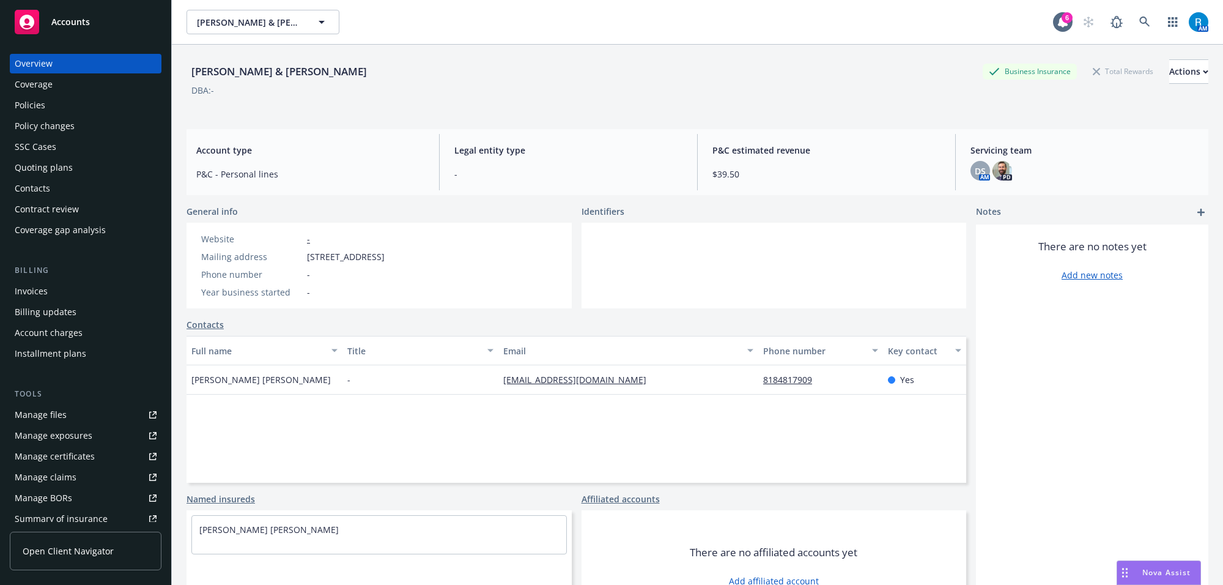
click at [38, 106] on div "Policies" at bounding box center [30, 105] width 31 height 20
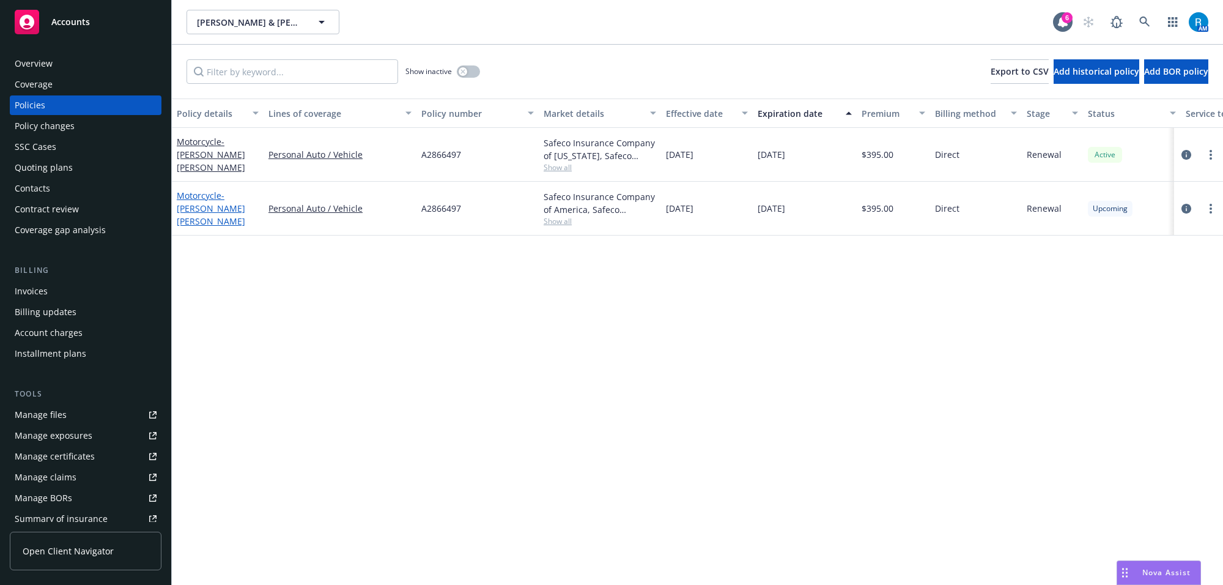
click at [221, 209] on span "- [PERSON_NAME] [PERSON_NAME]" at bounding box center [211, 208] width 69 height 37
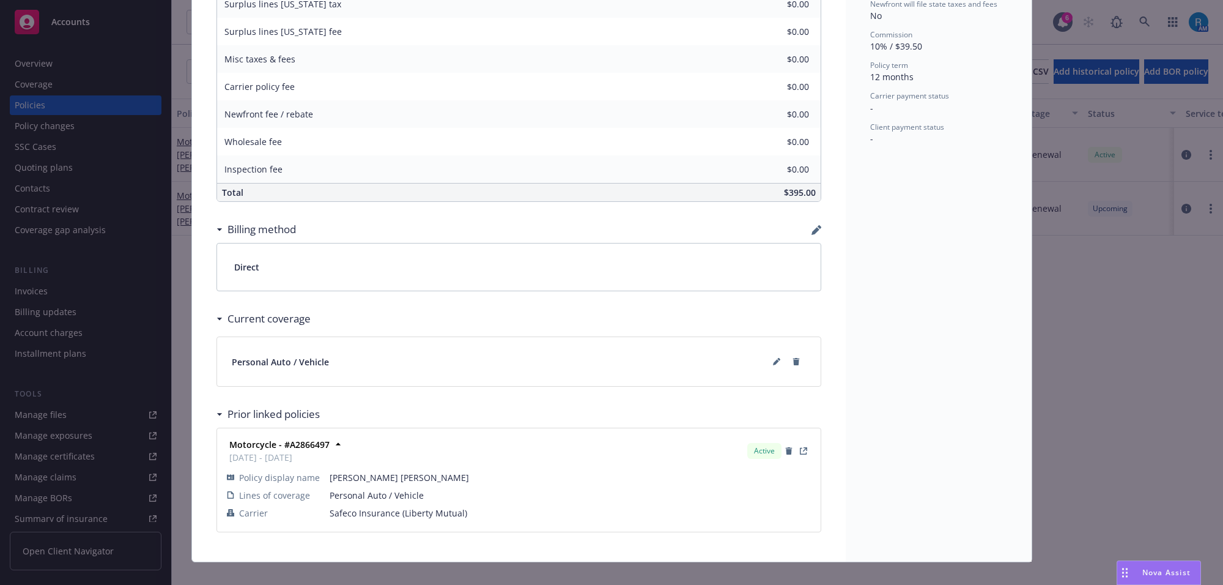
scroll to position [576, 0]
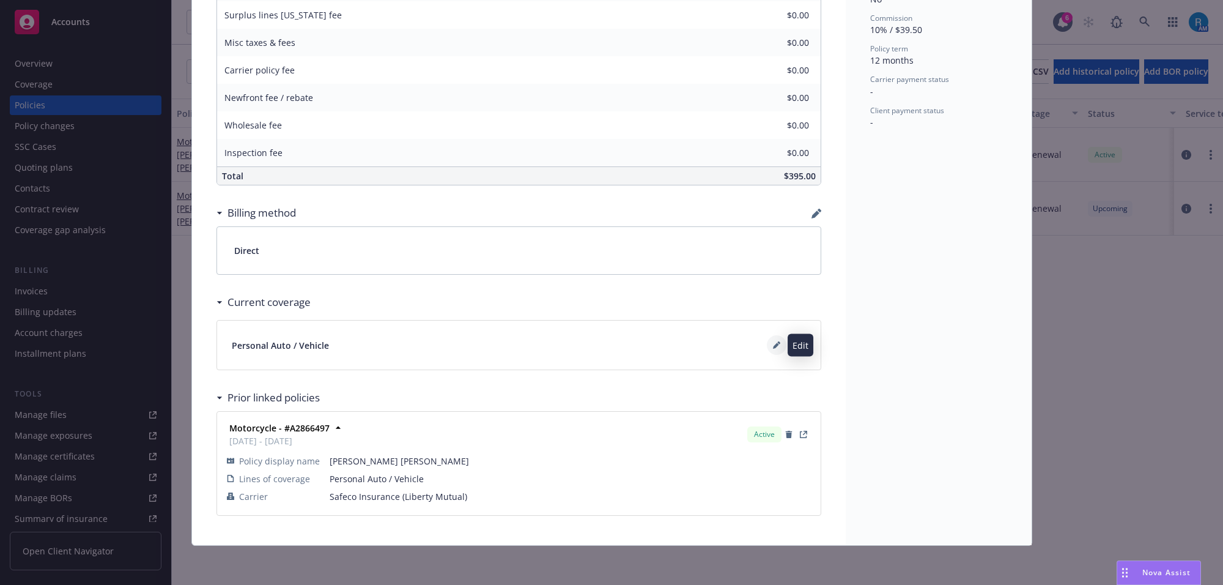
click at [773, 347] on icon at bounding box center [776, 346] width 6 height 6
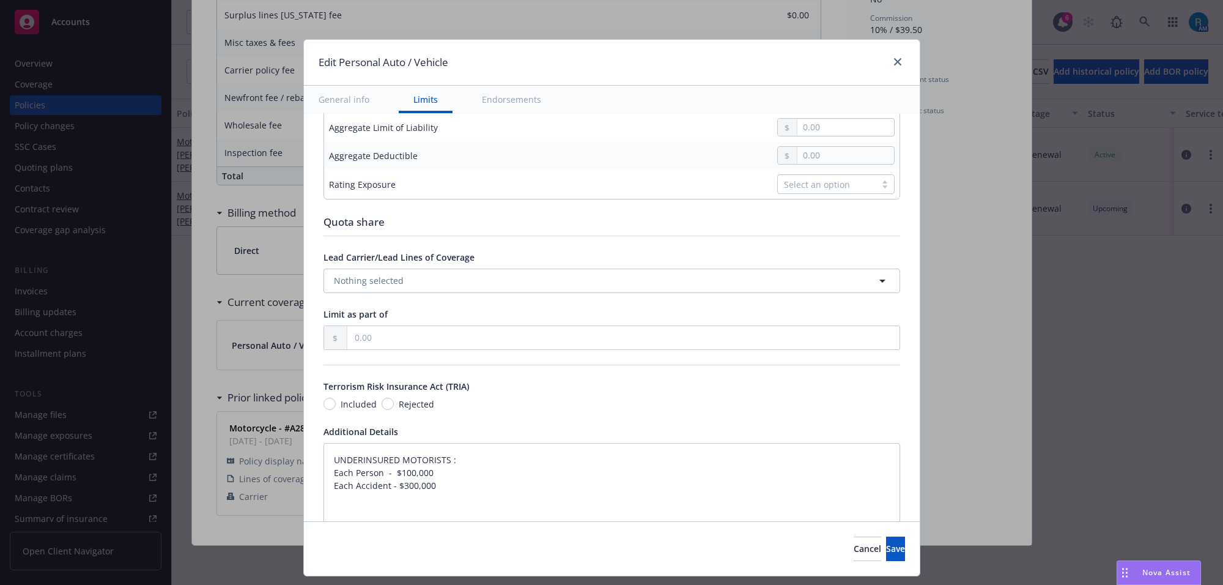
scroll to position [688, 0]
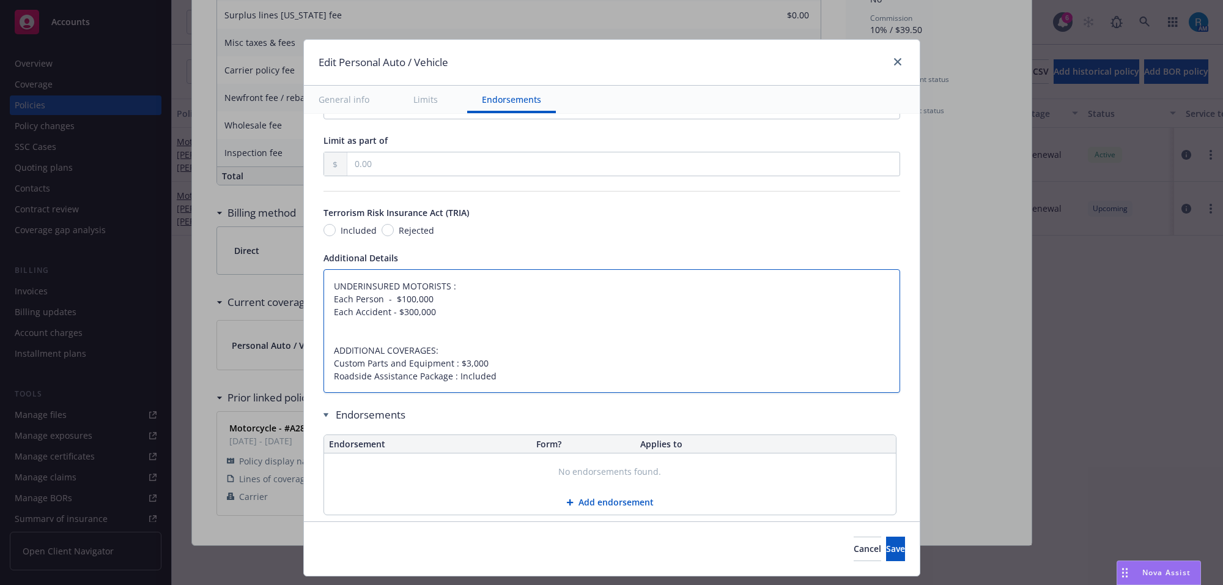
click at [339, 289] on textarea "UNDERINSURED MOTORISTS : Each Person - $100,000 Each Accident - $300,000 ADDITI…" at bounding box center [612, 331] width 577 height 124
click at [338, 289] on textarea "UNDERINSURED MOTORISTS : Each Person - $100,000 Each Accident - $300,000 ADDITI…" at bounding box center [612, 331] width 577 height 124
click at [324, 291] on textarea "UNDERINSURED MOTORISTS : Each Person - $100,000 Each Accident - $300,000 ADDITI…" at bounding box center [612, 331] width 577 height 124
paste textarea "UNDERINSURED"
type textarea "x"
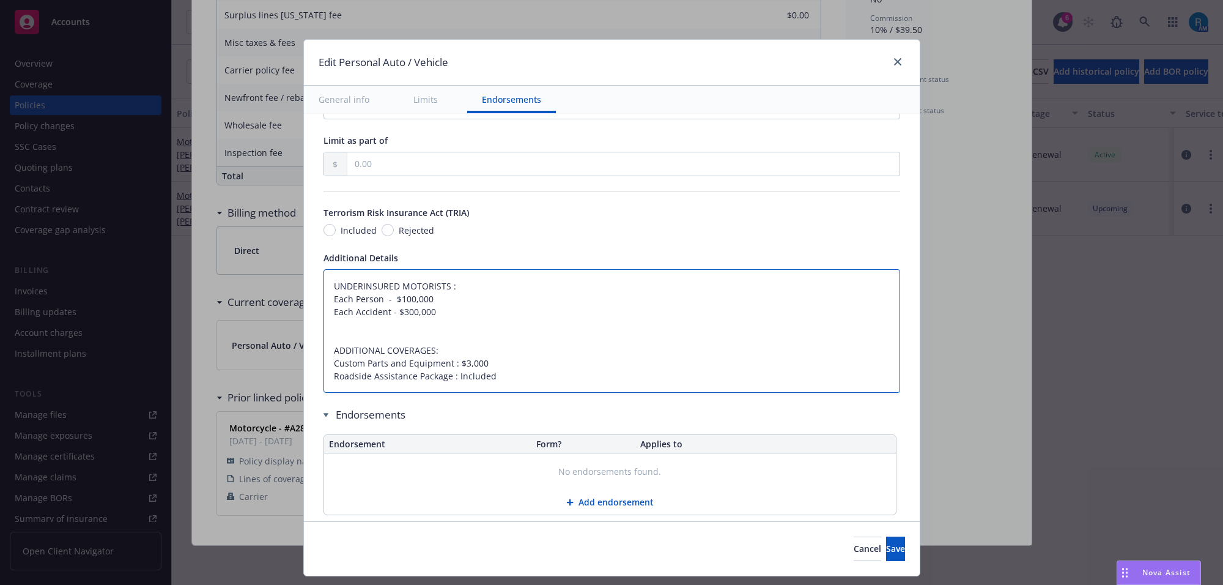
type textarea "UNDERINSUREDUNDERINSURED MOTORISTS : Each Person - $100,000 Each Accident - $30…"
type textarea "x"
type textarea "UNDERINSURED/UNDERINSURED MOTORISTS : Each Person - $100,000 Each Accident - $3…"
click at [338, 336] on textarea "UNDERINSURED/UNDERINSURED MOTORISTS : Each Person - $100,000 Each Accident - $3…" at bounding box center [612, 331] width 577 height 124
click at [336, 323] on textarea "UNDERINSURED/UNDERINSURED MOTORISTS : Each Person - $100,000 Each Accident - $3…" at bounding box center [612, 331] width 577 height 124
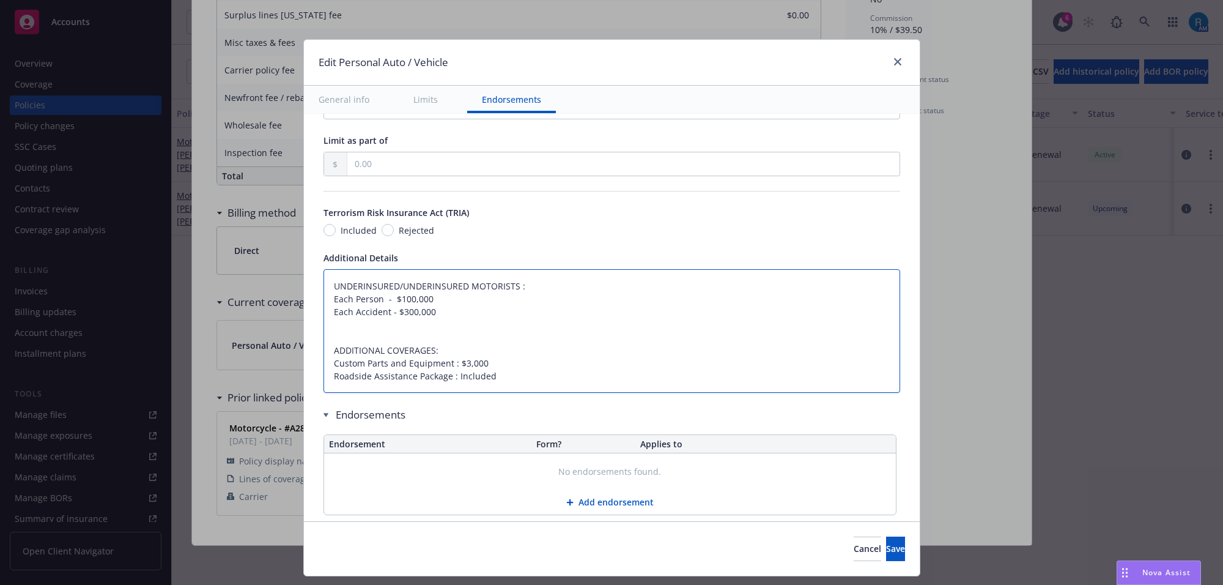
click at [324, 283] on textarea "UNDERINSURED/UNDERINSURED MOTORISTS : Each Person - $100,000 Each Accident - $3…" at bounding box center [612, 331] width 577 height 124
type textarea "x"
type textarea "UNDERINSURED/UNDERINSURED MOTORISTS : Each Person - $100,000 Each Accident - $3…"
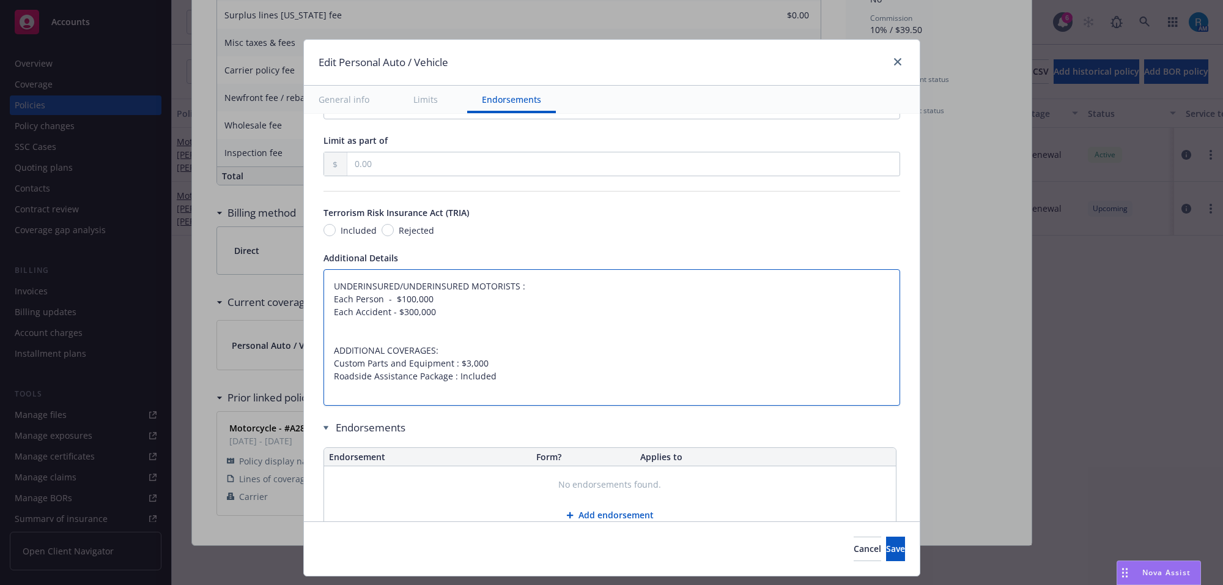
click at [324, 283] on textarea "UNDERINSURED/UNDERINSURED MOTORISTS : Each Person - $100,000 Each Accident - $3…" at bounding box center [612, 337] width 577 height 137
paste textarea "Bodily Injury $100,000 Each Person/$300,000 Each Accident Property Damage $50,0…"
type textarea "x"
type textarea "Bodily Injury $100,000 Each Person/$300,000 Each Accident Property Damage $50,0…"
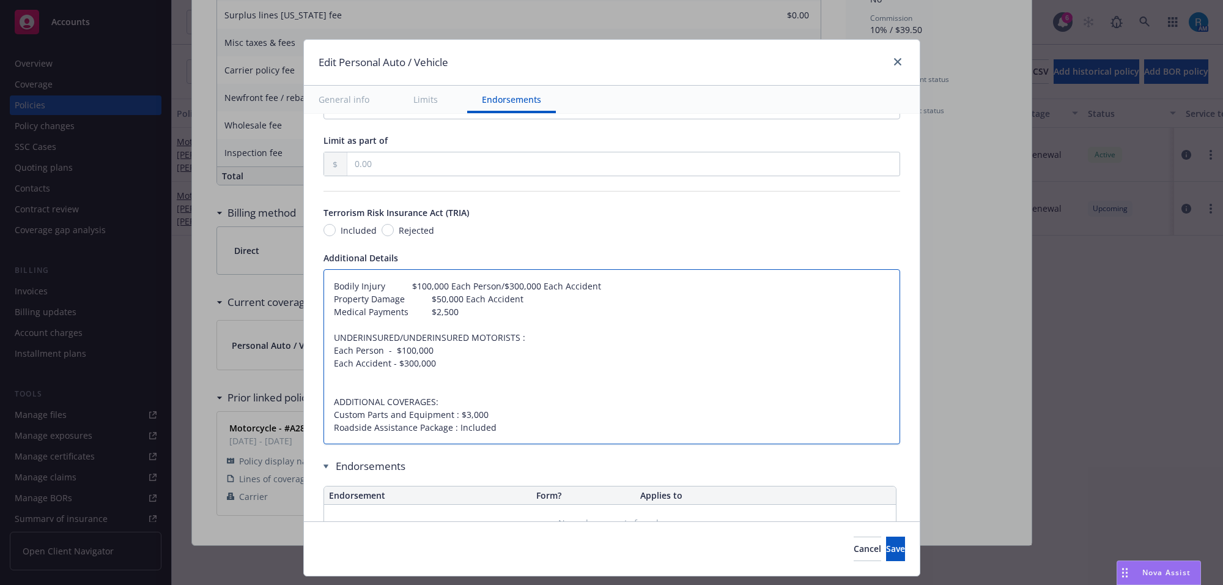
click at [377, 283] on textarea "Bodily Injury $100,000 Each Person/$300,000 Each Accident Property Damage $50,0…" at bounding box center [612, 357] width 577 height 176
type textarea "x"
type textarea "Bodily Injury $100,000 Each Person/$300,000 Each Accident Property Damage $50,0…"
type textarea "x"
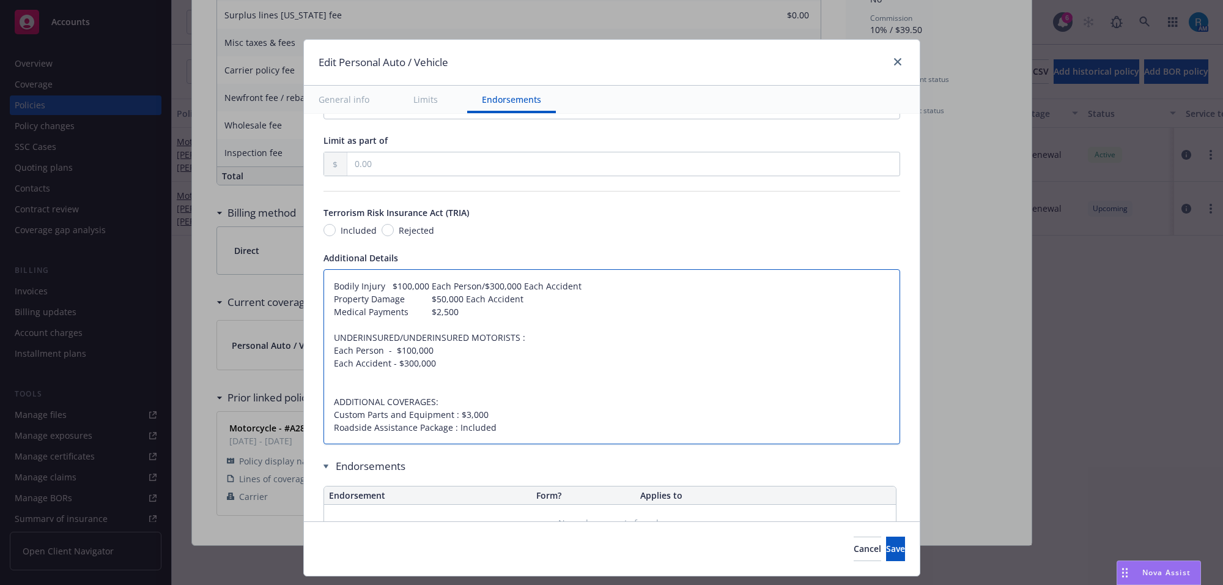
type textarea "Bodily Injury$100,000 Each Person/$300,000 Each Accident Property Damage $50,00…"
type textarea "x"
type textarea "Bodily Injury:$100,000 Each Person/$300,000 Each Accident Property Damage $50,0…"
type textarea "x"
type textarea "Bodily Injury: $100,000 Each Person/$300,000 Each Accident Property Damage $50,…"
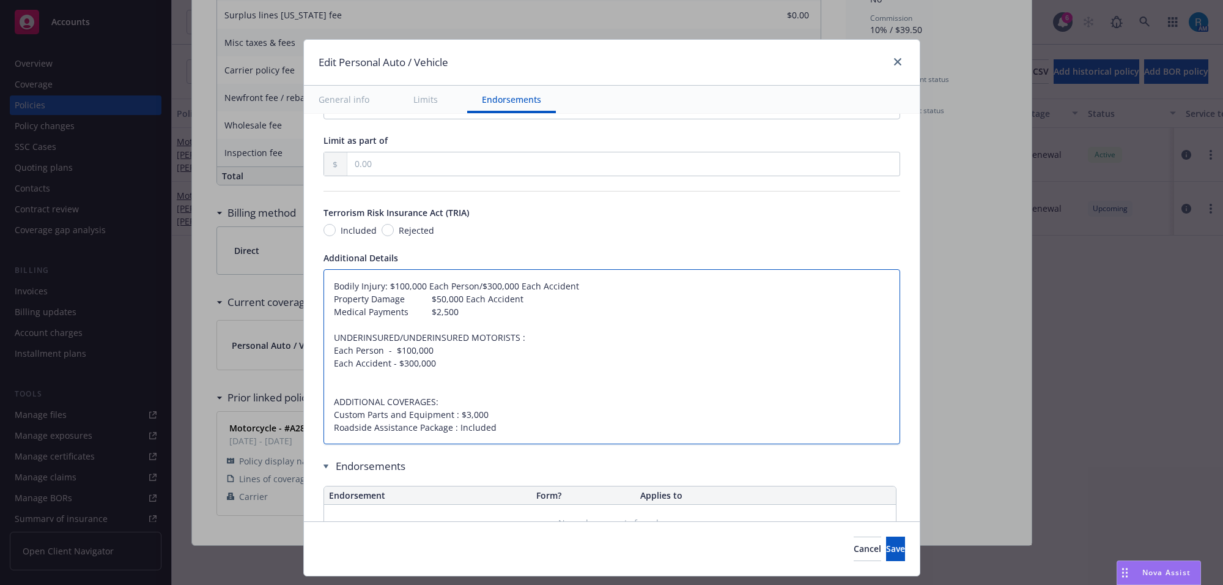
click at [465, 286] on textarea "Bodily Injury: $100,000 Each Person/$300,000 Each Accident Property Damage $50,…" at bounding box center [612, 357] width 577 height 176
click at [399, 303] on textarea "Bodily Injury: $100,000 Each Person/$300,000 Each Accident Property Damage $50,…" at bounding box center [612, 357] width 577 height 176
type textarea "x"
type textarea "Bodily Injury: $100,000 Each Person/$300,000 Each Accident Property Damage $50,…"
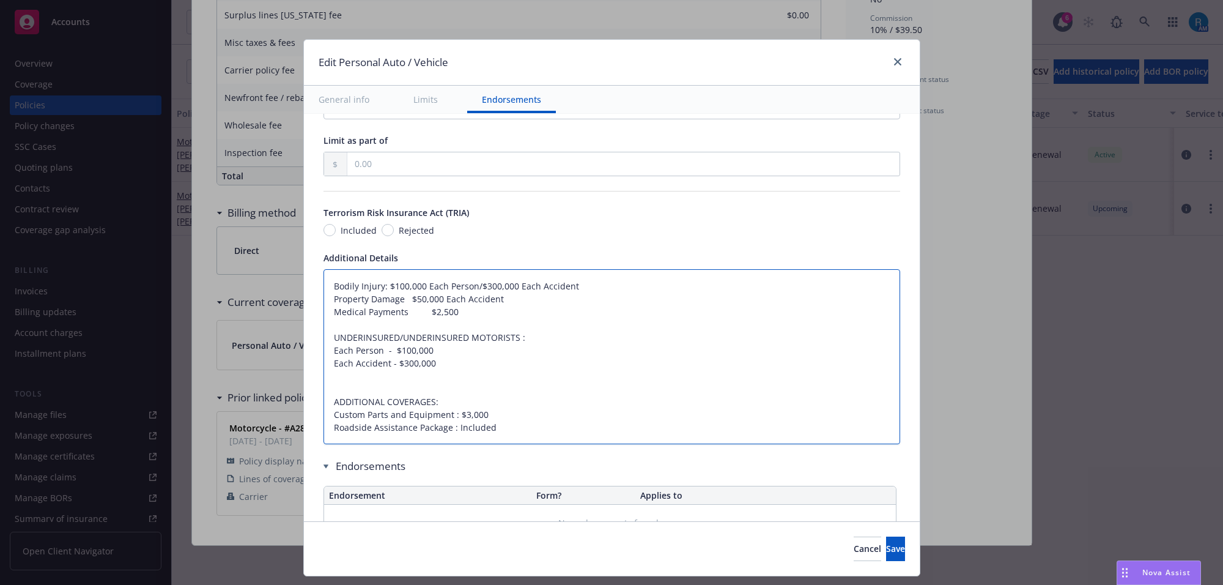
type textarea "x"
type textarea "Bodily Injury: $100,000 Each Person/$300,000 Each Accident Property Damage$50,0…"
type textarea "x"
type textarea "Bodily Injury: $100,000 Each Person/$300,000 Each Accident Property Damage:$50,…"
type textarea "x"
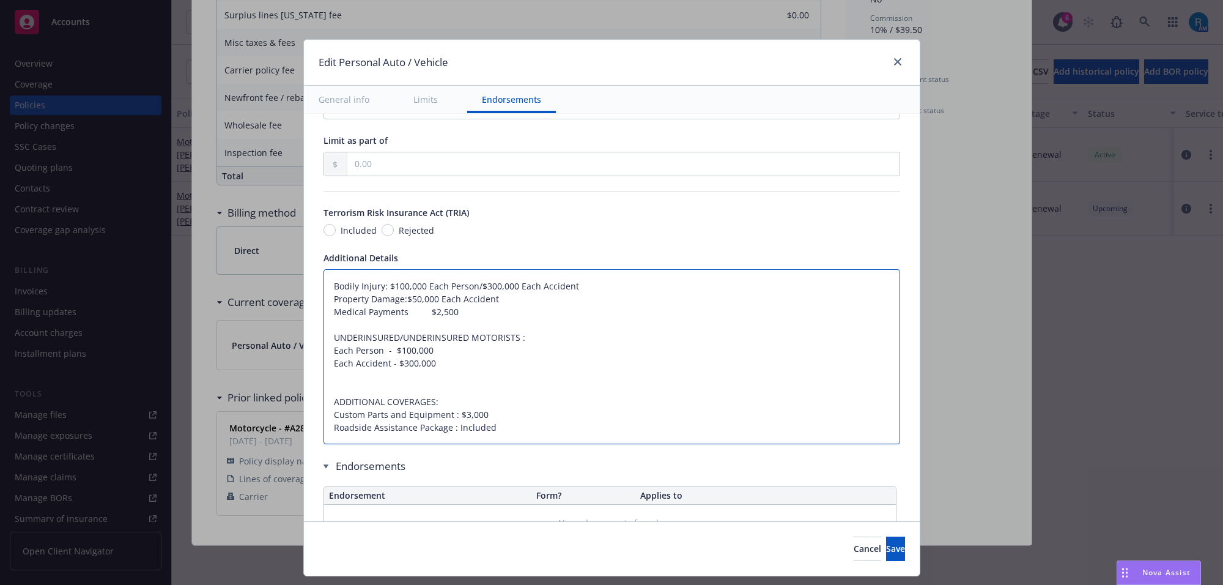
type textarea "Bodily Injury: $100,000 Each Person/$300,000 Each Accident Property Damage: $50…"
click at [399, 312] on textarea "Bodily Injury: $100,000 Each Person/$300,000 Each Accident Property Damage: $50…" at bounding box center [612, 357] width 577 height 176
type textarea "x"
type textarea "Bodily Injury: $100,000 Each Person/$300,000 Each Accident Property Damage: $50…"
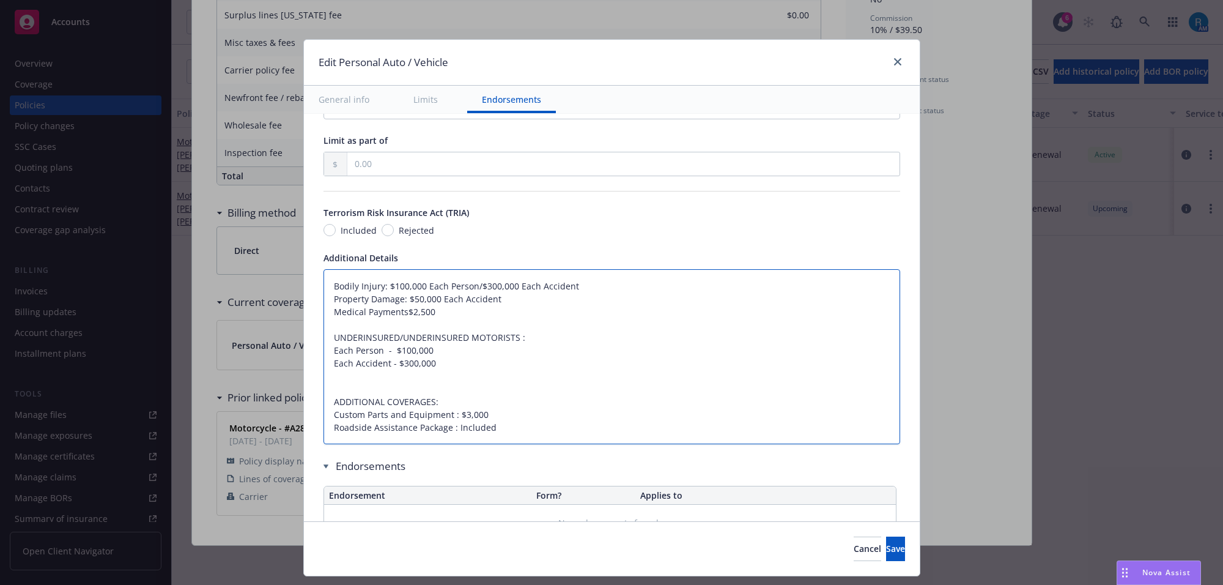
type textarea "x"
type textarea "Bodily Injury: $100,000 Each Person/$300,000 Each Accident Property Damage: $50…"
type textarea "x"
type textarea "Bodily Injury: $100,000 Each Person/$300,000 Each Accident Property Damage: $50…"
click at [324, 378] on textarea "Bodily Injury: $100,000 Each Person/$300,000 Each Accident Property Damage: $50…" at bounding box center [612, 357] width 577 height 176
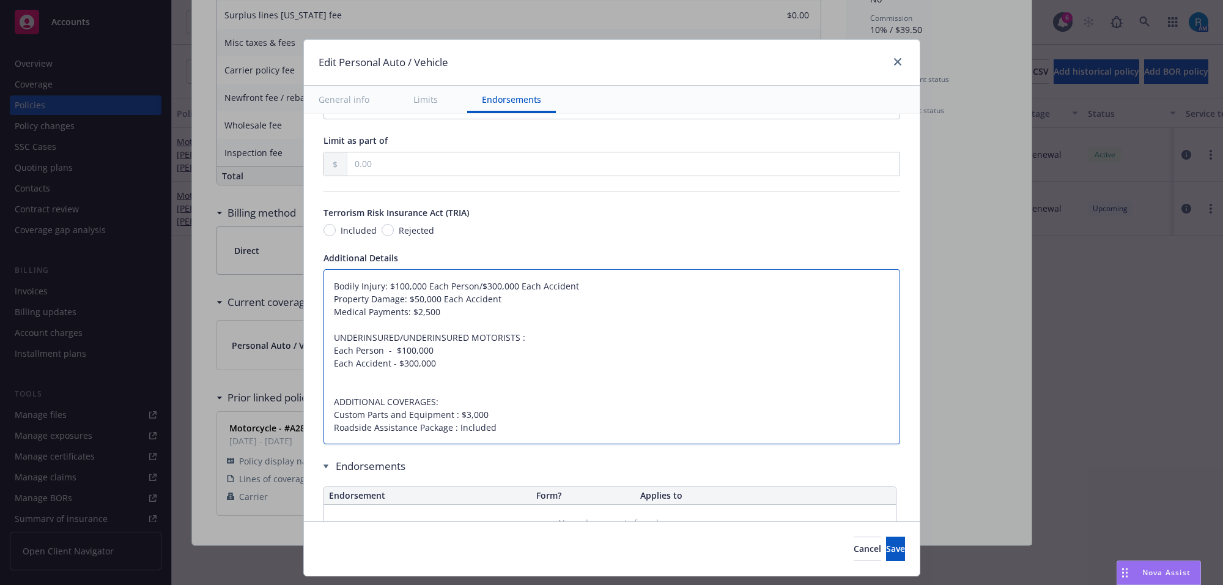
paste textarea "PD: $3,500 Each Accident"
type textarea "x"
type textarea "Bodily Injury: $100,000 Each Person/$300,000 Each Accident Property Damage: $50…"
click at [324, 352] on textarea "Bodily Injury: $100,000 Each Person/$300,000 Each Accident Property Damage: $50…" at bounding box center [612, 357] width 577 height 176
type textarea "x"
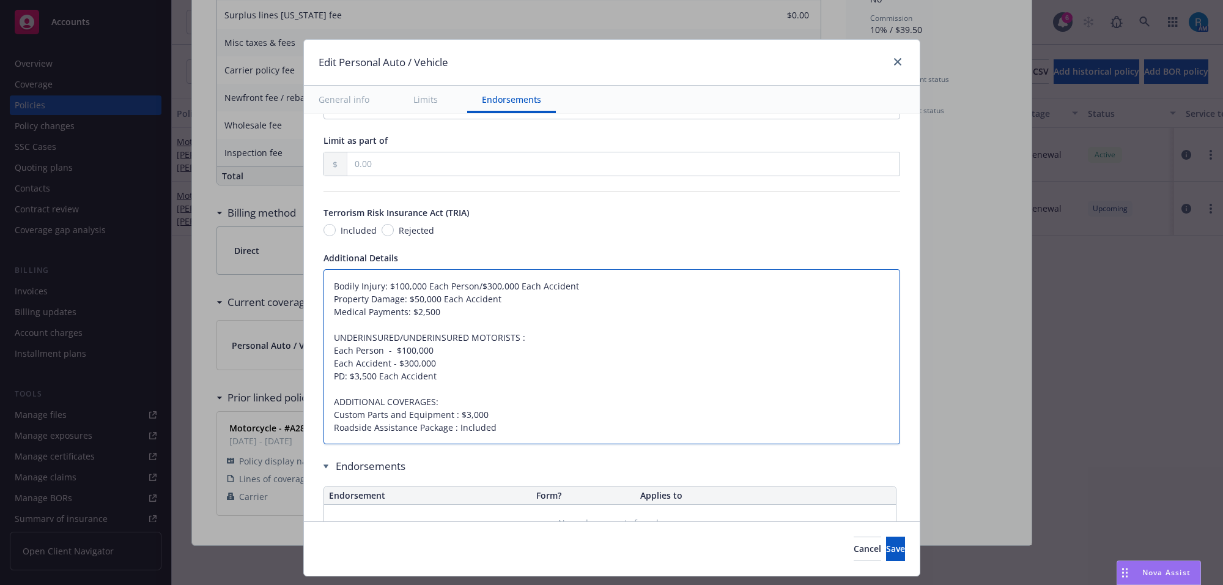
type textarea "Bodily Injury: $100,000 Each Person/$300,000 Each Accident Property Damage: $50…"
type textarea "x"
type textarea "Bodily Injury: $100,000 Each Person/$300,000 Each Accident Property Damage: $50…"
type textarea "x"
type textarea "Bodily Injury: $100,000 Each Person/$300,000 Each Accident Property Damage: $50…"
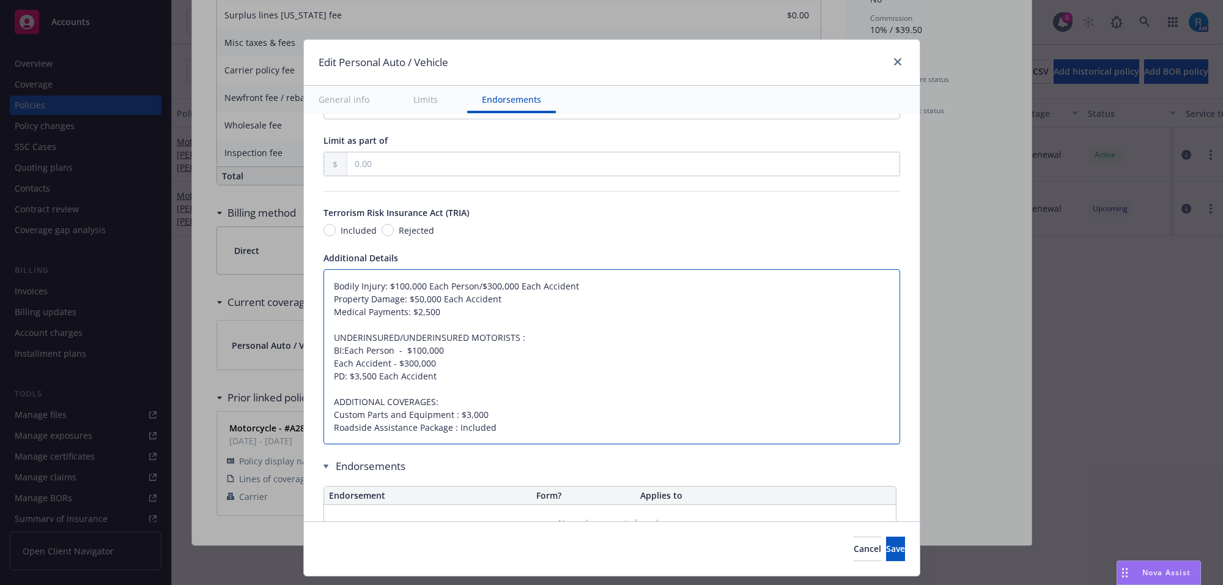
type textarea "x"
type textarea "Bodily Injury: $100,000 Each Person/$300,000 Each Accident Property Damage: $50…"
click at [324, 365] on textarea "Bodily Injury: $100,000 Each Person/$300,000 Each Accident Property Damage: $50…" at bounding box center [612, 357] width 577 height 176
type textarea "x"
type textarea "Bodily Injury: $100,000 Each Person/$300,000 Each Accident Property Damage: $50…"
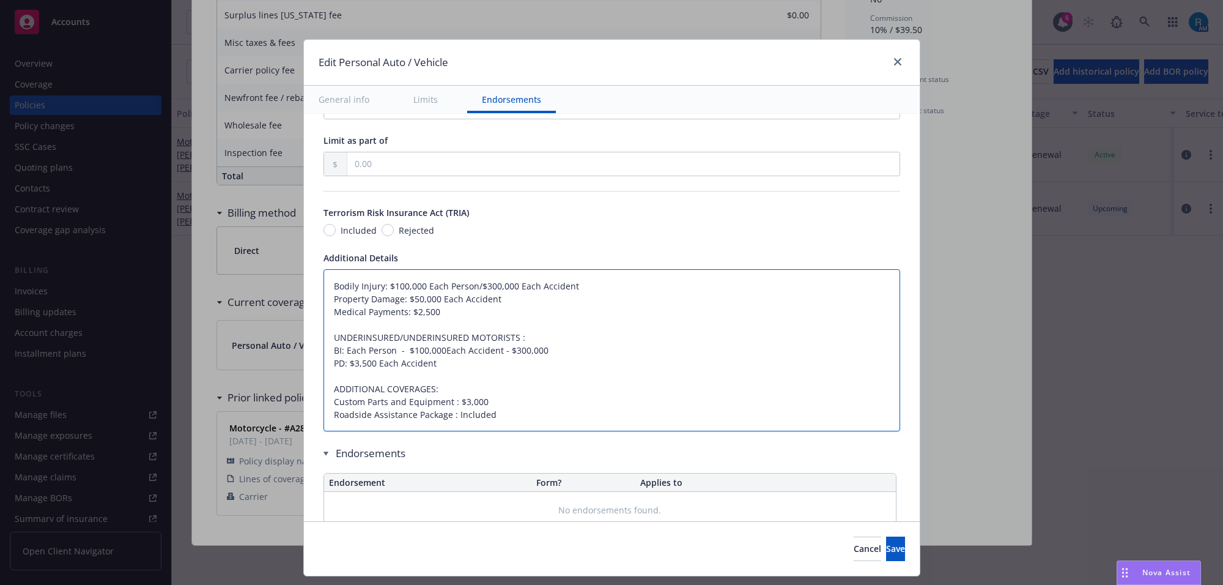
type textarea "x"
type textarea "Bodily Injury: $100,000 Each Person/$300,000 Each Accident Property Damage: $50…"
click at [457, 364] on textarea "Bodily Injury: $100,000 Each Person/$300,000 Each Accident Property Damage: $50…" at bounding box center [612, 350] width 577 height 163
type textarea "x"
type textarea "Bodily Injury: $100,000 Each Person/$300,000 Each Accident Property Damage: $50…"
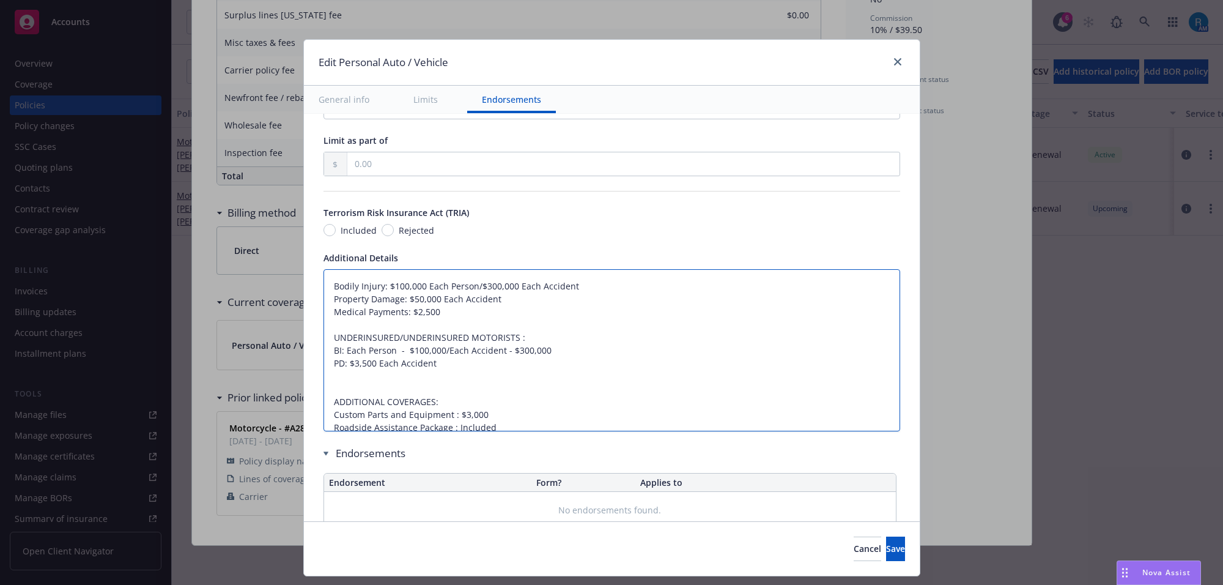
type textarea "x"
type textarea "Bodily Injury: $100,000 Each Person/$300,000 Each Accident Property Damage: $50…"
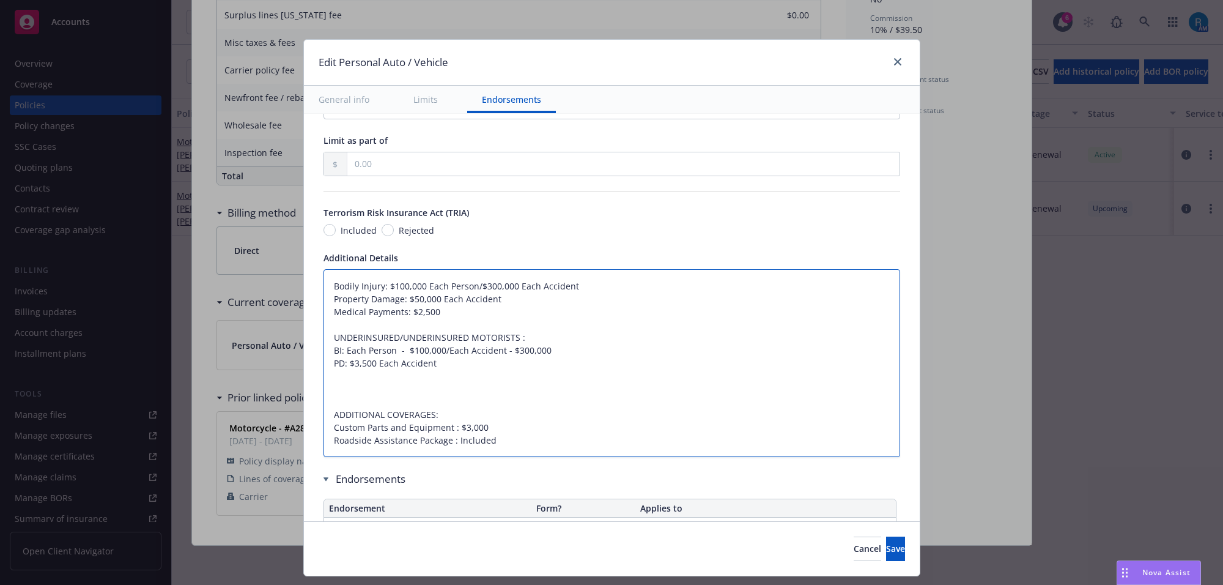
paste textarea "Comprehensive: $1,000 Collision: $1,000"
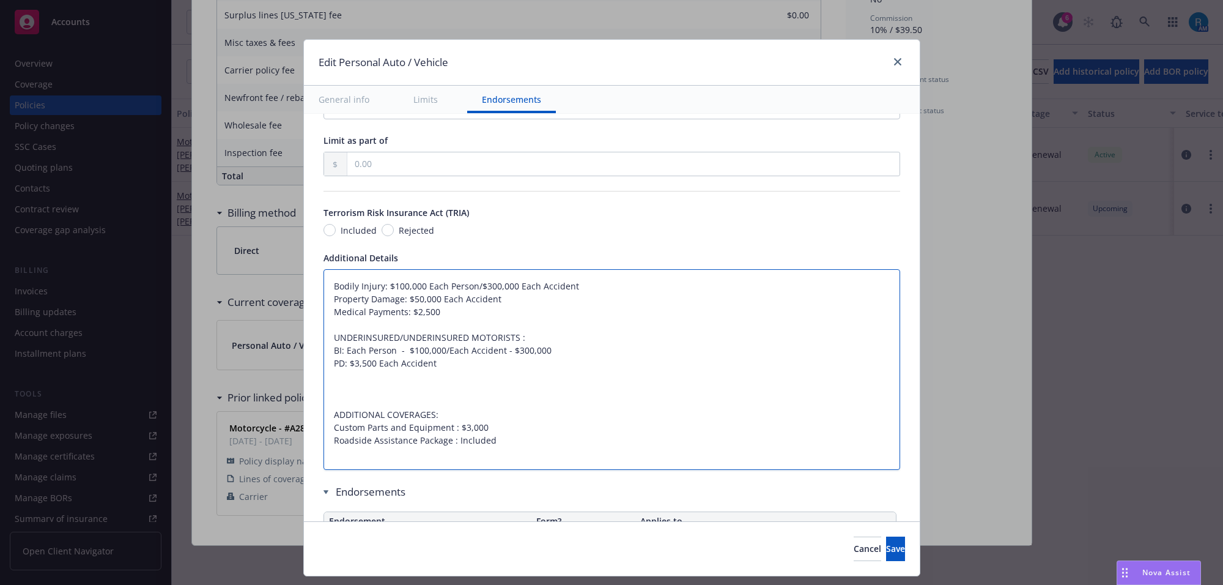
type textarea "x"
type textarea "Bodily Injury: $100,000 Each Person/$300,000 Each Accident Property Damage: $50…"
click at [388, 390] on textarea "Bodily Injury: $100,000 Each Person/$300,000 Each Accident Property Damage: $50…" at bounding box center [612, 369] width 577 height 201
type textarea "x"
type textarea "Bodily Injury: $100,000 Each Person/$300,000 Each Accident Property Damage: $50…"
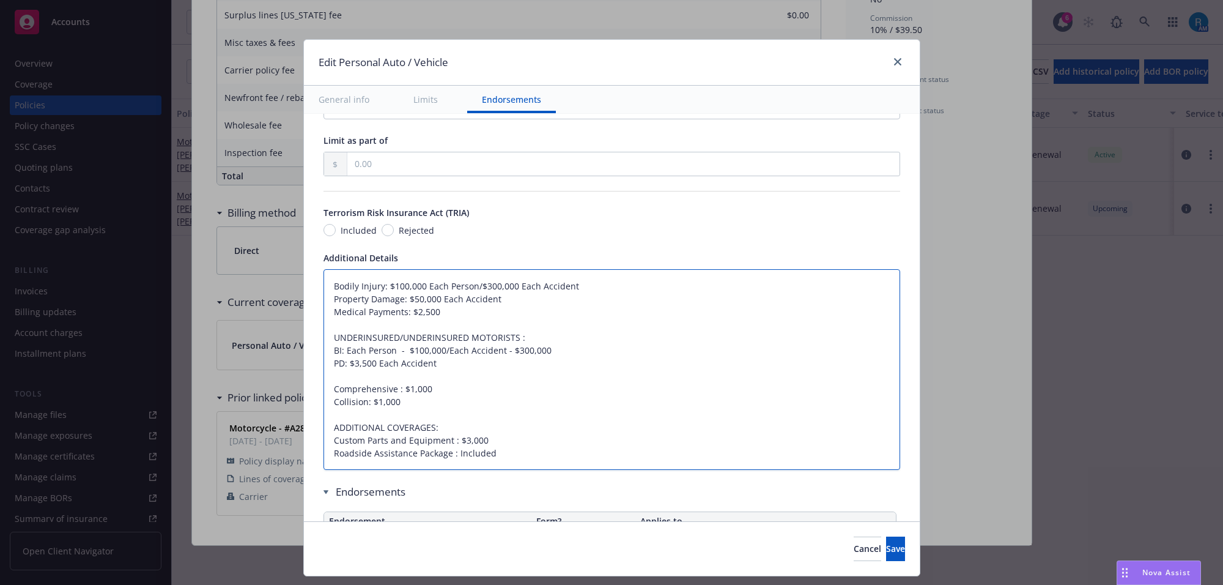
type textarea "x"
type textarea "Bodily Injury: $100,000 Each Person/$300,000 Each Accident Property Damage: $50…"
type textarea "x"
type textarea "Bodily Injury: $100,000 Each Person/$300,000 Each Accident Property Damage: $50…"
type textarea "x"
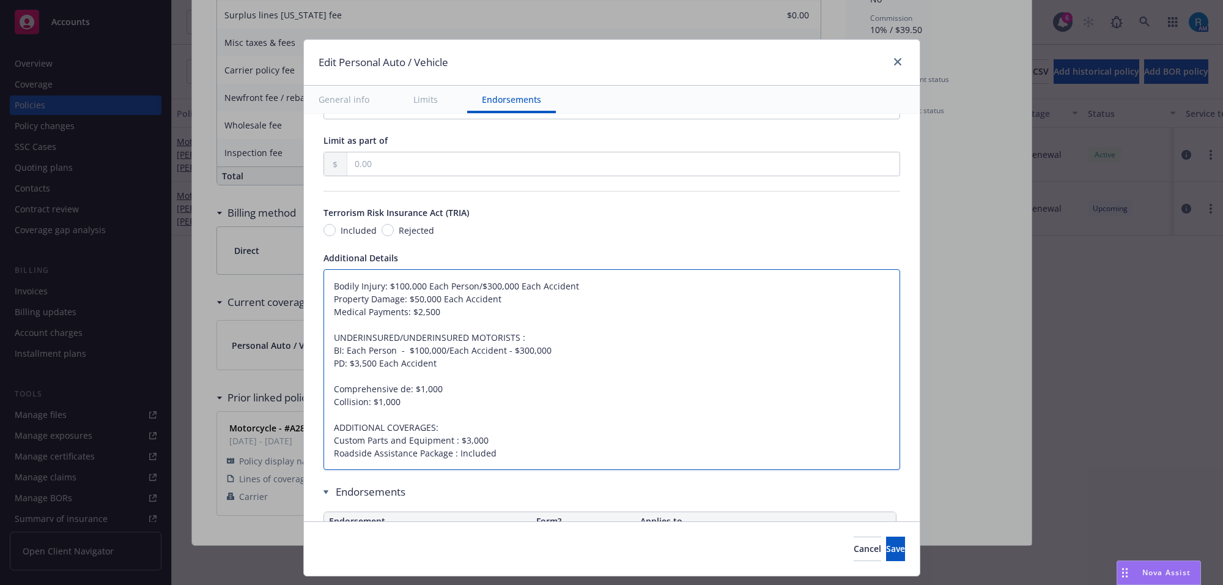
type textarea "Bodily Injury: $100,000 Each Person/$300,000 Each Accident Property Damage: $50…"
type textarea "x"
type textarea "Bodily Injury: $100,000 Each Person/$300,000 Each Accident Property Damage: $50…"
click at [401, 395] on textarea "Bodily Injury: $100,000 Each Person/$300,000 Each Accident Property Damage: $50…" at bounding box center [612, 369] width 577 height 201
click at [401, 393] on textarea "Bodily Injury: $100,000 Each Person/$300,000 Each Accident Property Damage: $50…" at bounding box center [612, 369] width 577 height 201
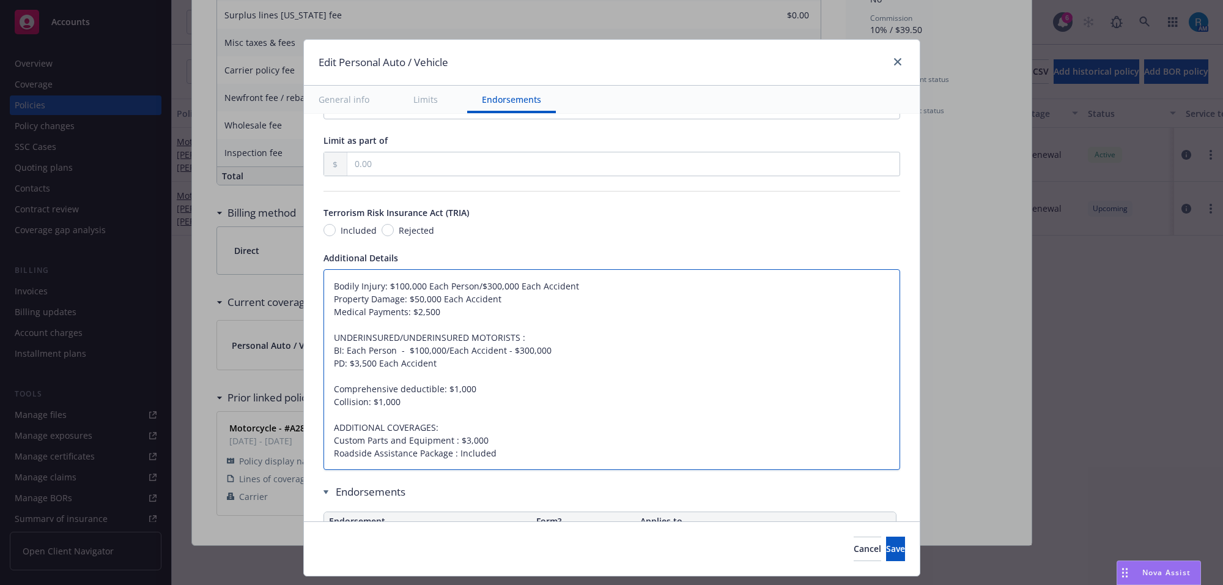
paste textarea "Comprehensive: $1,000 Collision: $1,000"
click at [356, 406] on textarea "Bodily Injury: $100,000 Each Person/$300,000 Each Accident Property Damage: $50…" at bounding box center [612, 369] width 577 height 201
paste textarea "deductible"
drag, startPoint x: 873, startPoint y: 539, endPoint x: 861, endPoint y: 522, distance: 21.5
click at [873, 534] on div "Cancel Save" at bounding box center [612, 548] width 616 height 54
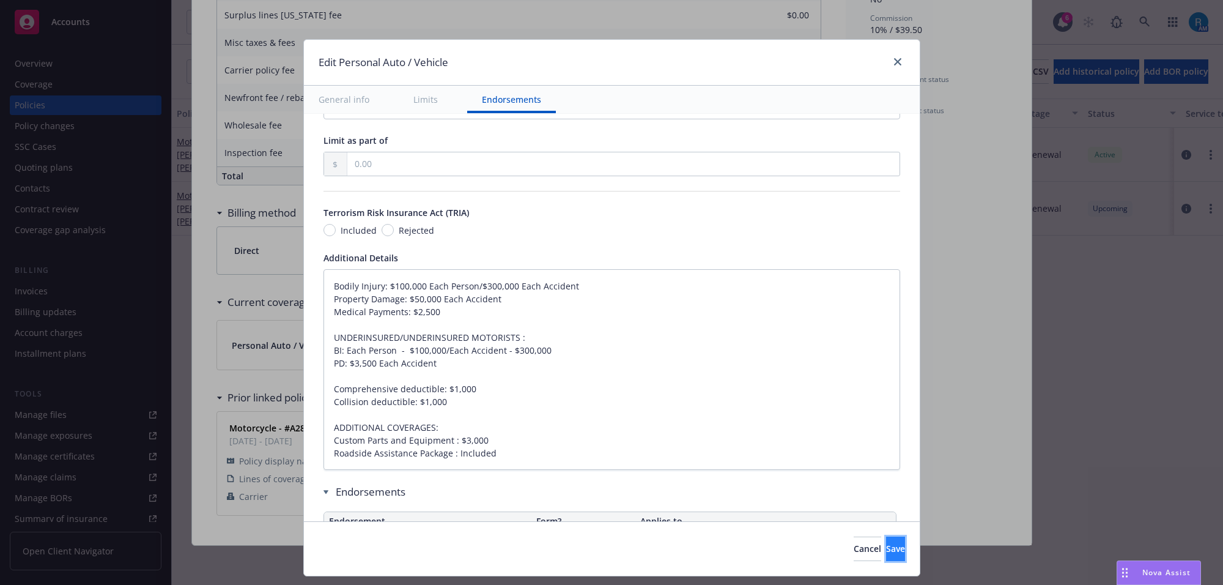
click at [886, 540] on button "Save" at bounding box center [895, 548] width 19 height 24
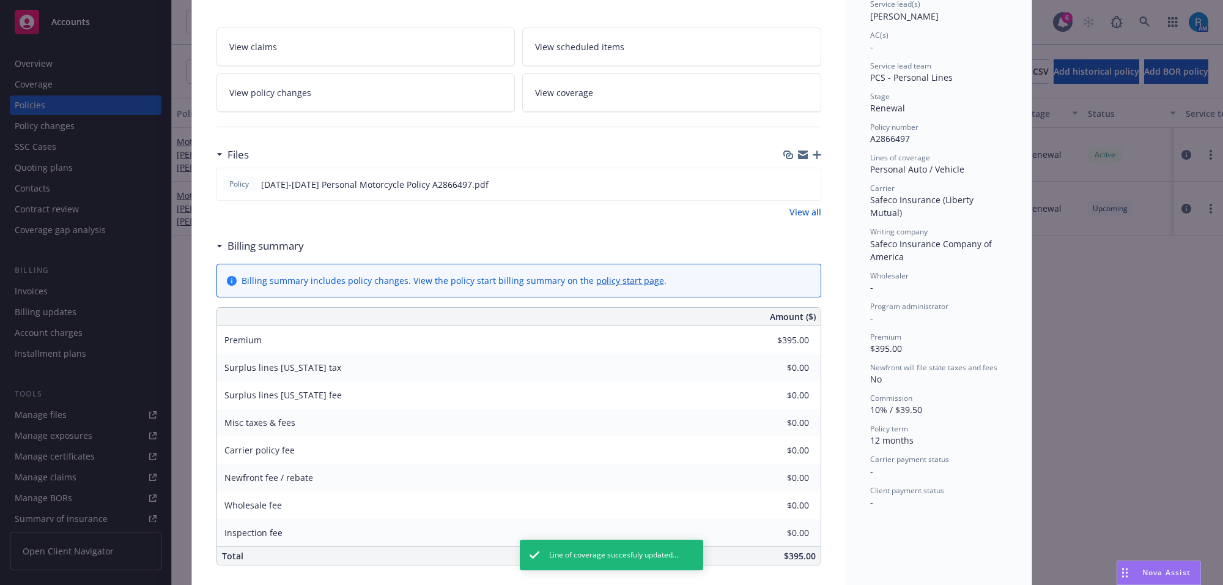
scroll to position [0, 0]
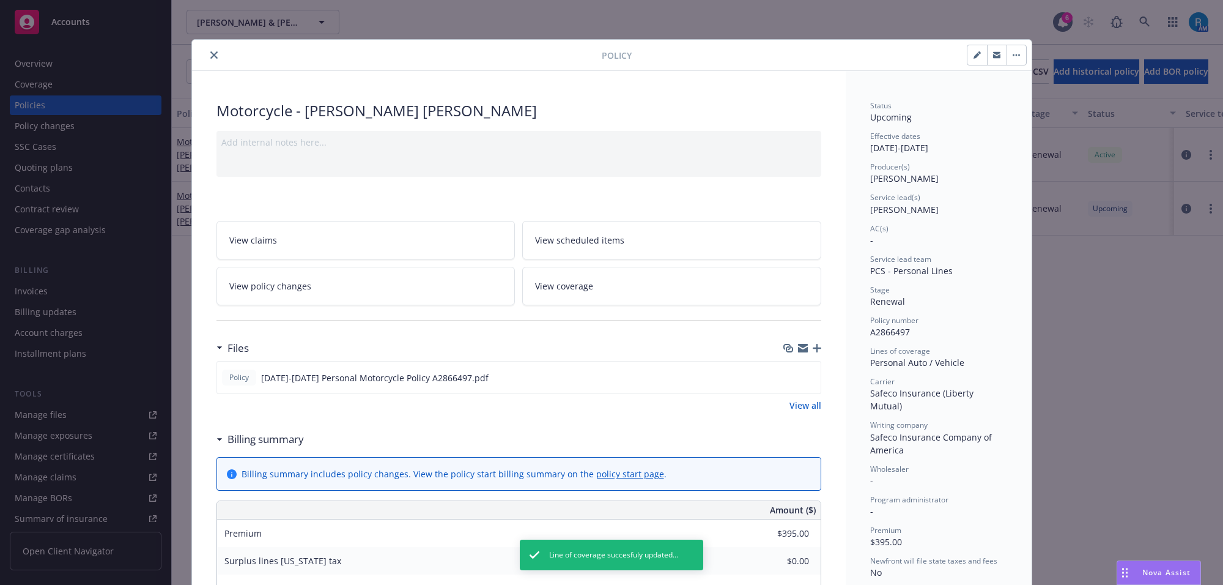
drag, startPoint x: 963, startPoint y: 55, endPoint x: 964, endPoint y: 75, distance: 20.2
click at [968, 54] on button "button" at bounding box center [978, 55] width 20 height 20
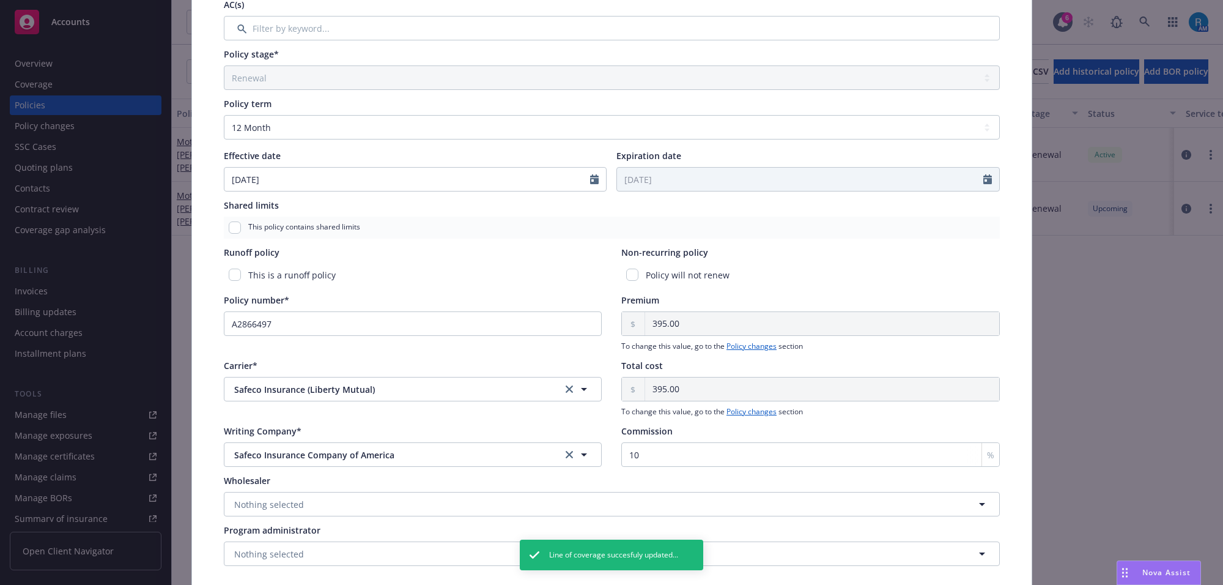
scroll to position [417, 0]
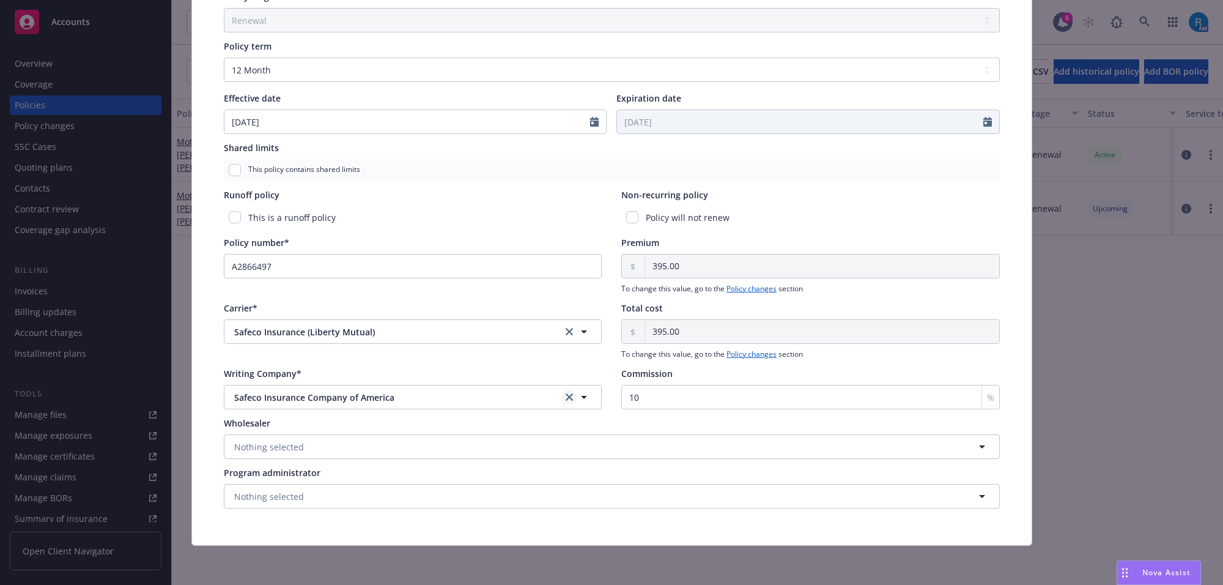
click at [566, 395] on icon "clear selection" at bounding box center [569, 396] width 7 height 7
click at [270, 395] on span "Nothing selected" at bounding box center [269, 397] width 70 height 13
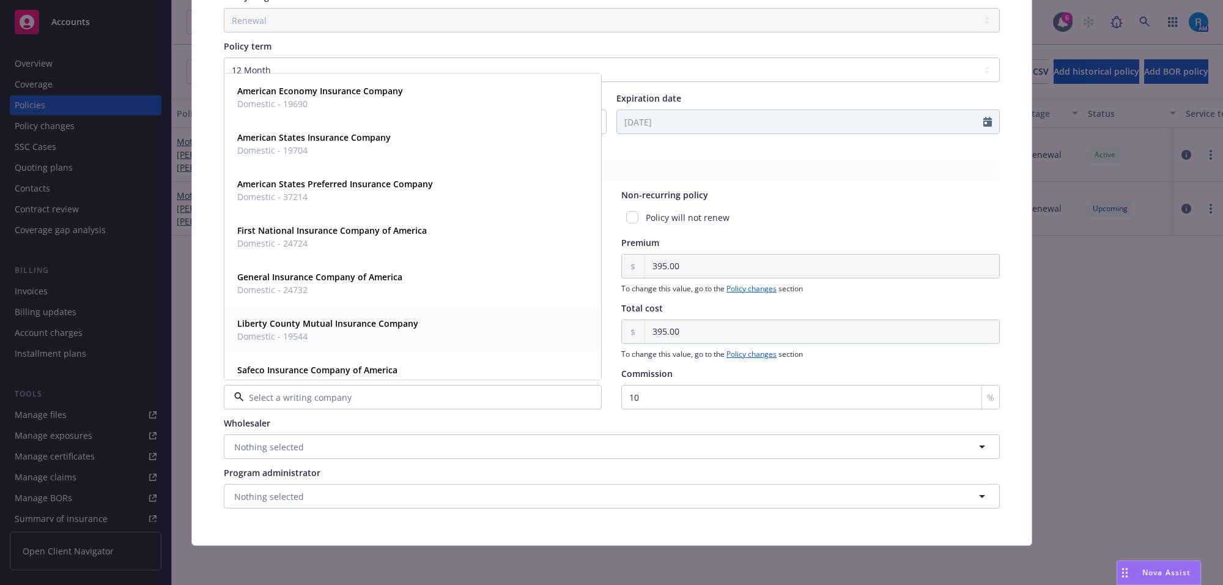
scroll to position [65, 0]
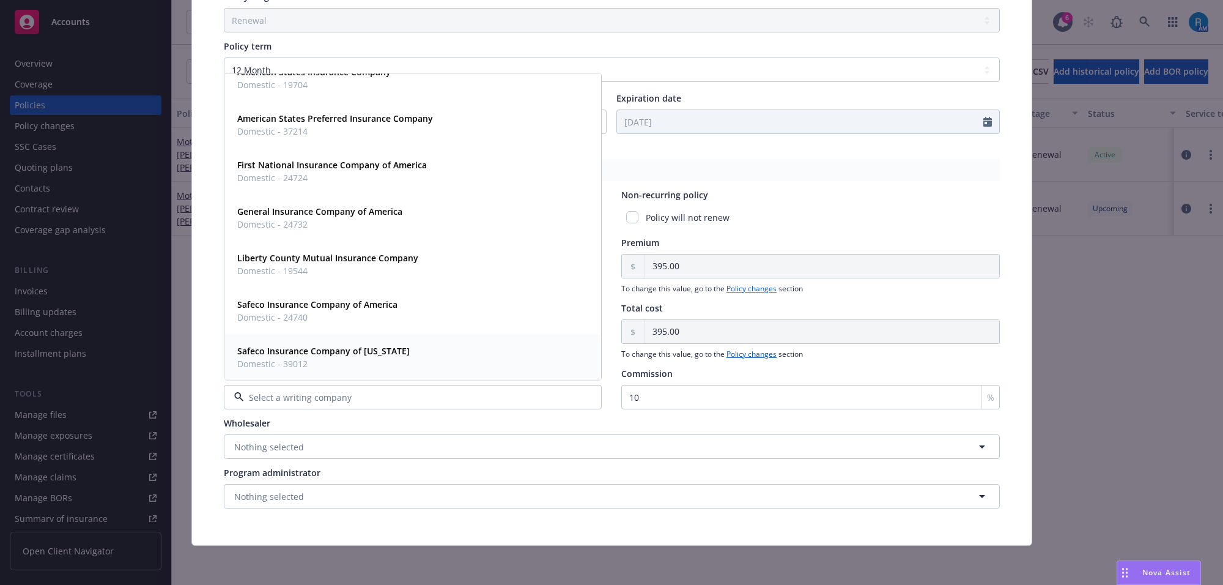
click at [312, 347] on strong "Safeco Insurance Company of [US_STATE]" at bounding box center [323, 351] width 172 height 12
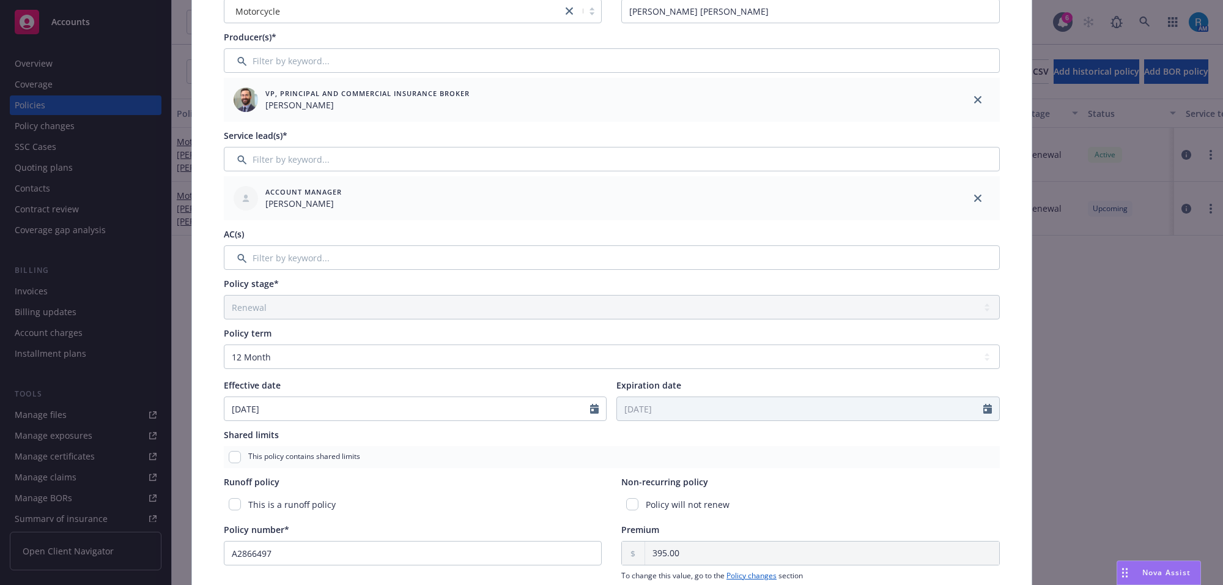
scroll to position [0, 0]
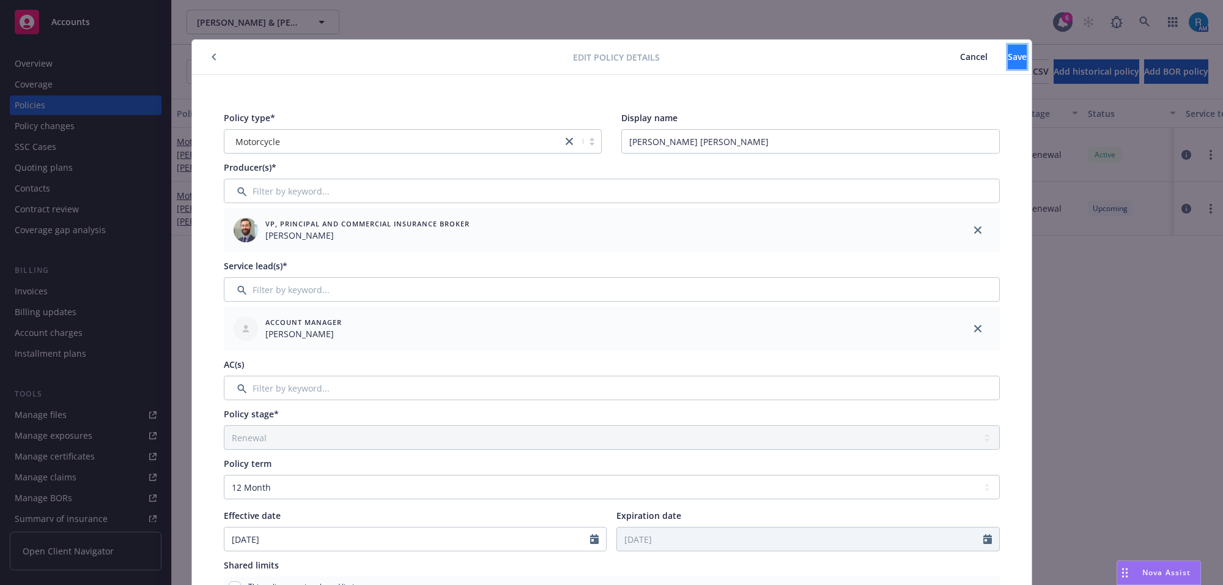
click at [1008, 60] on span "Save" at bounding box center [1017, 57] width 19 height 12
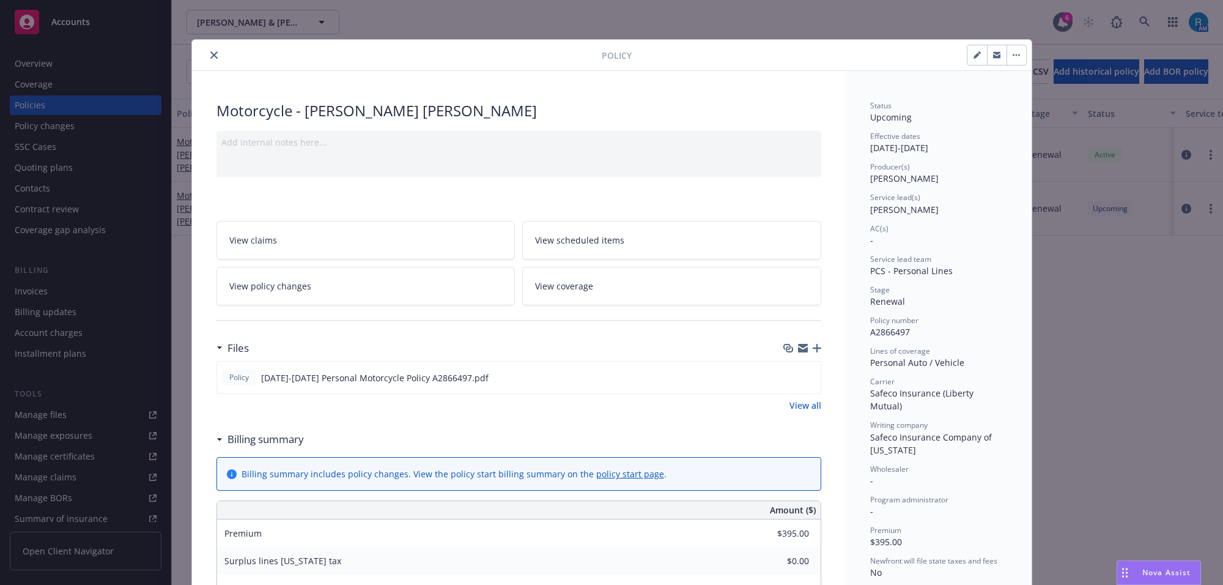
click at [207, 53] on button "close" at bounding box center [214, 55] width 15 height 15
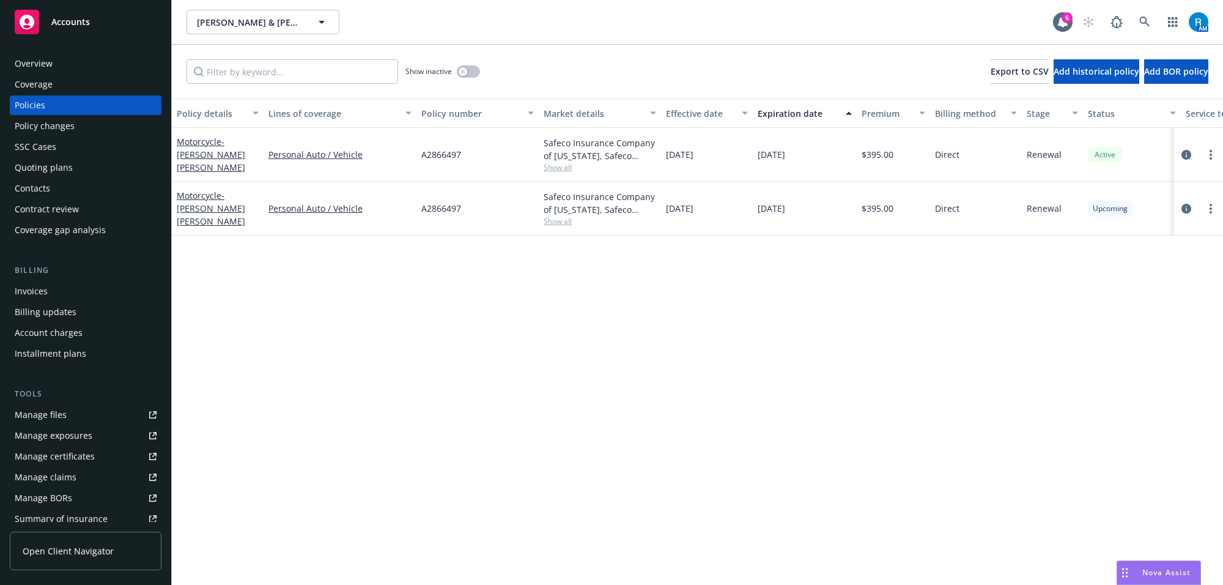
click at [116, 56] on div "Overview" at bounding box center [86, 64] width 142 height 20
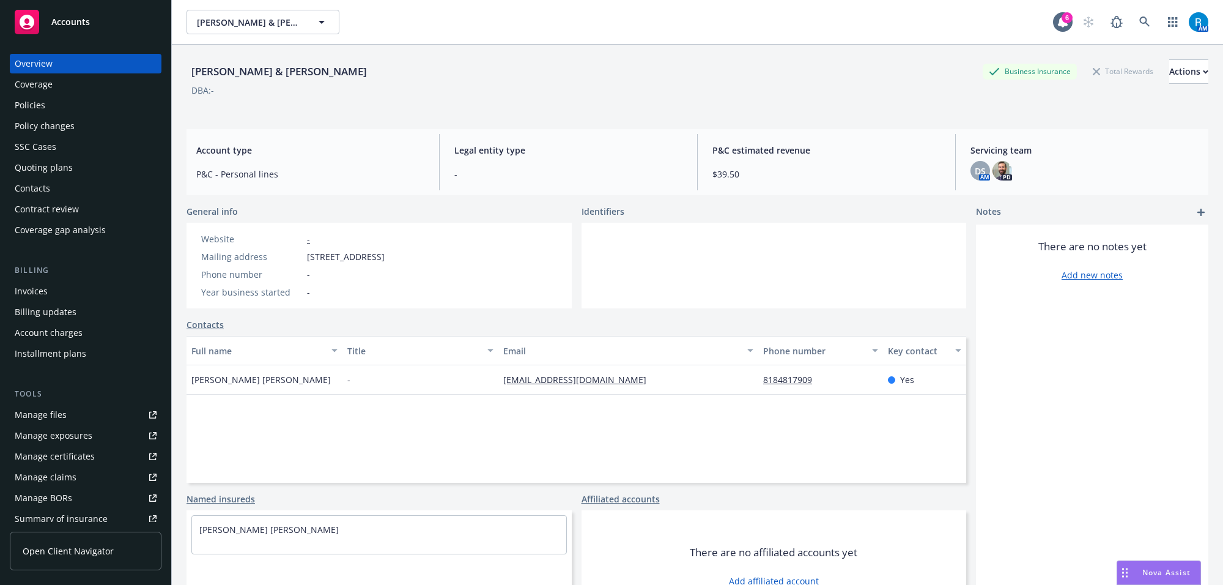
click at [62, 102] on div "Policies" at bounding box center [86, 105] width 142 height 20
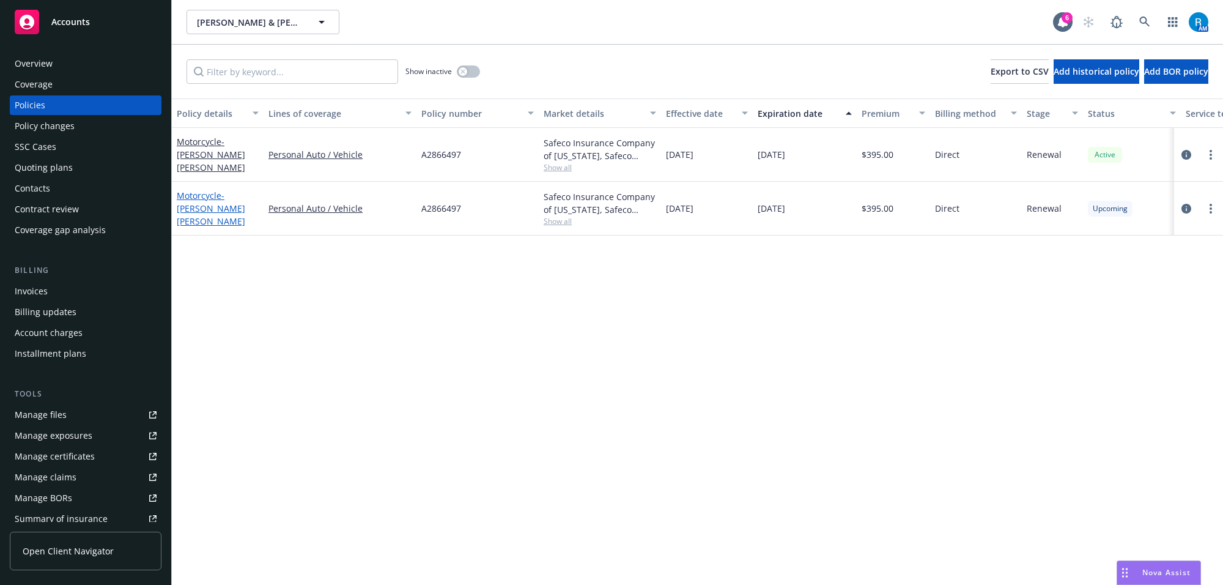
click at [208, 197] on link "Motorcycle - [PERSON_NAME] [PERSON_NAME]" at bounding box center [211, 208] width 69 height 37
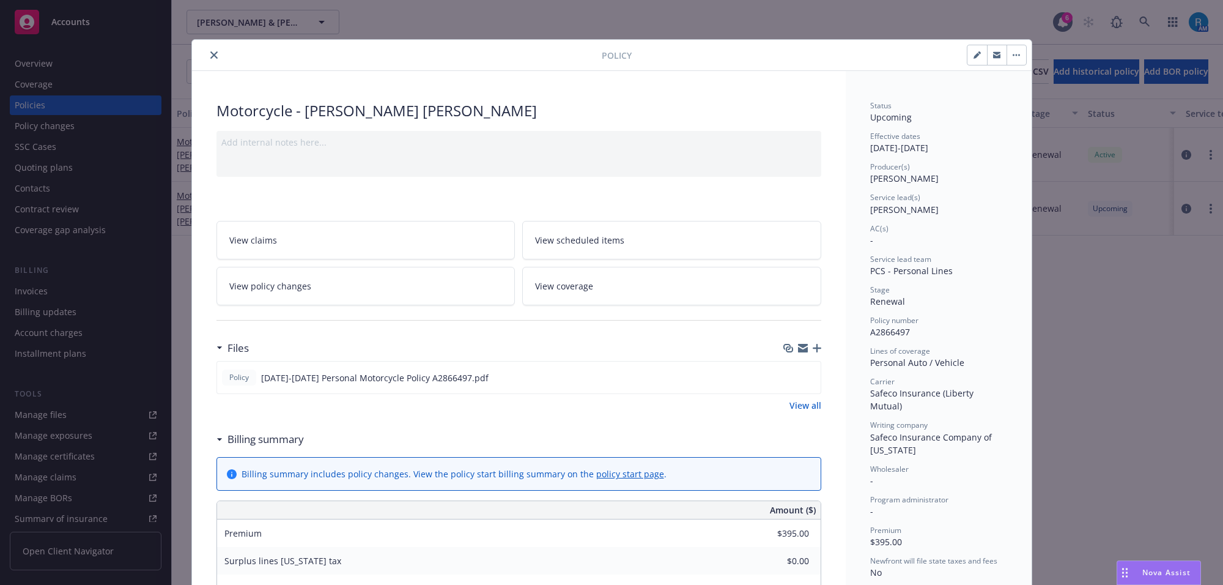
click at [579, 237] on span "View scheduled items" at bounding box center [579, 240] width 89 height 13
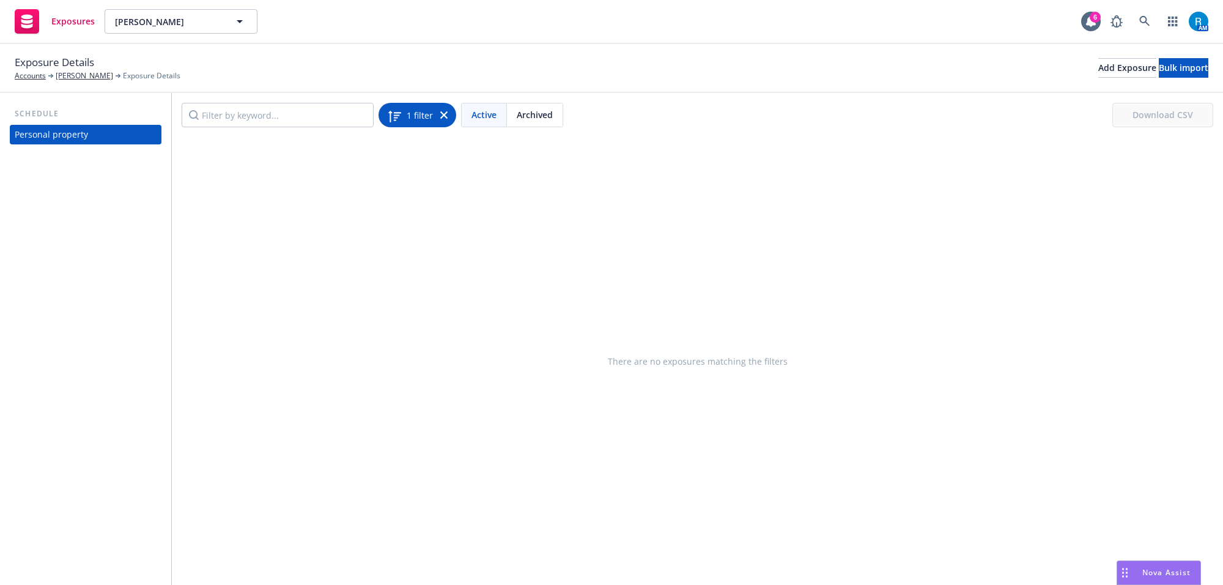
click at [447, 112] on div "1 filter" at bounding box center [418, 115] width 78 height 24
click at [441, 112] on icon at bounding box center [443, 114] width 7 height 7
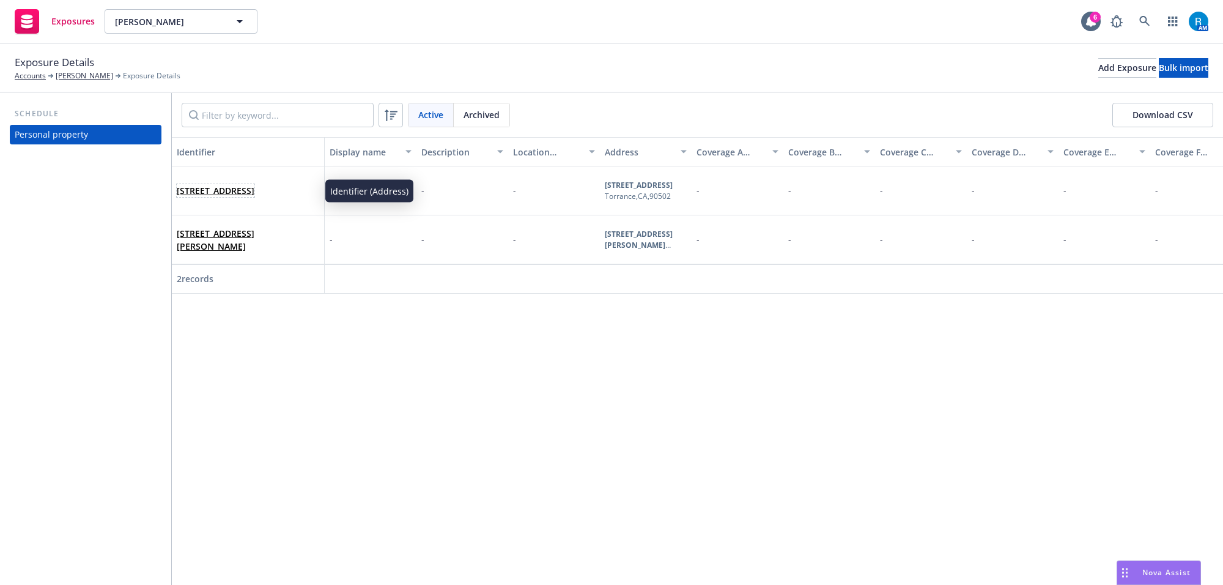
click at [252, 185] on link "1009 W. Jay Street , Torrance , CA, 90502, USA" at bounding box center [216, 191] width 78 height 12
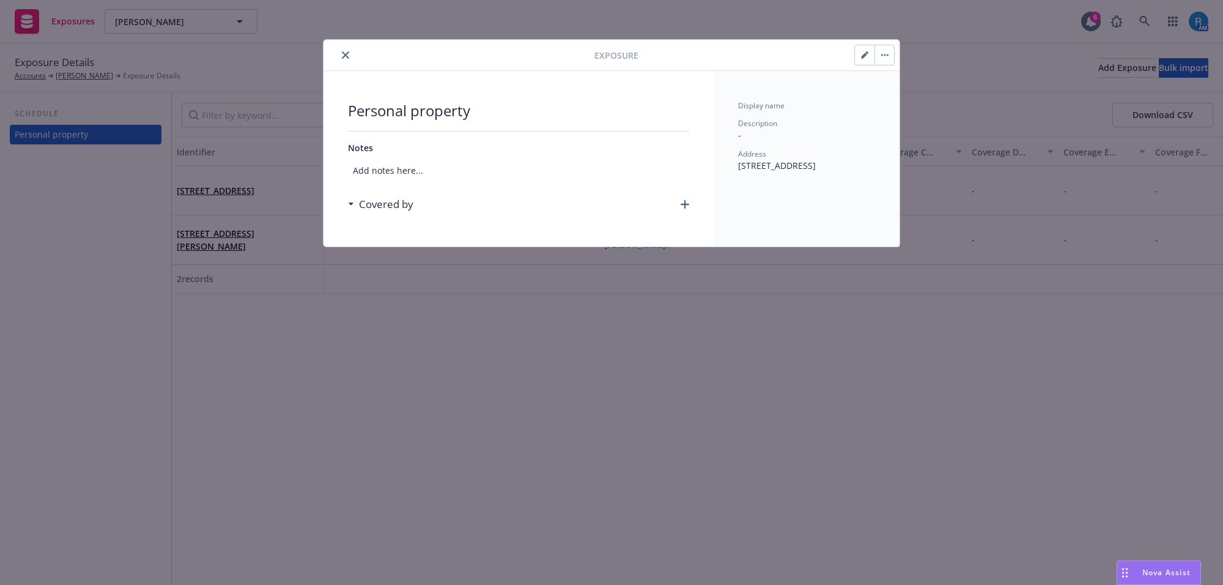
click at [860, 61] on button "button" at bounding box center [865, 55] width 20 height 20
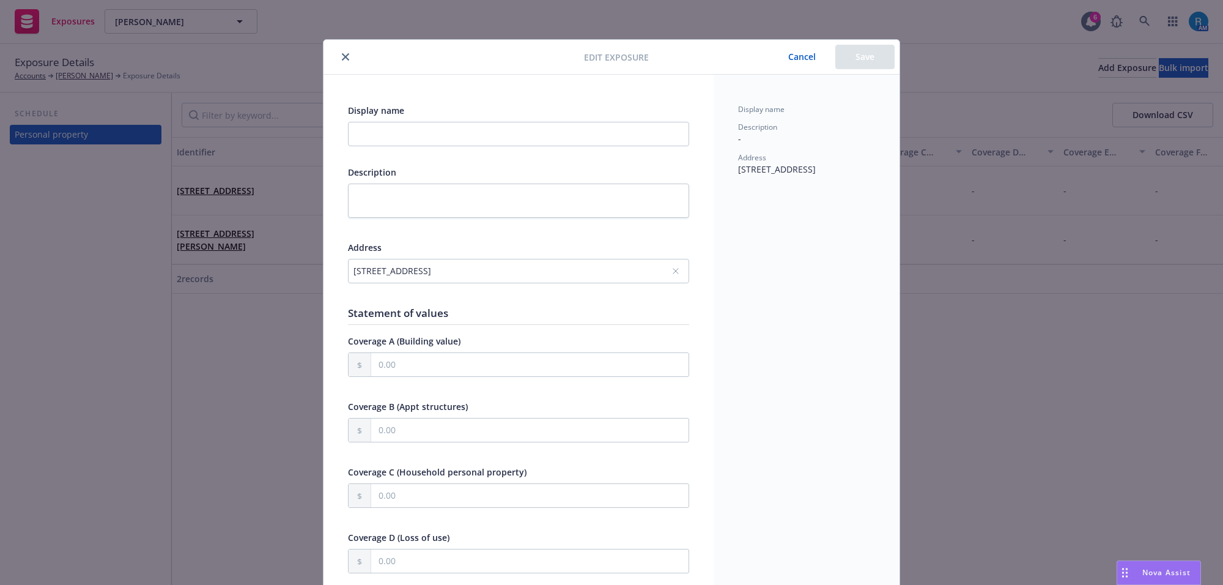
click at [340, 63] on button "close" at bounding box center [345, 57] width 15 height 15
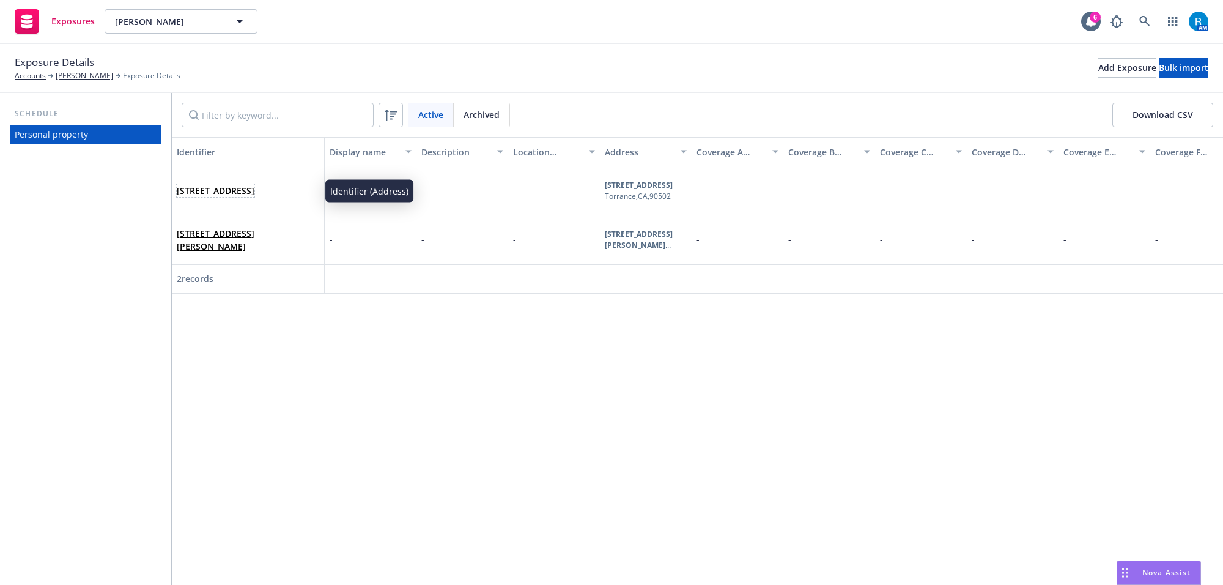
click at [247, 185] on link "1009 W. Jay Street , Torrance , CA, 90502, USA" at bounding box center [216, 191] width 78 height 12
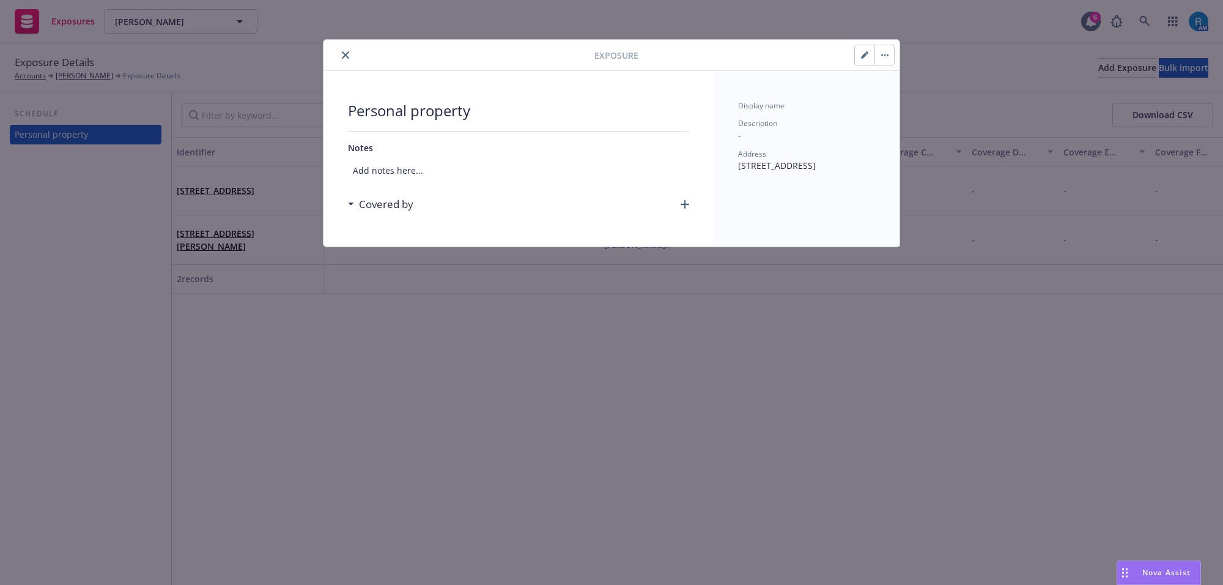
click at [685, 198] on div "Covered by" at bounding box center [518, 204] width 341 height 26
click at [686, 202] on icon "button" at bounding box center [685, 204] width 9 height 9
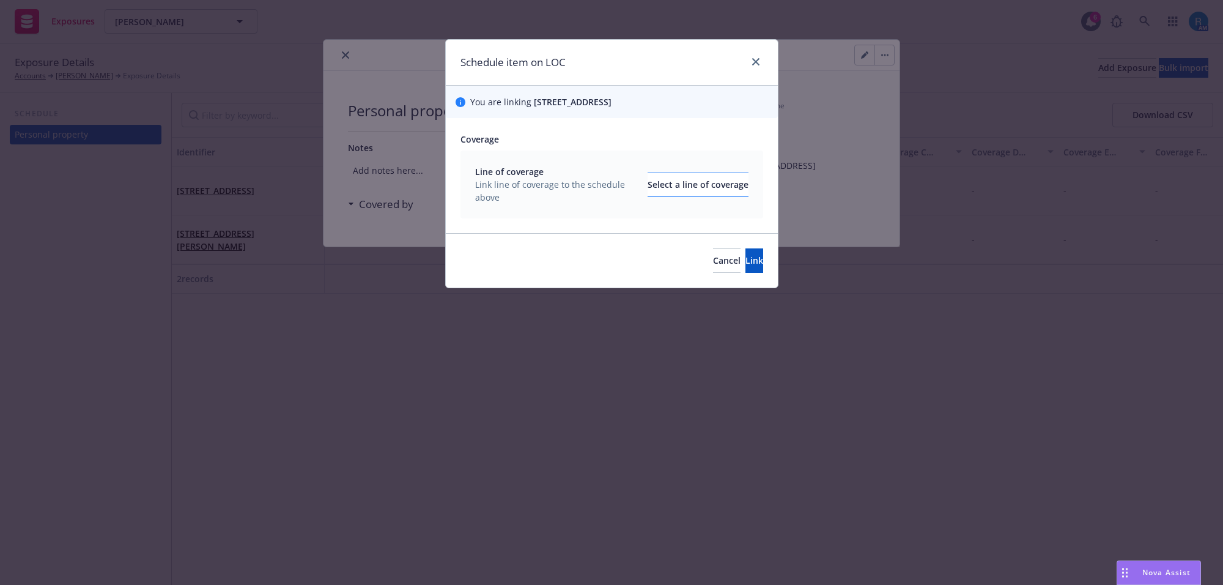
drag, startPoint x: 652, startPoint y: 197, endPoint x: 645, endPoint y: 182, distance: 16.1
click at [652, 195] on div "Line of coverage Link line of coverage to the schedule above Select a line of c…" at bounding box center [611, 184] width 273 height 39
click at [648, 180] on div "Select a line of coverage" at bounding box center [698, 184] width 101 height 23
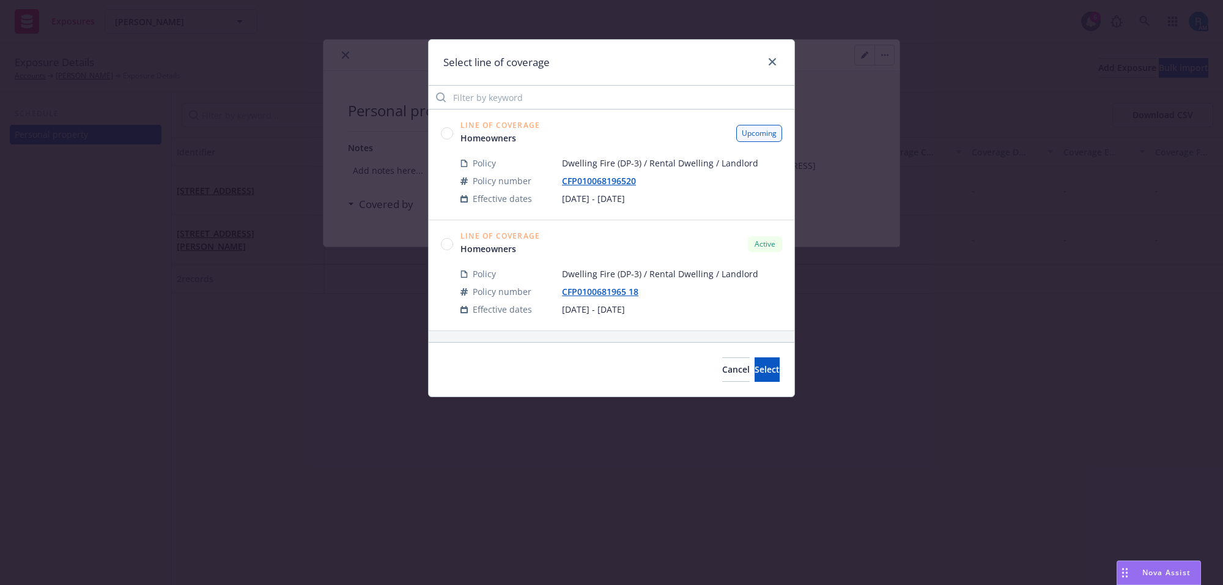
click at [445, 126] on div "Line of Coverage Homeowners Upcoming" at bounding box center [611, 133] width 341 height 23
click at [445, 135] on circle at bounding box center [448, 133] width 12 height 12
click at [755, 363] on button "Select" at bounding box center [767, 369] width 25 height 24
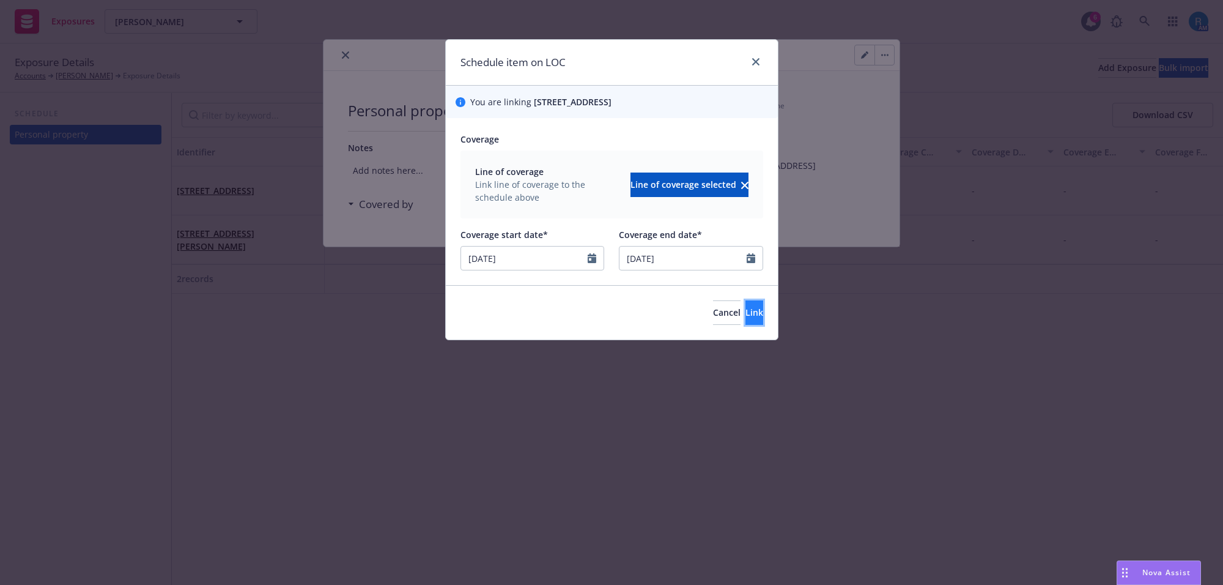
click at [746, 308] on button "Link" at bounding box center [755, 312] width 18 height 24
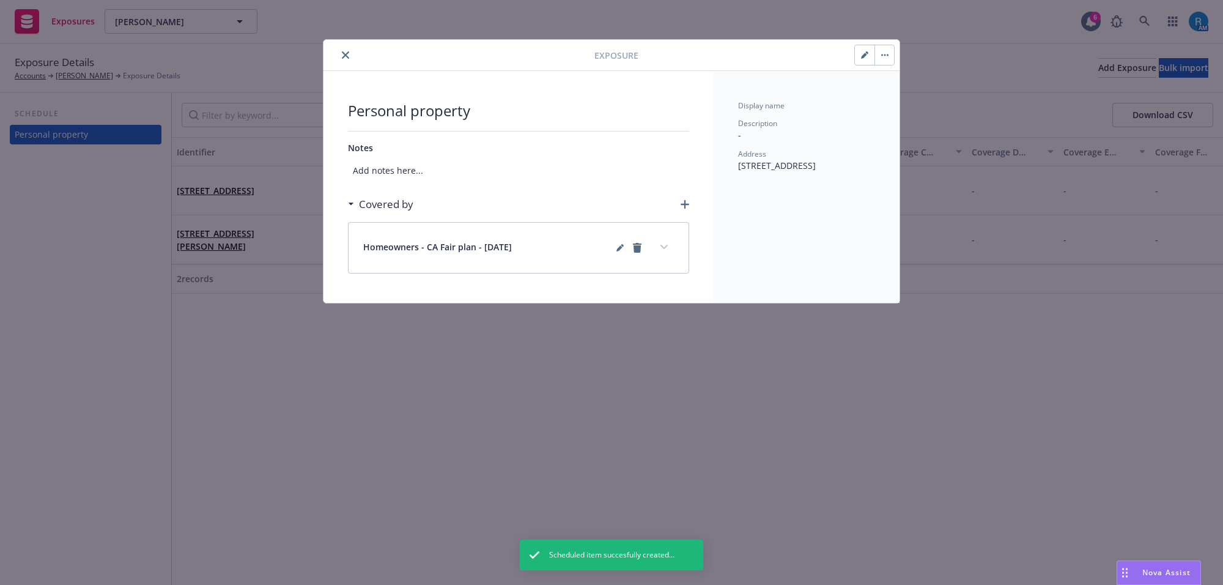
click at [340, 54] on button "close" at bounding box center [345, 55] width 15 height 15
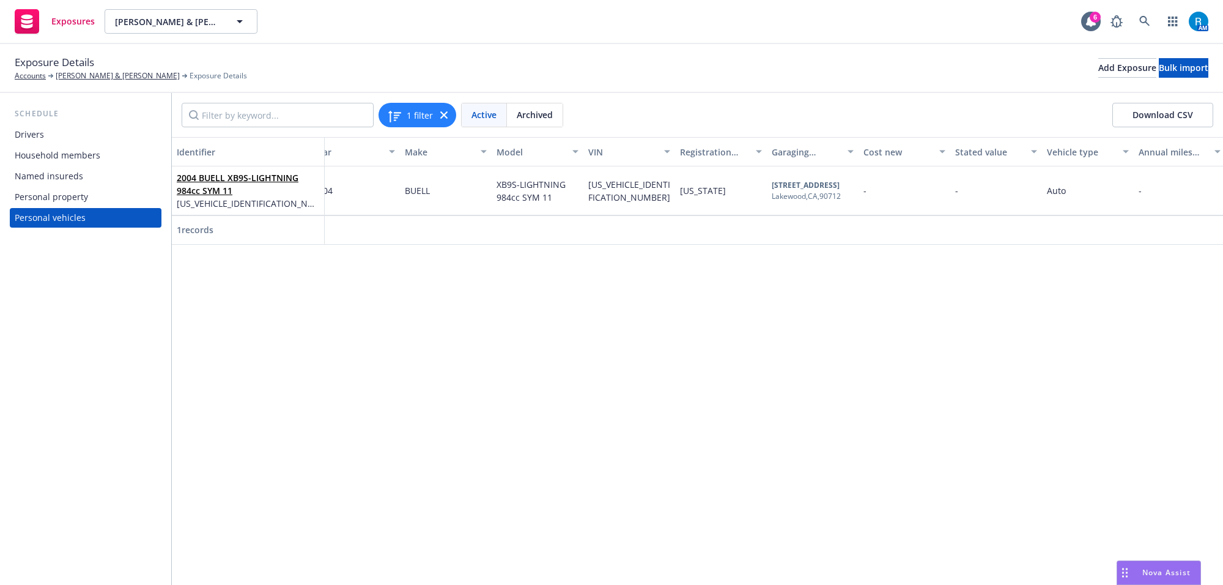
scroll to position [0, 122]
click at [240, 173] on link "2004 BUELL XB9S-LIGHTNING 984cc SYM 11" at bounding box center [238, 184] width 122 height 24
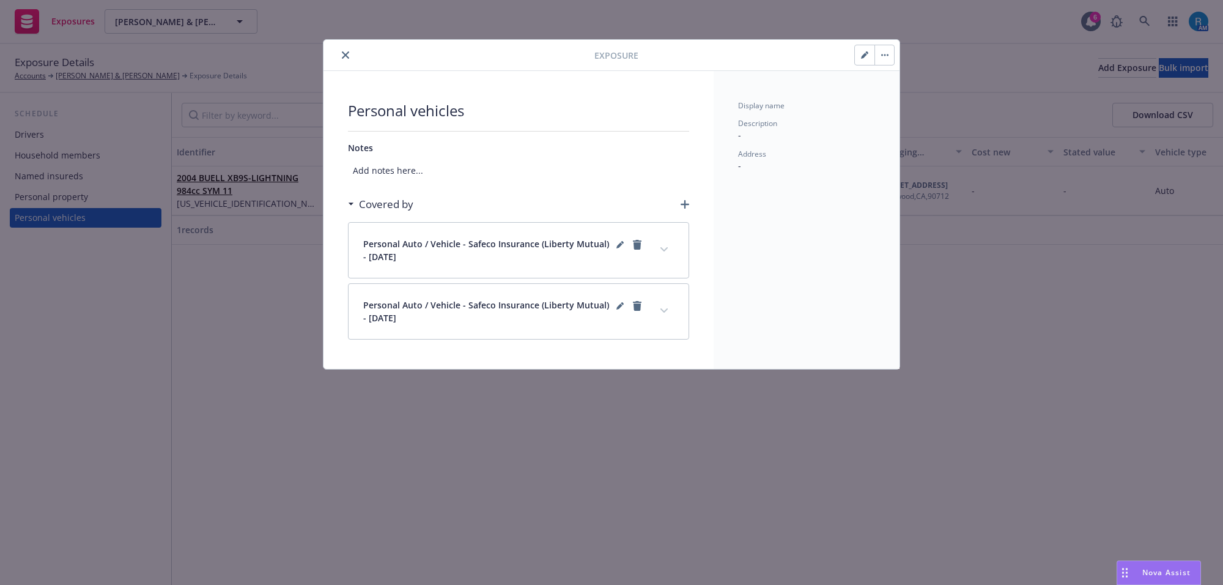
click at [863, 54] on icon "button" at bounding box center [864, 54] width 7 height 7
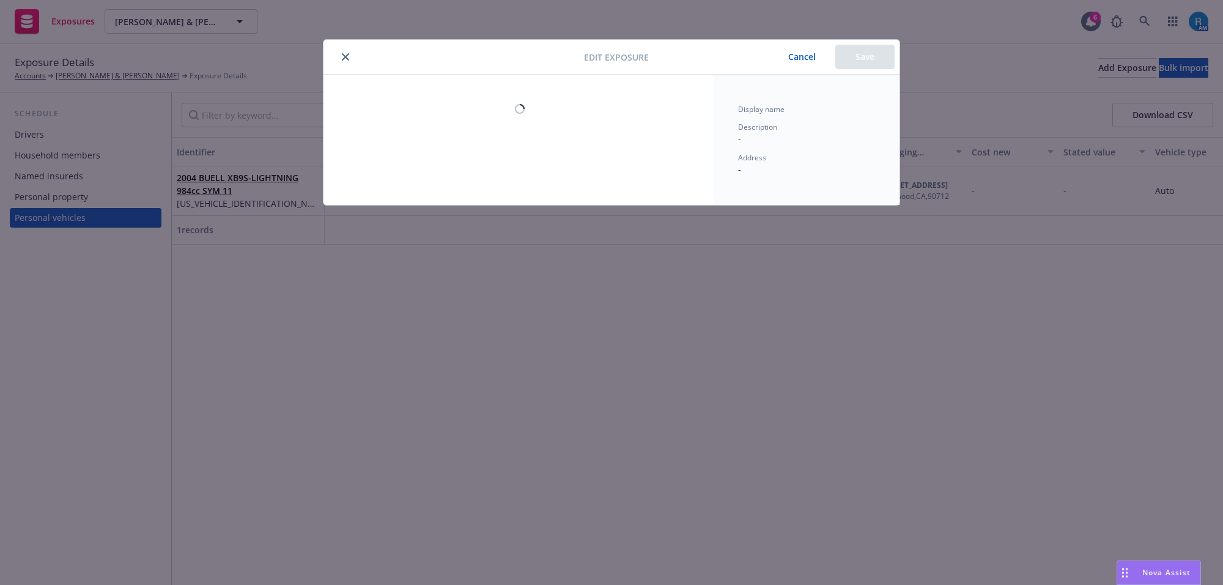
select select "CA"
select select "AUTO"
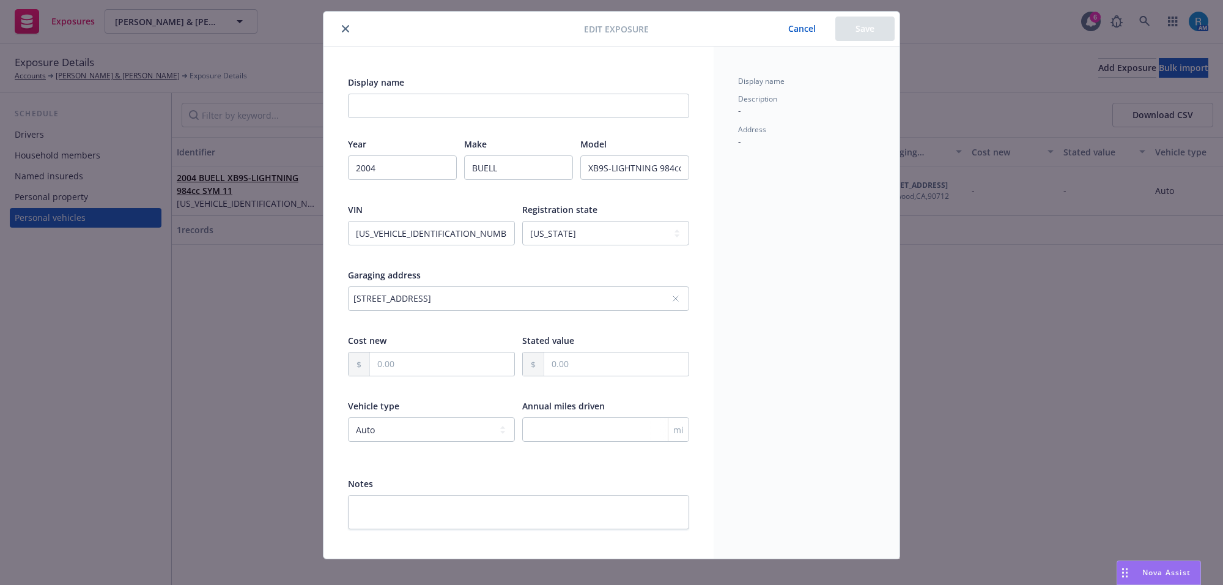
scroll to position [41, 0]
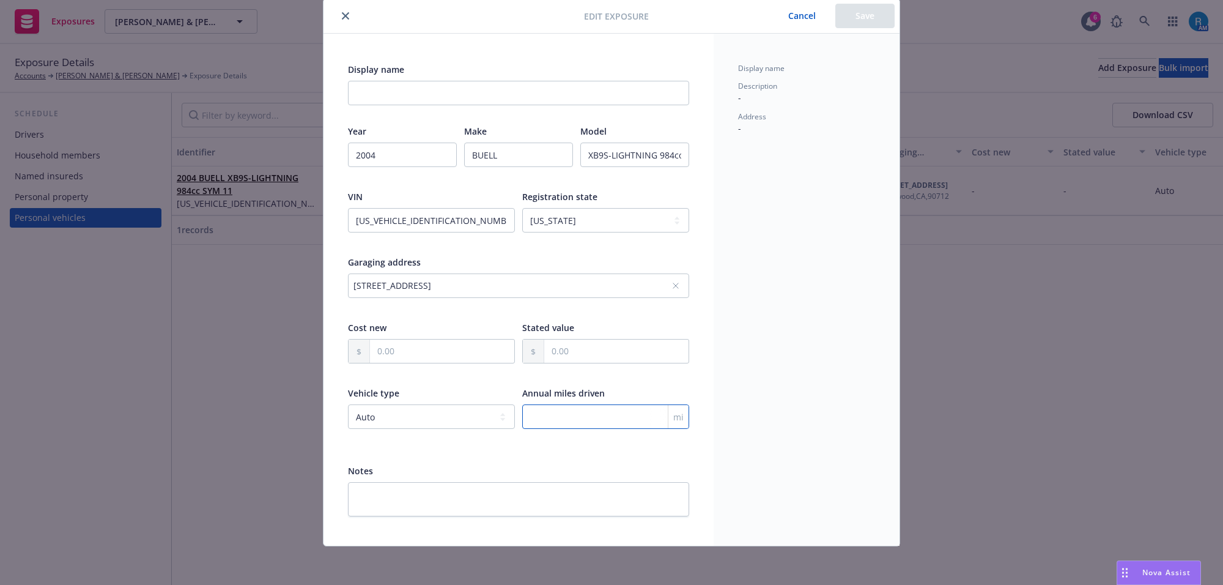
click at [558, 419] on input "number" at bounding box center [605, 416] width 167 height 24
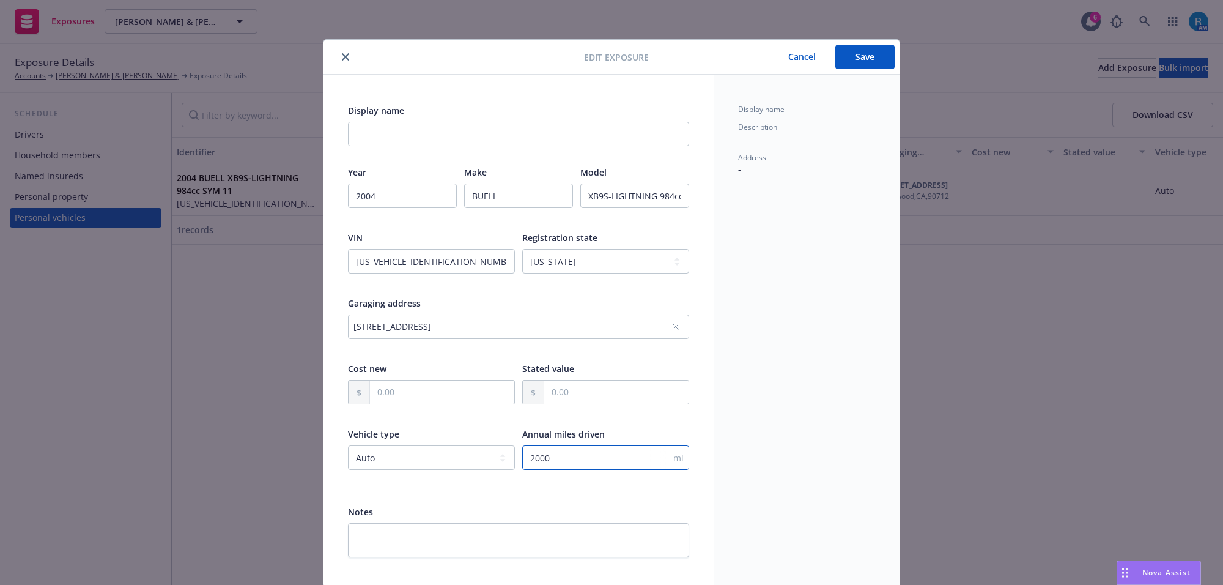
type input "2000"
click at [843, 58] on button "Save" at bounding box center [865, 57] width 59 height 24
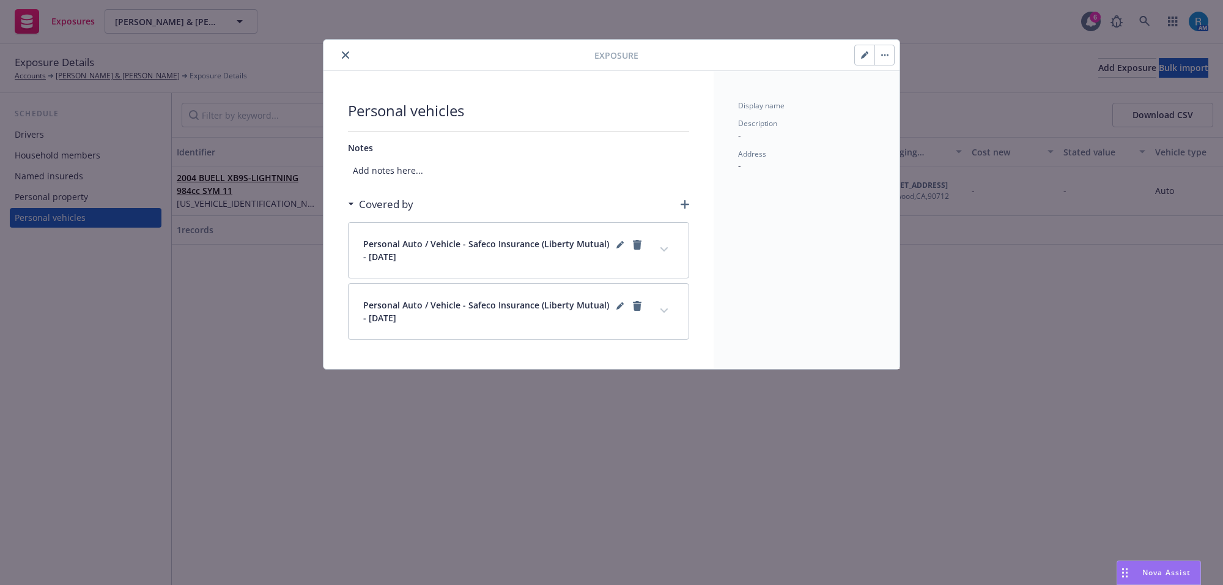
click at [344, 54] on icon "close" at bounding box center [345, 54] width 7 height 7
